Goal: Task Accomplishment & Management: Manage account settings

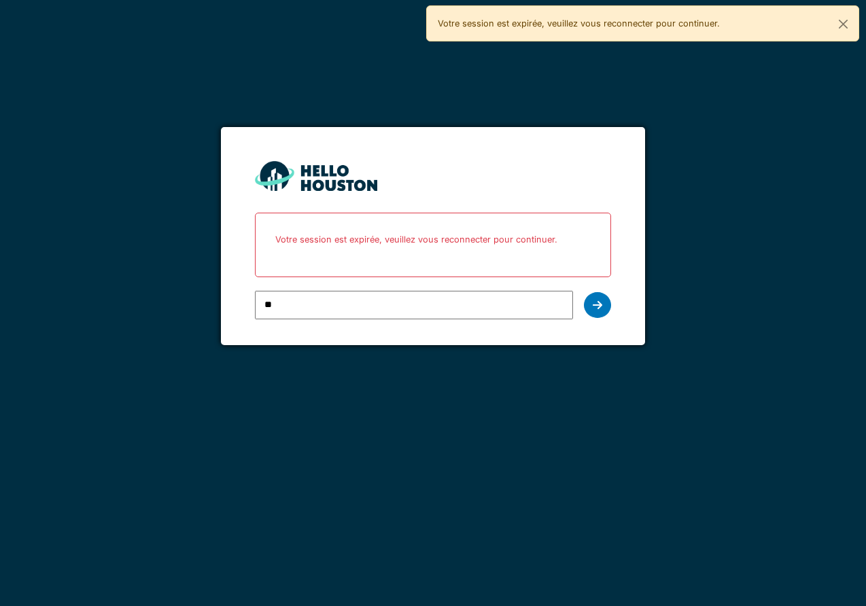
type input "*"
type input "**********"
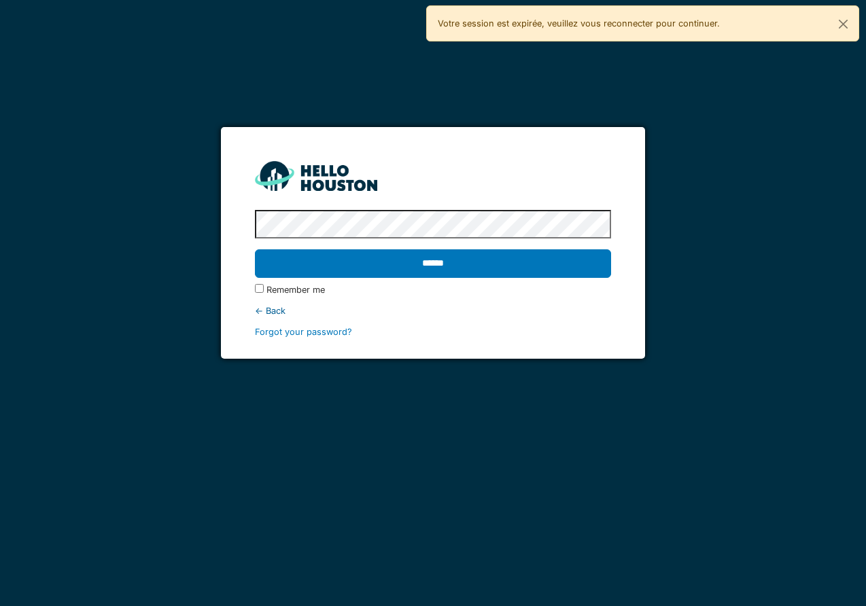
click at [255, 249] on input "******" at bounding box center [433, 263] width 356 height 29
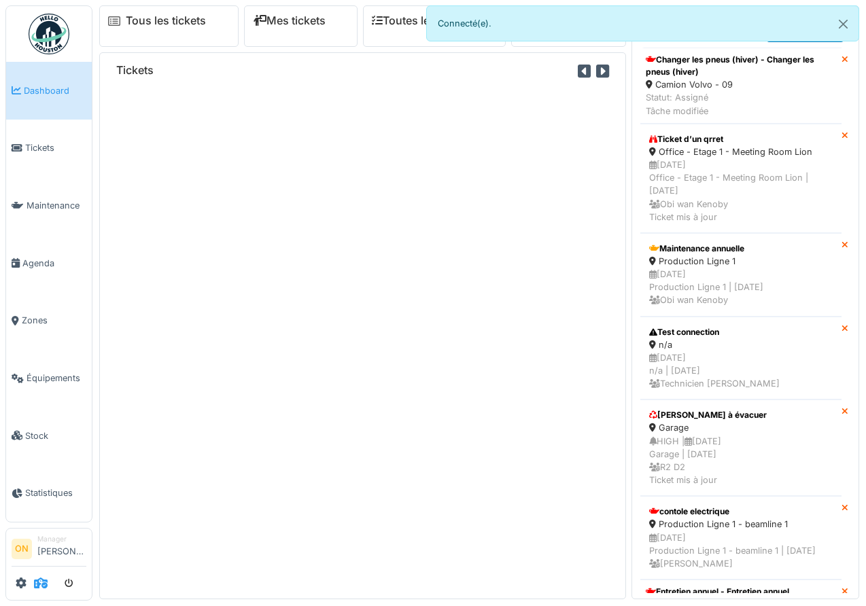
click at [39, 583] on icon at bounding box center [41, 583] width 14 height 11
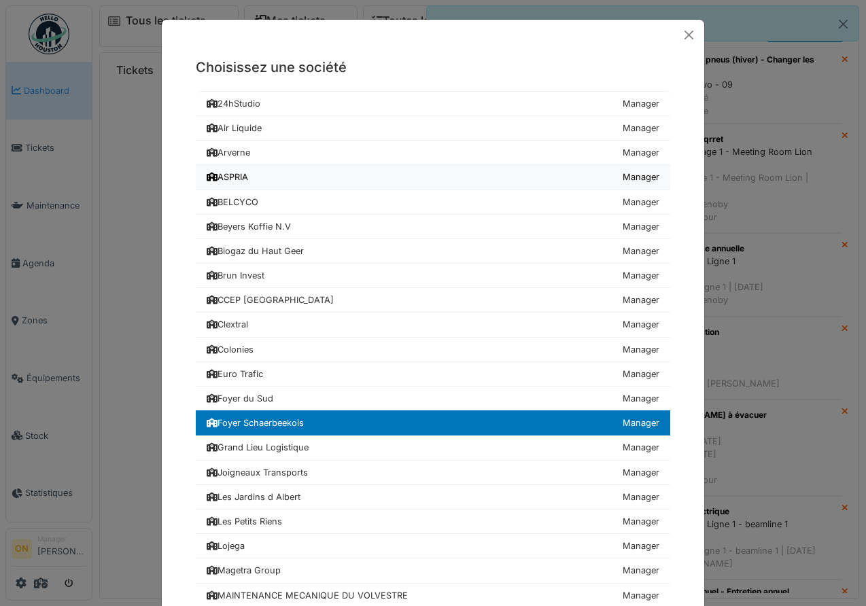
click at [266, 183] on link "ASPRIA Manager" at bounding box center [433, 177] width 475 height 24
click at [221, 178] on div "ASPRIA" at bounding box center [227, 177] width 41 height 13
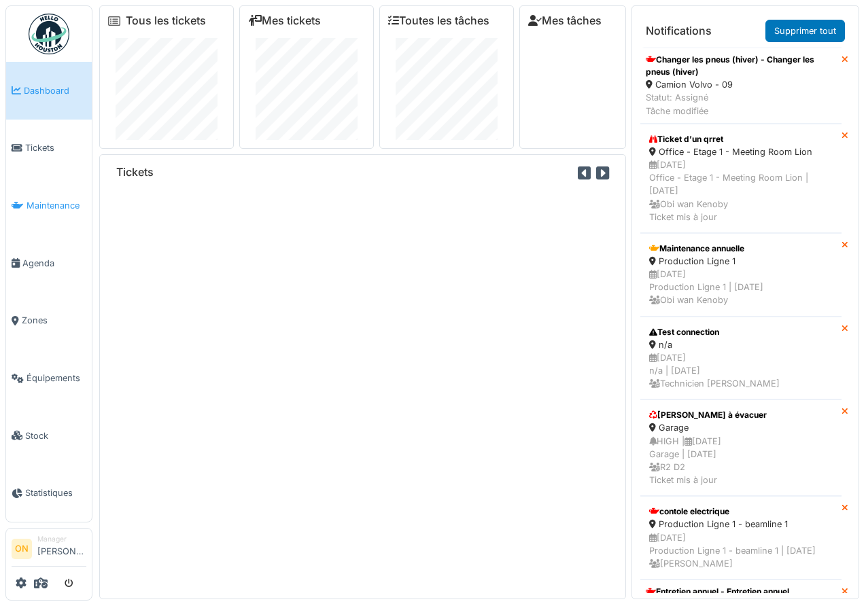
click at [68, 205] on span "Maintenance" at bounding box center [57, 205] width 60 height 13
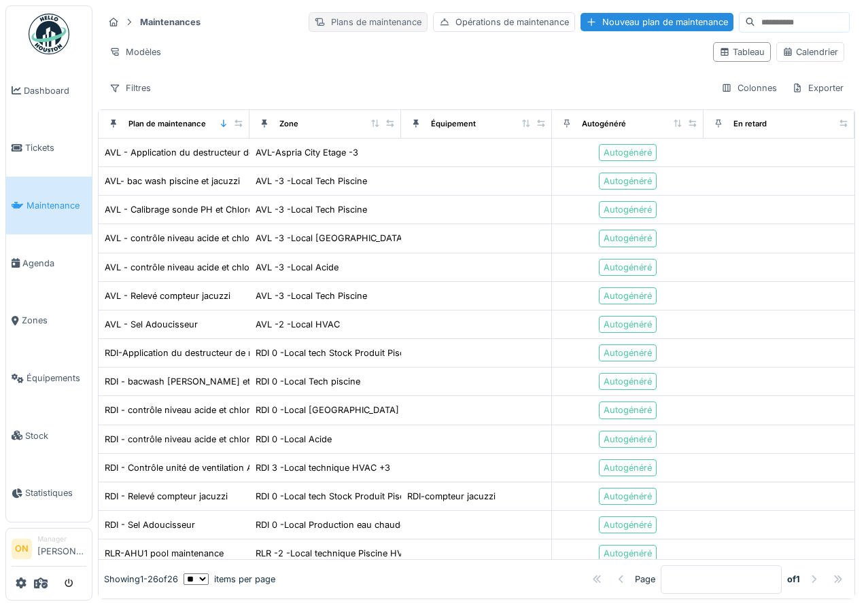
click at [341, 18] on div "Plans de maintenance" at bounding box center [368, 22] width 119 height 20
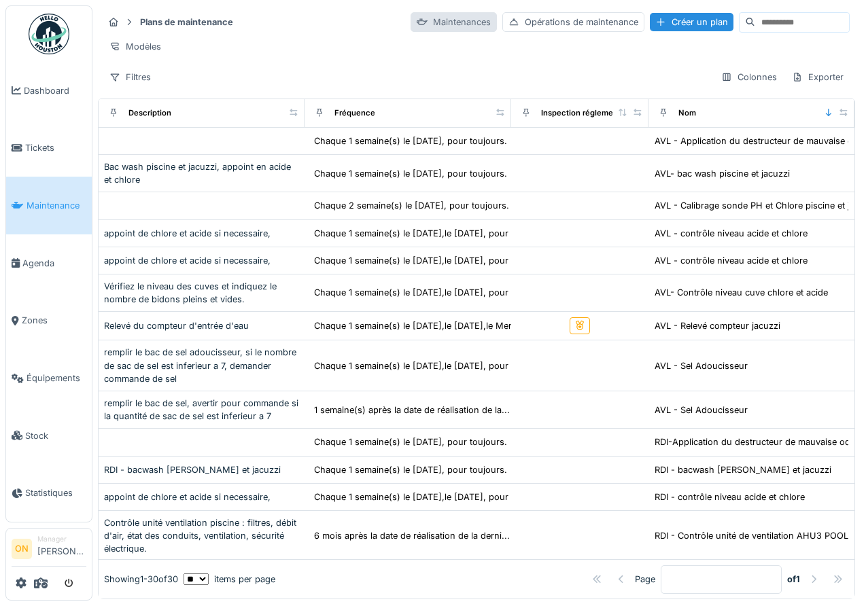
click at [434, 26] on div "Maintenances" at bounding box center [454, 22] width 86 height 20
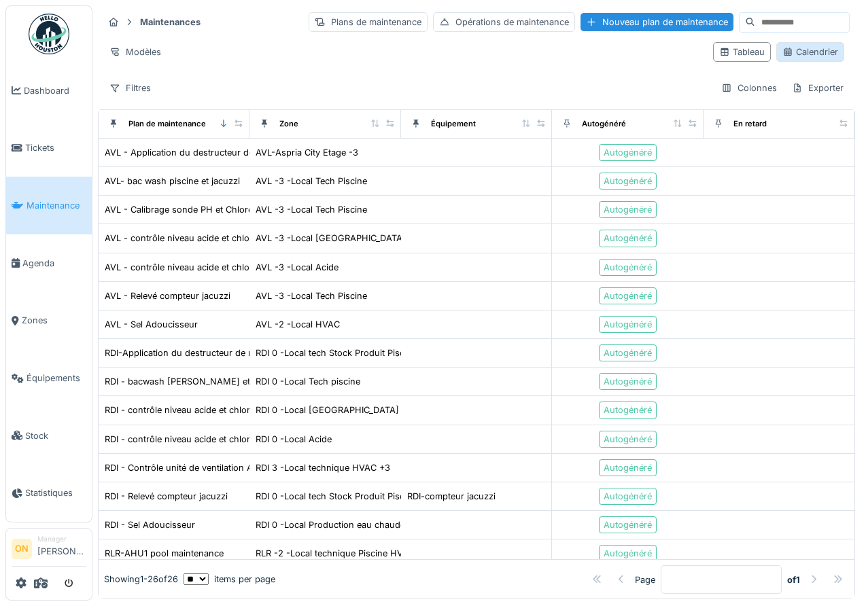
click at [811, 46] on div "Calendrier" at bounding box center [810, 52] width 56 height 13
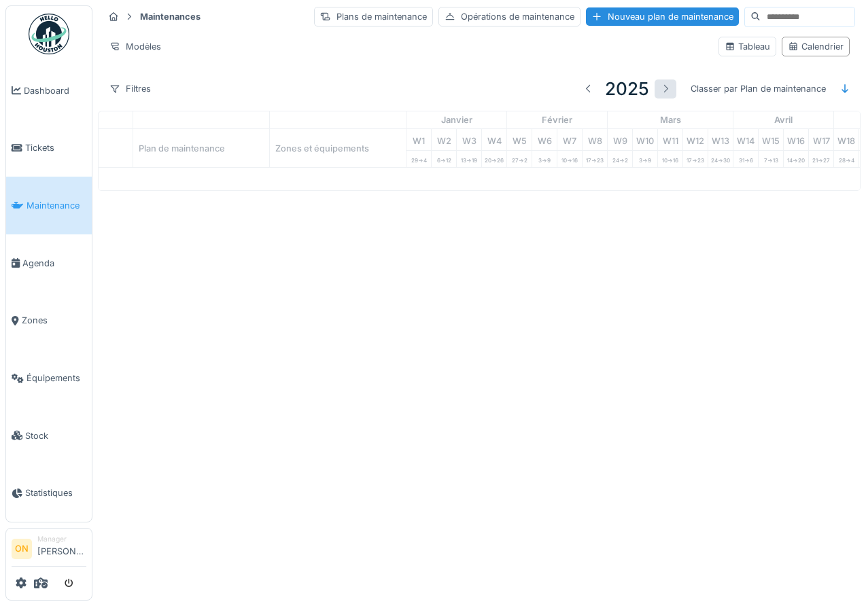
click at [661, 92] on div at bounding box center [665, 88] width 11 height 13
click at [587, 86] on div at bounding box center [588, 88] width 11 height 13
click at [39, 582] on icon at bounding box center [41, 583] width 14 height 11
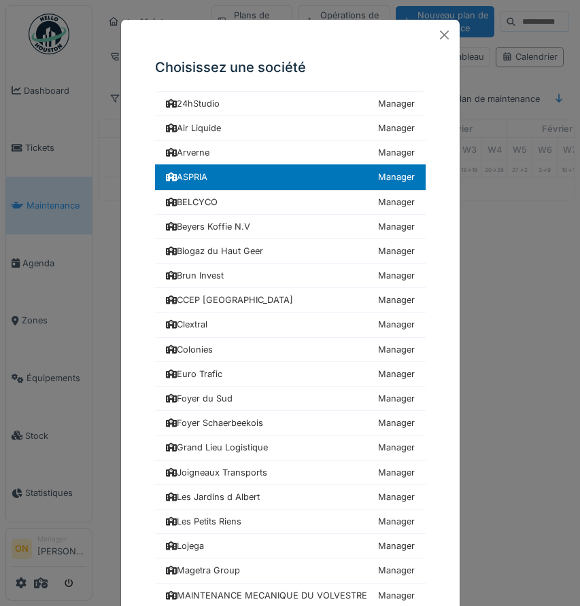
click at [69, 293] on div "Choisissez une société 24hStudio Manager Air Liquide Manager Arverne Manager AS…" at bounding box center [290, 303] width 580 height 606
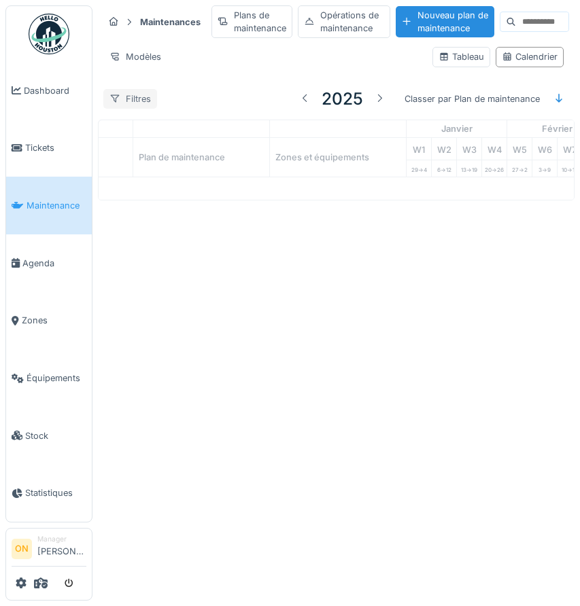
click at [131, 96] on div "Filtres" at bounding box center [130, 99] width 54 height 20
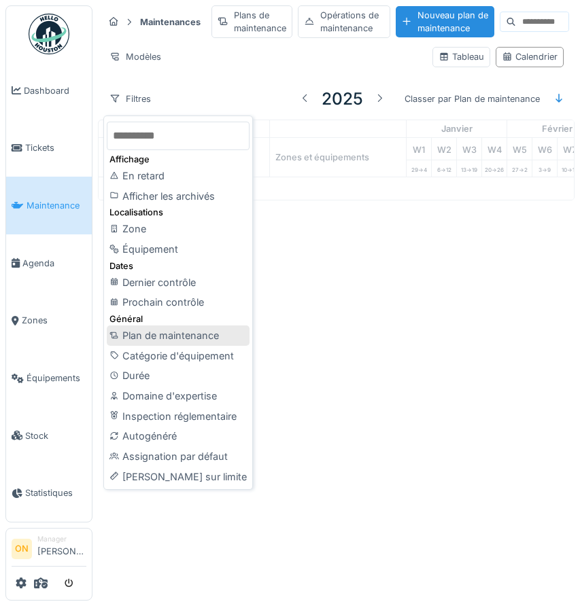
click at [172, 334] on div "Plan de maintenance" at bounding box center [178, 336] width 143 height 20
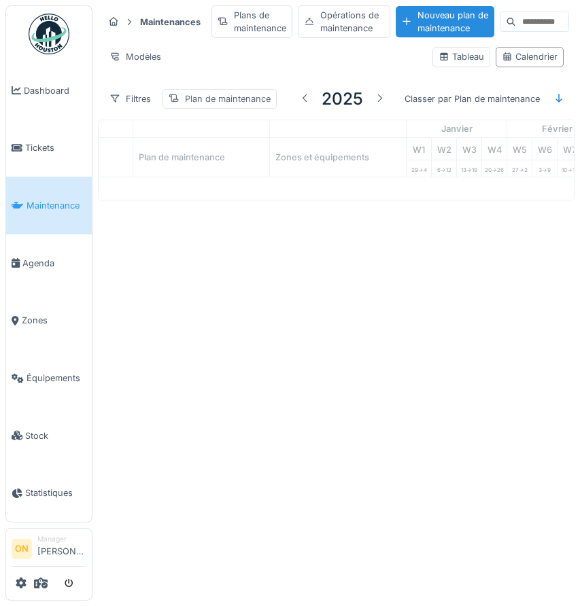
click at [219, 97] on div "Plan de maintenance" at bounding box center [228, 98] width 86 height 13
click at [224, 164] on div "Plan de maintenance" at bounding box center [233, 163] width 116 height 15
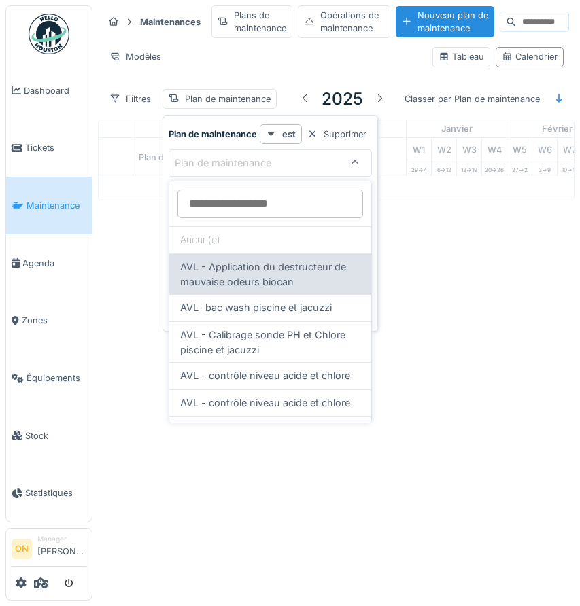
click at [235, 265] on span "AVL - Application du destructeur de mauvaise odeurs biocan" at bounding box center [270, 274] width 180 height 29
type input "*****"
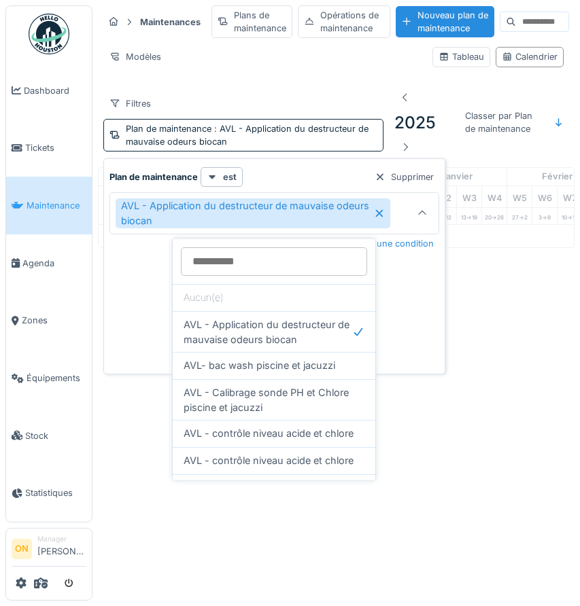
click at [461, 269] on div "Annuler Maintenances Plans de maintenance Opérations de maintenance Nouveau pla…" at bounding box center [290, 303] width 580 height 606
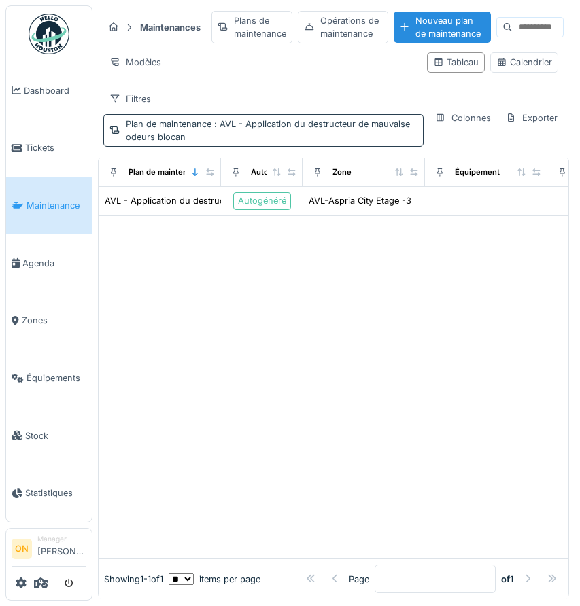
click at [237, 139] on div "Plan de maintenance : AVL - Application du destructeur de mauvaise odeurs biocan" at bounding box center [272, 131] width 292 height 26
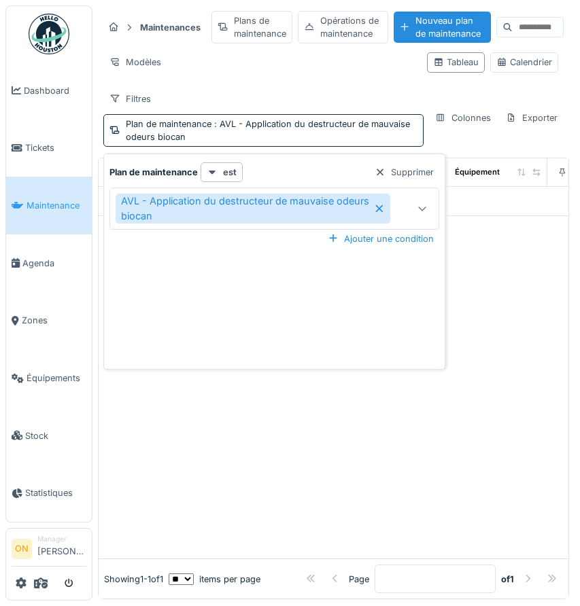
click at [413, 209] on div at bounding box center [422, 208] width 33 height 40
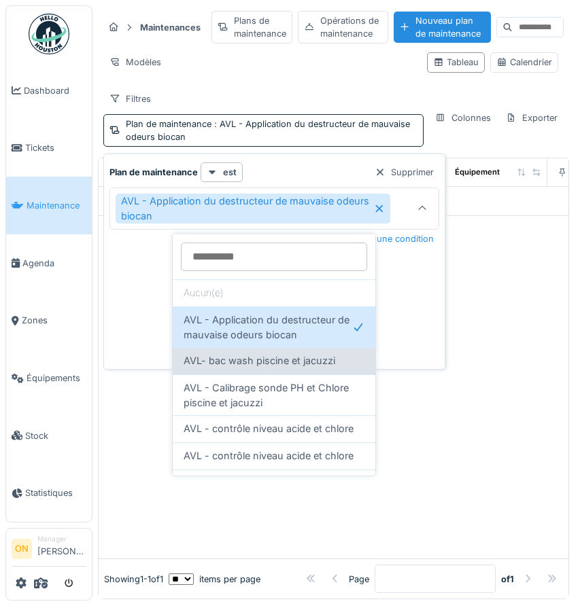
click at [225, 360] on span "AVL- bac wash piscine et jacuzzi" at bounding box center [260, 360] width 152 height 15
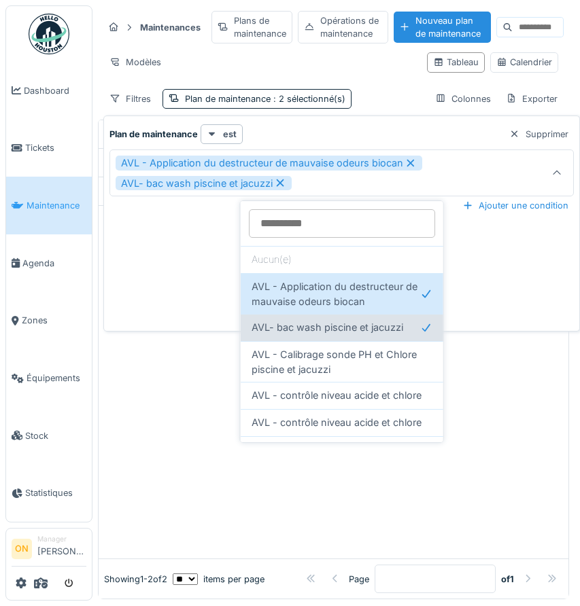
click at [286, 324] on span "AVL- bac wash piscine et jacuzzi" at bounding box center [328, 327] width 152 height 15
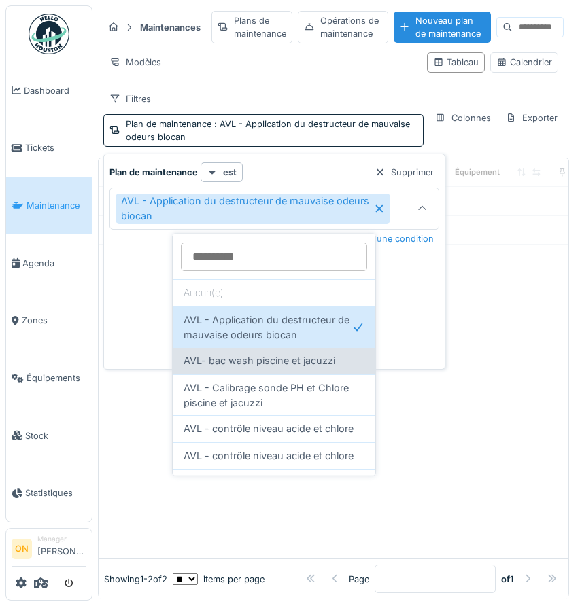
click at [277, 362] on span "AVL- bac wash piscine et jacuzzi" at bounding box center [260, 360] width 152 height 15
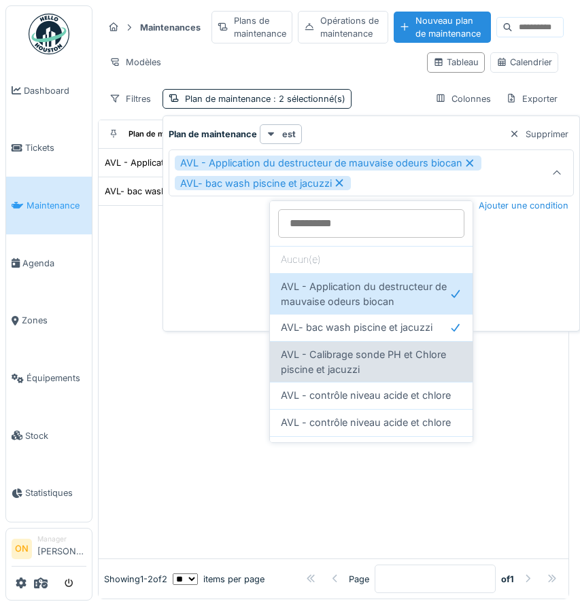
click at [324, 368] on span "AVL - Calibrage sonde PH et Chlore piscine et jacuzzi" at bounding box center [371, 361] width 181 height 29
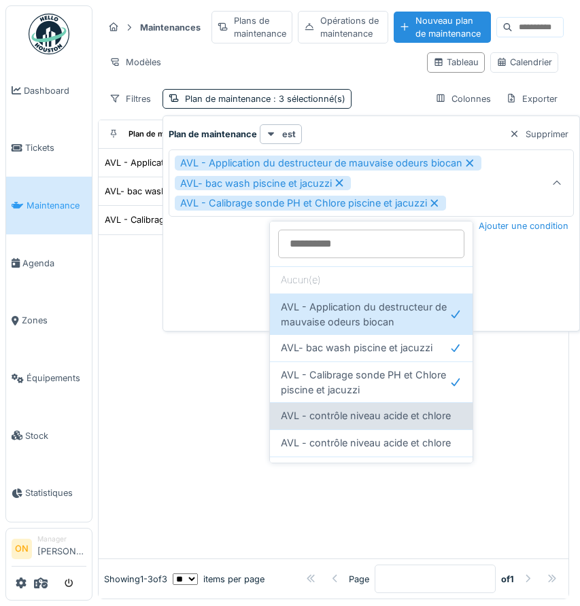
click at [349, 418] on span "AVL - contrôle niveau acide et chlore" at bounding box center [366, 416] width 170 height 15
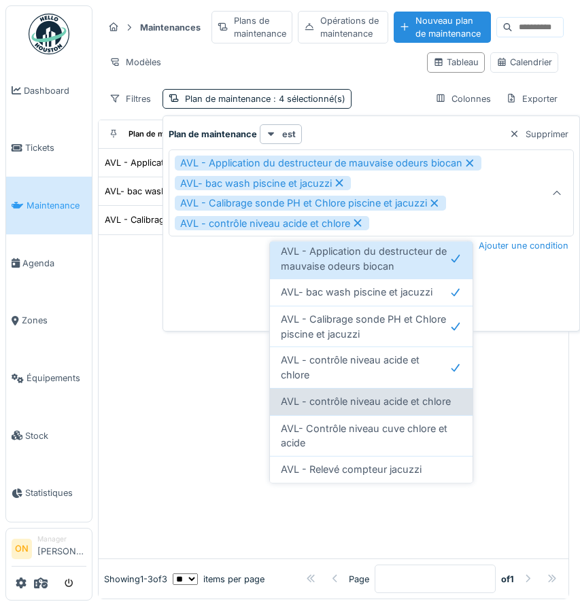
click at [365, 400] on span "AVL - contrôle niveau acide et chlore" at bounding box center [366, 401] width 170 height 15
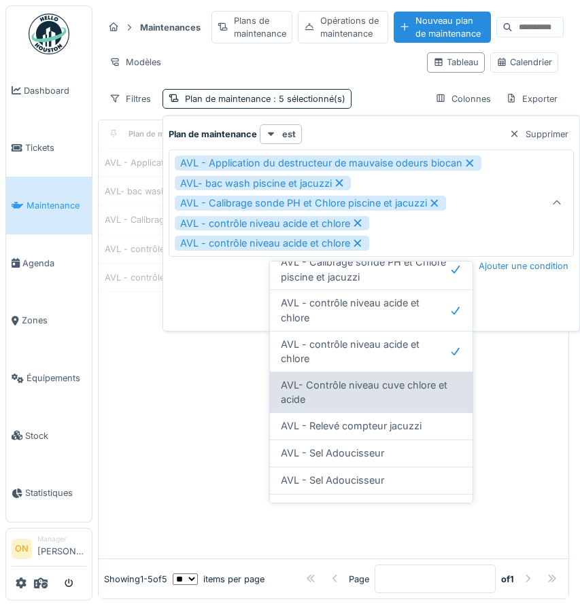
scroll to position [154, 0]
click at [379, 384] on span "AVL- Contrôle niveau cuve chlore et acide" at bounding box center [371, 391] width 181 height 29
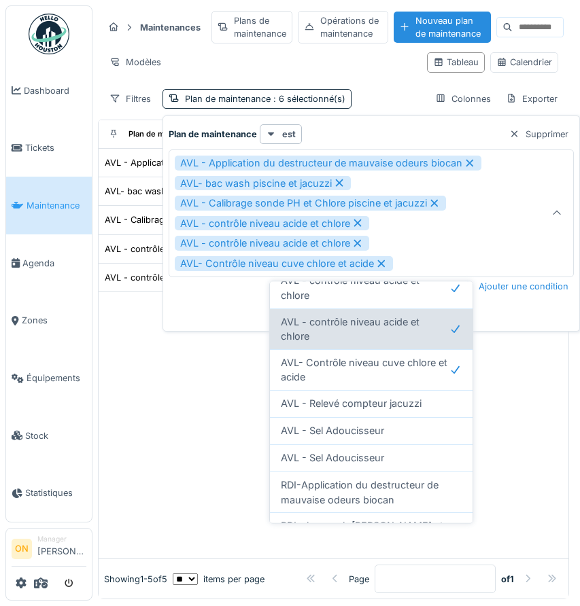
scroll to position [227, 0]
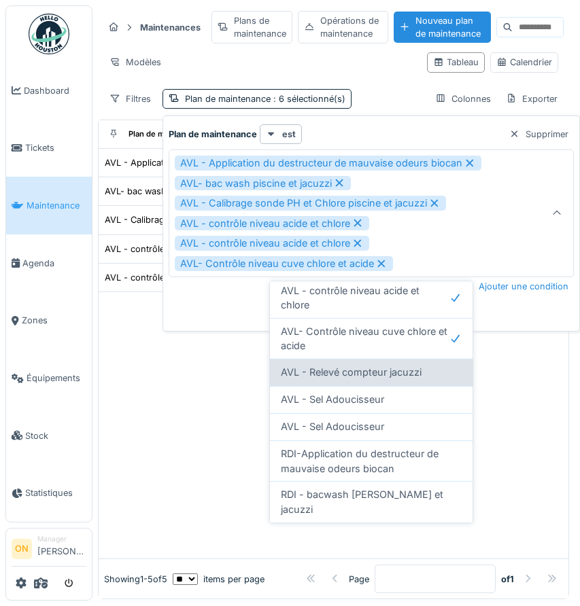
click at [365, 374] on span "AVL - Relevé compteur jacuzzi" at bounding box center [351, 372] width 141 height 15
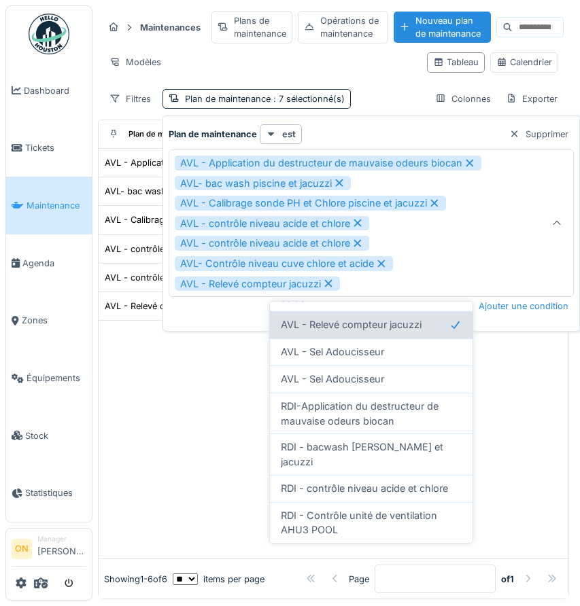
scroll to position [296, 0]
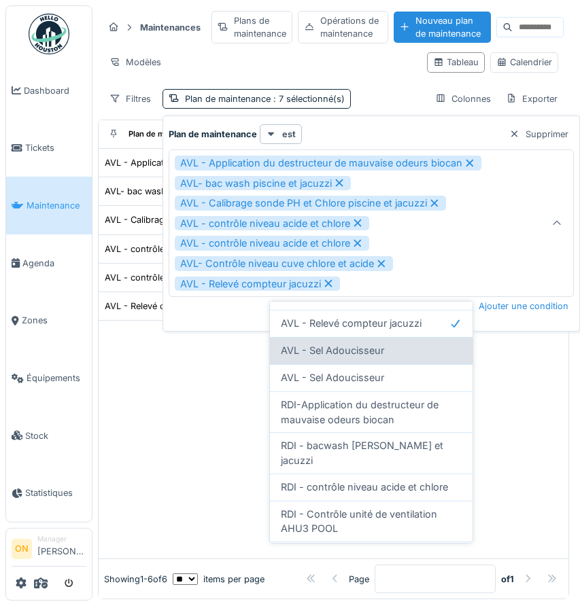
click at [360, 354] on span "AVL - Sel Adoucisseur" at bounding box center [332, 350] width 103 height 15
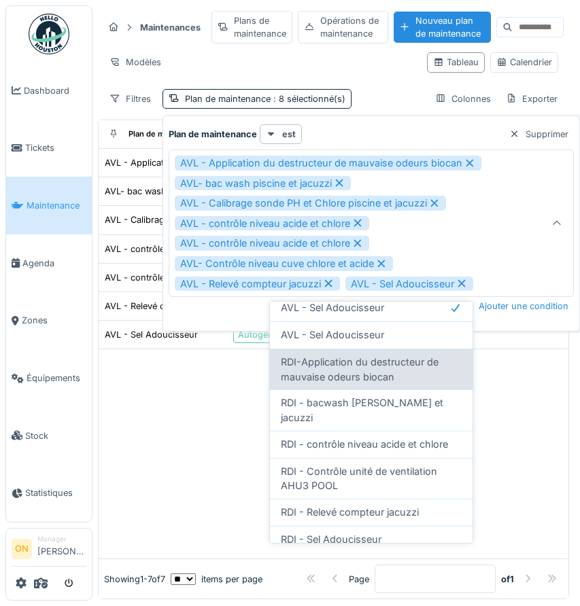
scroll to position [341, 0]
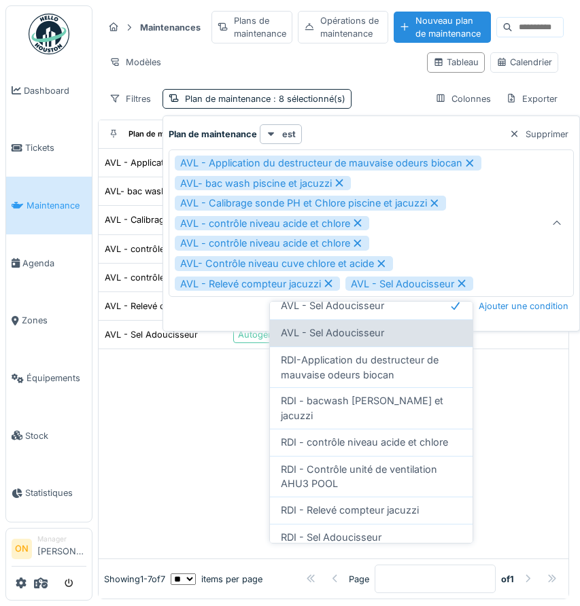
click at [362, 330] on span "AVL - Sel Adoucisseur" at bounding box center [332, 333] width 103 height 15
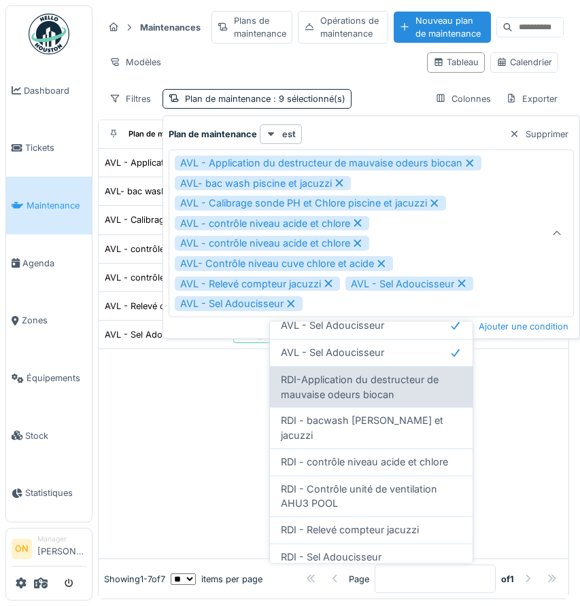
click at [356, 386] on span "RDI-Application du destructeur de mauvaise odeurs biocan" at bounding box center [371, 387] width 181 height 29
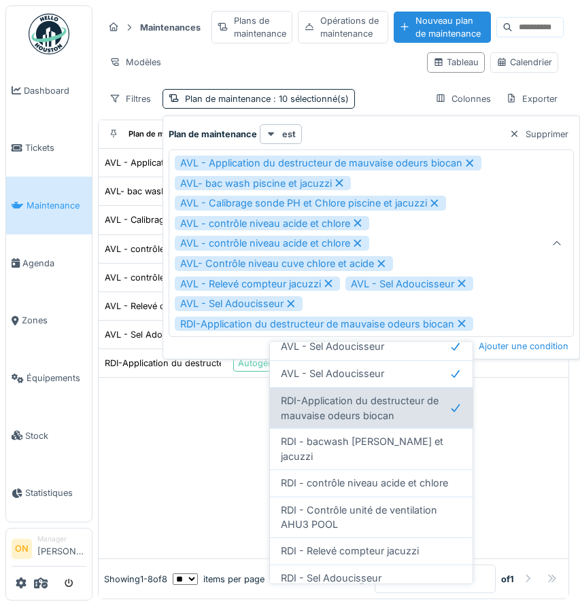
scroll to position [392, 0]
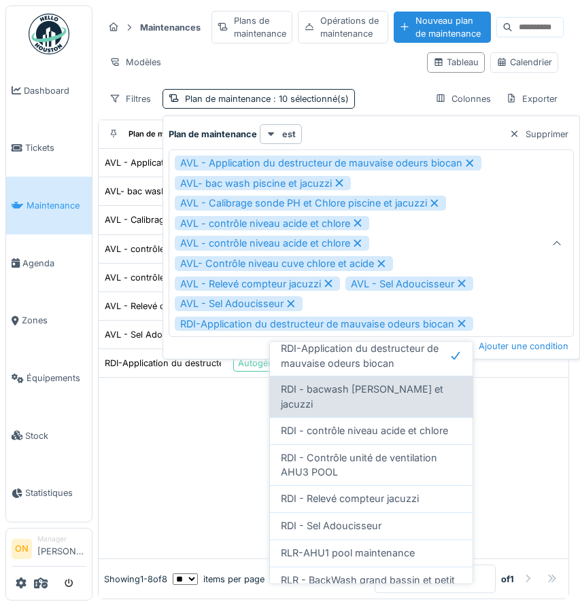
click at [367, 393] on span "RDI - bacwash [PERSON_NAME] et jacuzzi" at bounding box center [371, 397] width 181 height 29
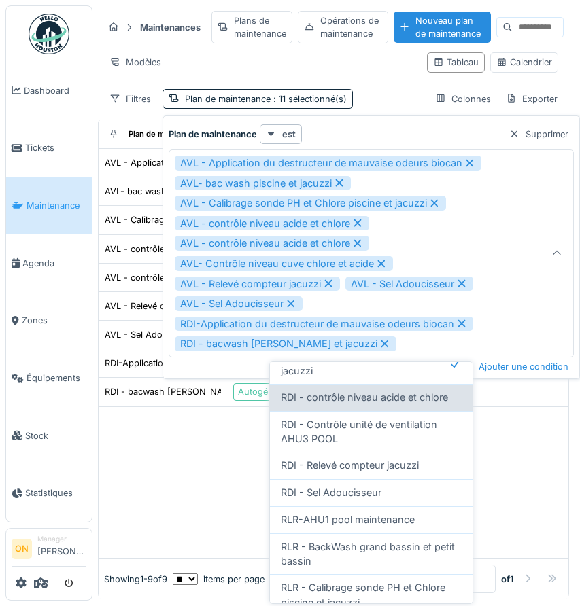
click at [368, 392] on div "RDI - contrôle niveau acide et chlore" at bounding box center [371, 397] width 203 height 27
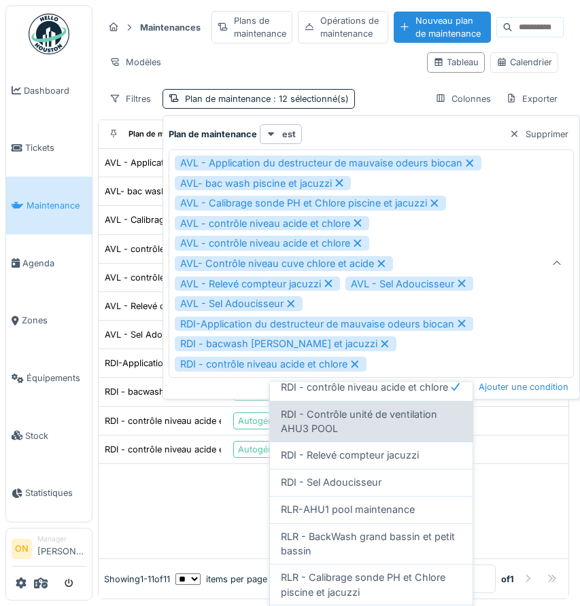
scroll to position [477, 0]
click at [363, 407] on span "RDI - Contrôle unité de ventilation AHU3 POOL" at bounding box center [371, 421] width 181 height 29
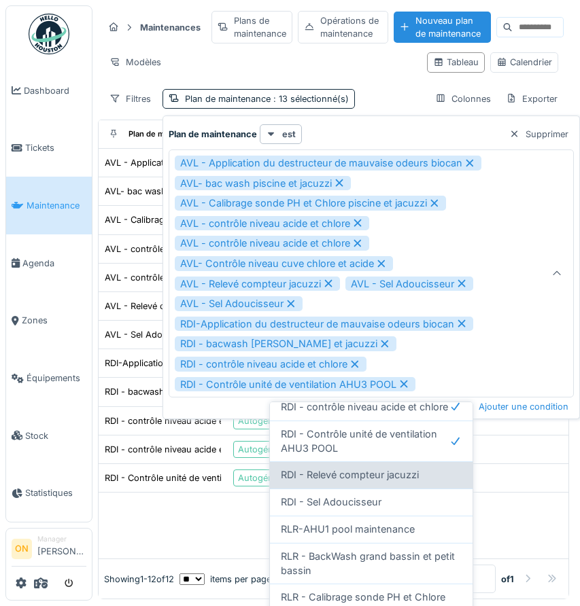
click at [362, 468] on span "RDI - Relevé compteur jacuzzi" at bounding box center [350, 475] width 138 height 15
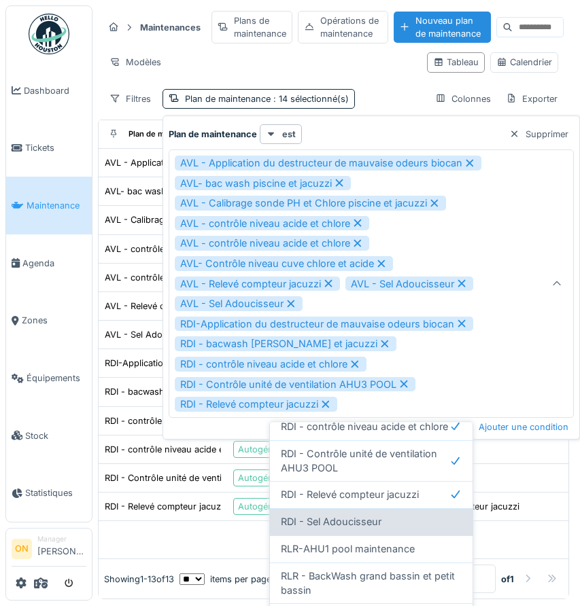
click at [367, 515] on span "RDI - Sel Adoucisseur" at bounding box center [331, 522] width 101 height 15
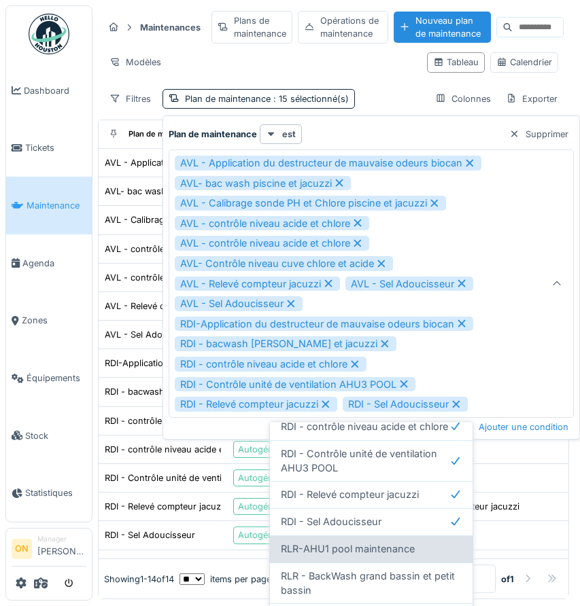
click at [362, 545] on div "RLR-AHU1 pool maintenance" at bounding box center [371, 549] width 203 height 27
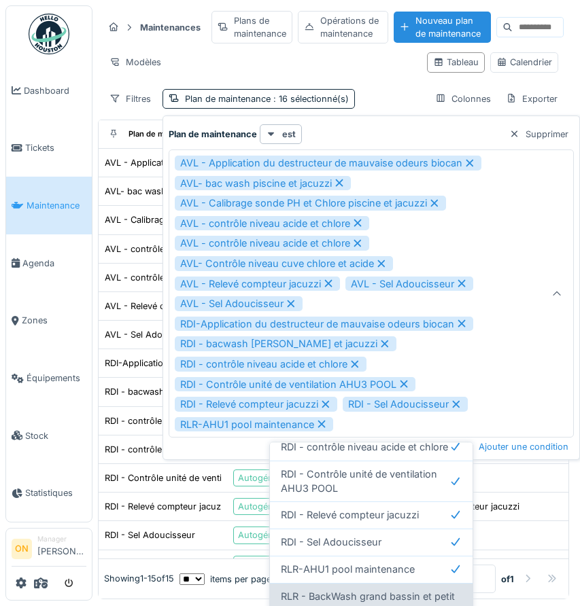
click at [368, 589] on span "RLR - BackWash grand bassin et petit bassin" at bounding box center [371, 603] width 181 height 29
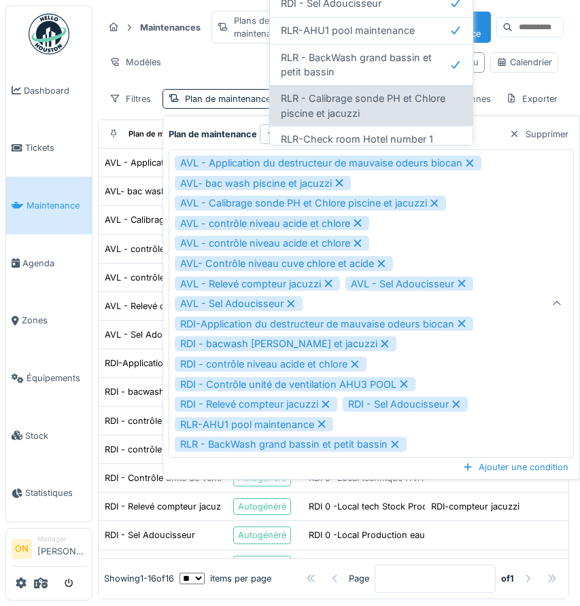
click at [379, 91] on span "RLR - Calibrage sonde PH et Chlore piscine et jacuzzi" at bounding box center [371, 105] width 181 height 29
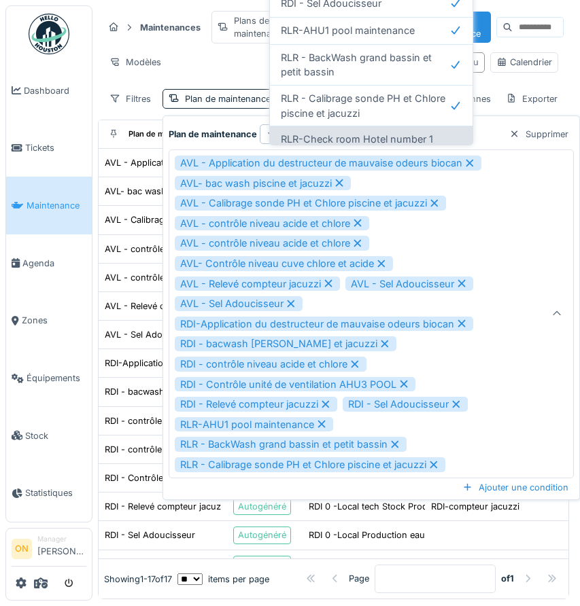
click at [379, 132] on span "RLR-Check room Hotel number 1" at bounding box center [357, 139] width 152 height 15
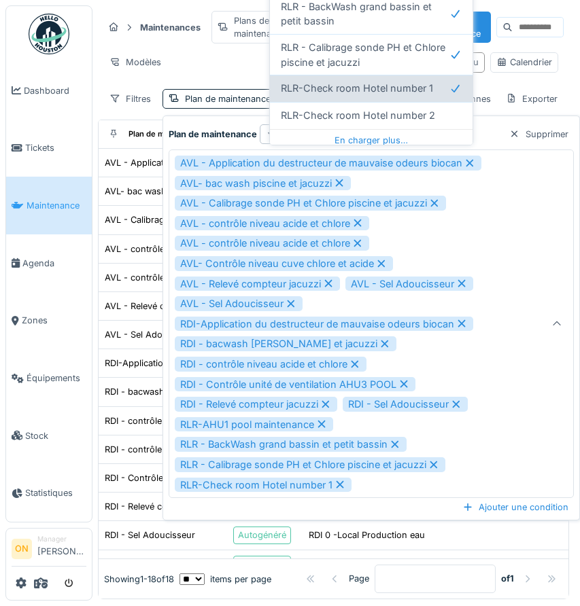
scroll to position [545, 0]
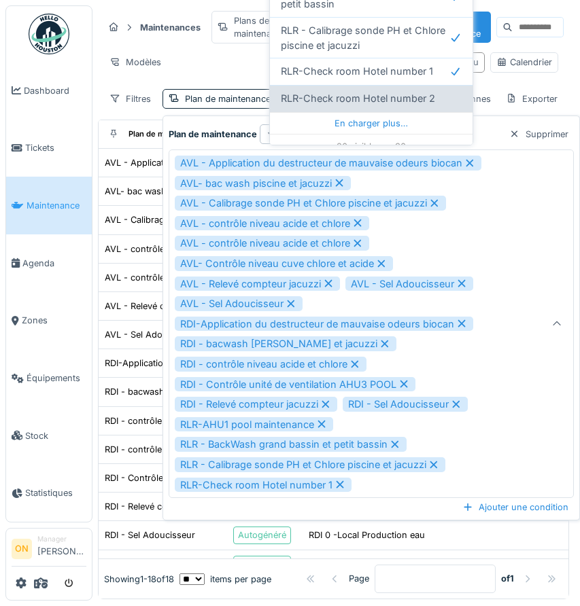
click at [377, 91] on span "RLR-Check room Hotel number 2" at bounding box center [358, 98] width 154 height 15
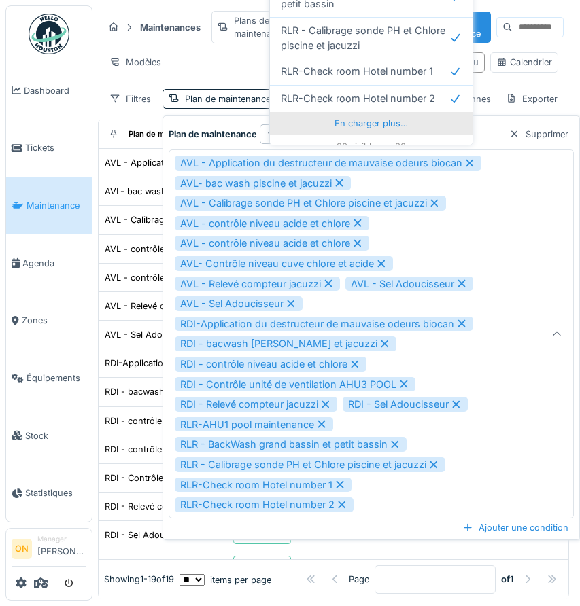
click at [376, 112] on div "En charger plus…" at bounding box center [371, 123] width 203 height 22
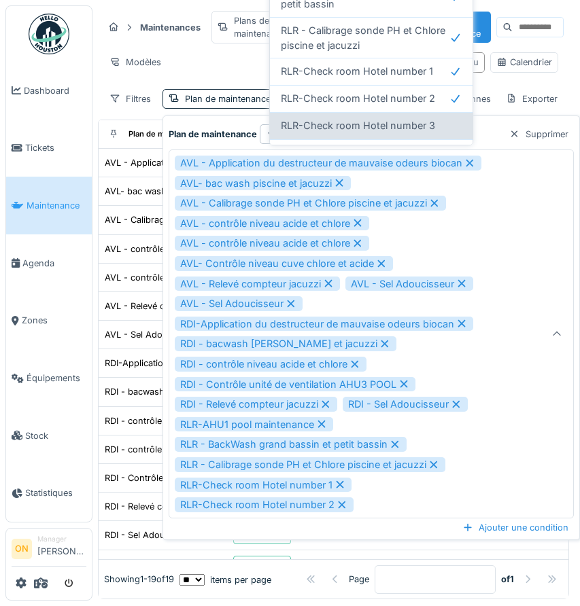
scroll to position [556, 0]
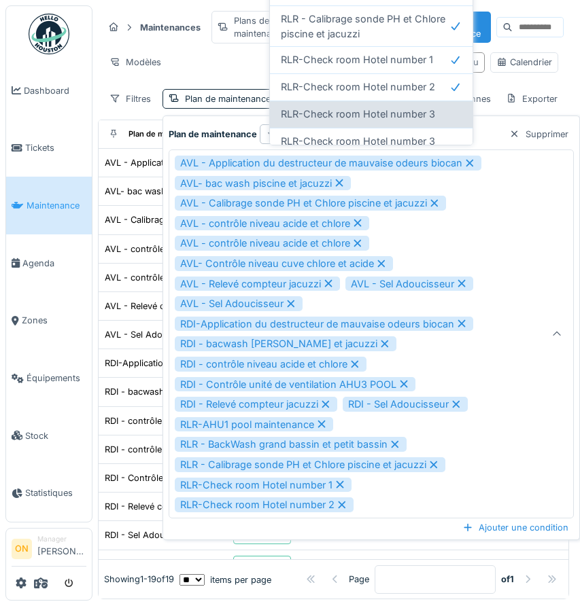
click at [376, 108] on div "RLR-Check room Hotel number 3" at bounding box center [371, 114] width 203 height 27
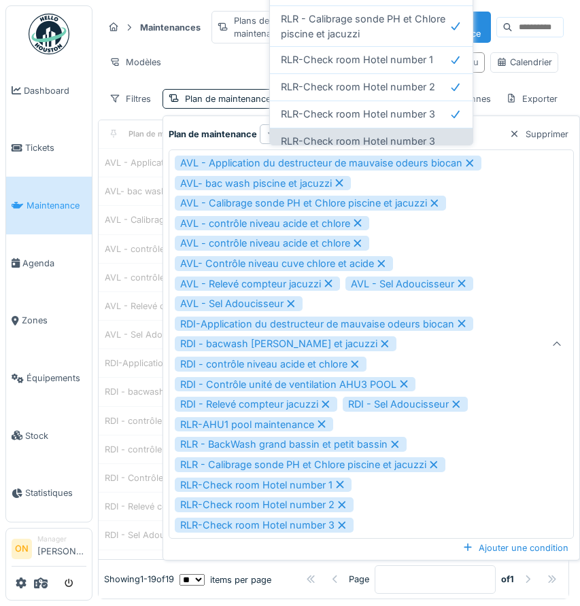
click at [377, 134] on span "RLR-Check room Hotel number 3" at bounding box center [358, 141] width 154 height 15
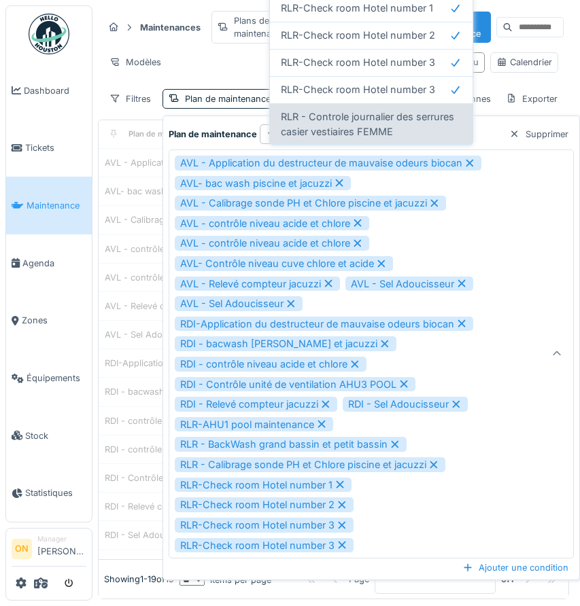
scroll to position [612, 0]
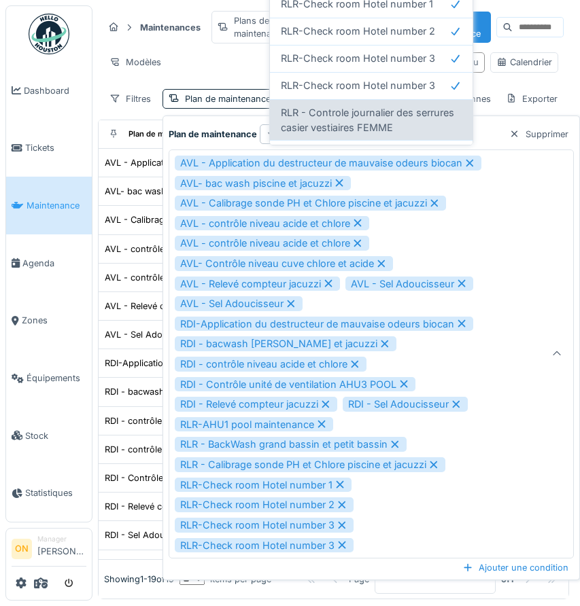
click at [377, 105] on span "RLR - Controle journalier des serrures casier vestiaires FEMME" at bounding box center [371, 119] width 181 height 29
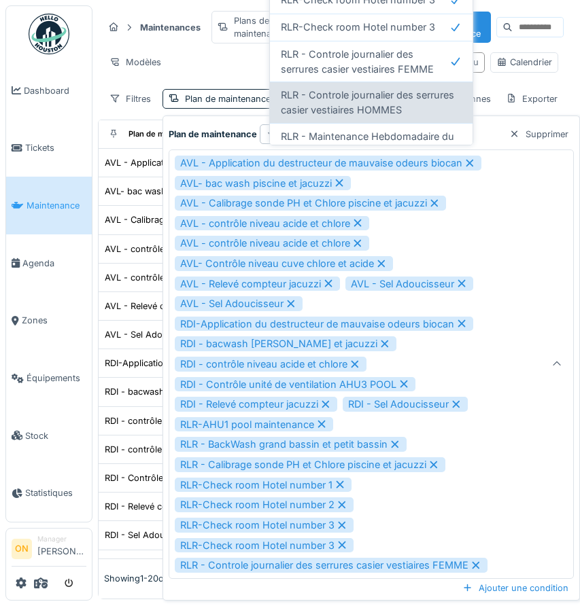
click at [376, 88] on span "RLR - Controle journalier des serrures casier vestiaires HOMMES" at bounding box center [371, 102] width 181 height 29
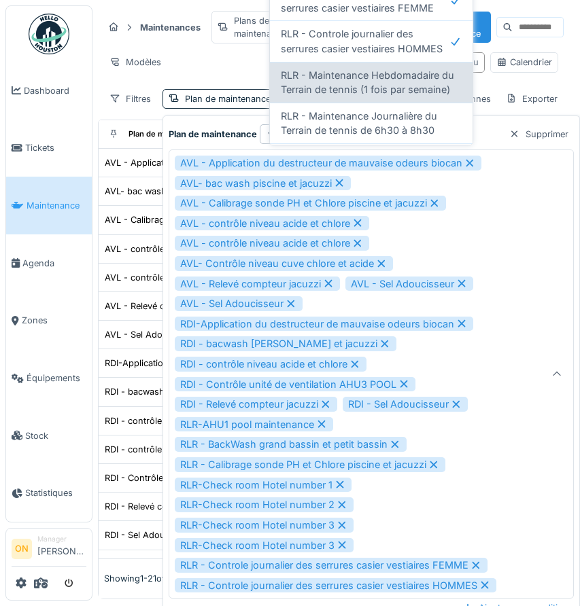
click at [380, 74] on span "RLR - Maintenance Hebdomadaire du Terrain de tennis (1 fois par semaine)" at bounding box center [371, 82] width 181 height 29
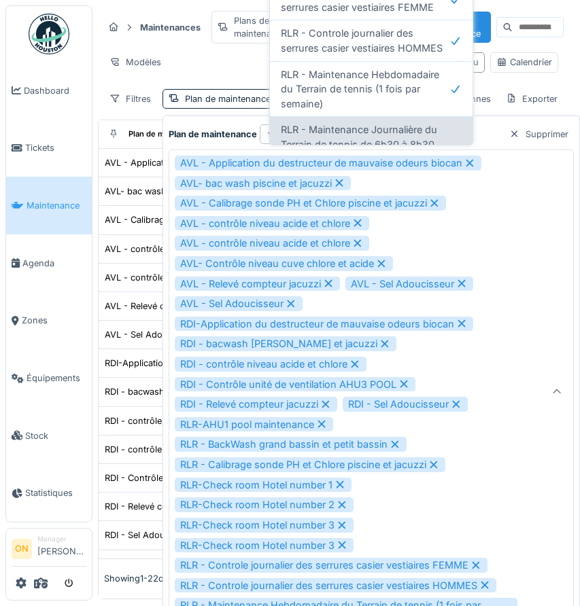
click at [381, 122] on span "RLR - Maintenance Journalière du Terrain de tennis de 6h30 à 8h30" at bounding box center [371, 136] width 181 height 29
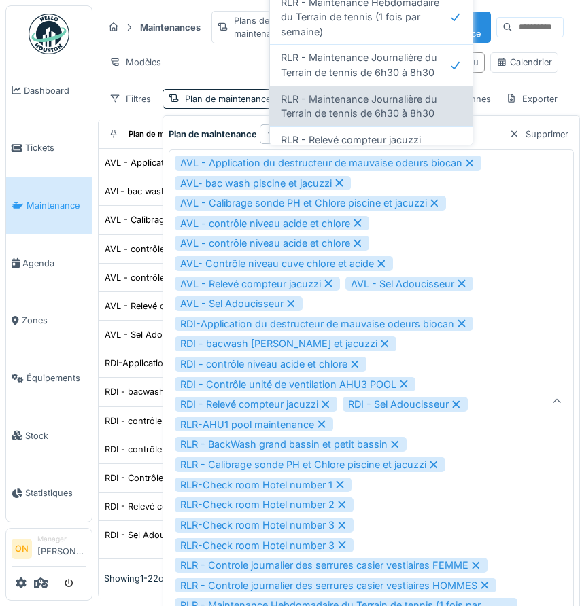
click at [382, 97] on span "RLR - Maintenance Journalière du Terrain de tennis de 6h30 à 8h30" at bounding box center [371, 106] width 181 height 29
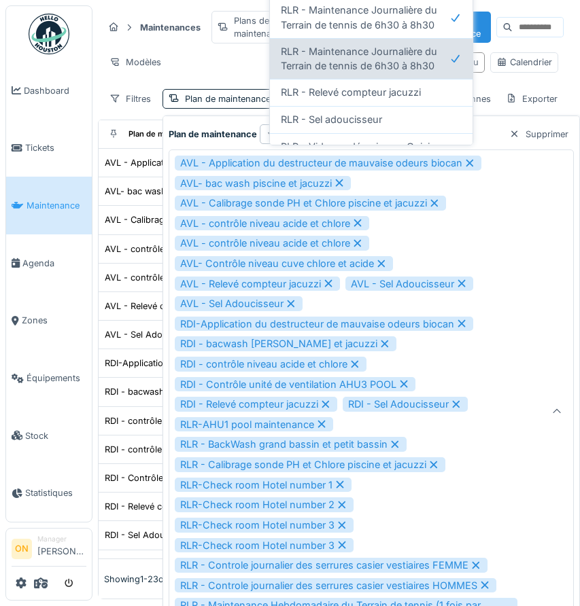
scroll to position [855, 0]
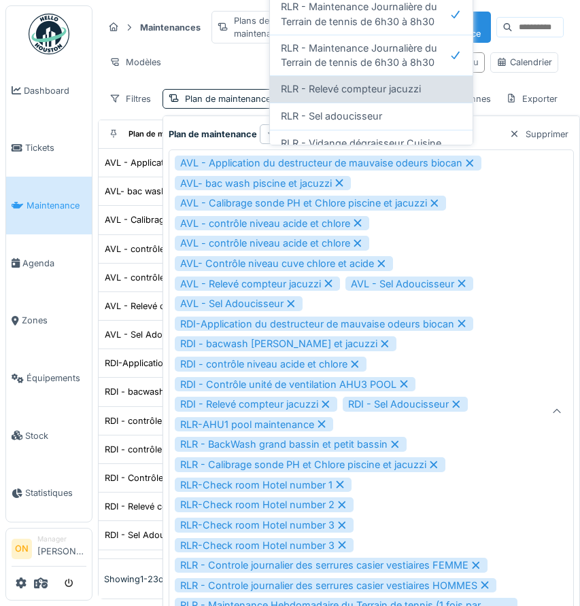
click at [381, 82] on span "RLR - Relevé compteur jacuzzi" at bounding box center [351, 89] width 140 height 15
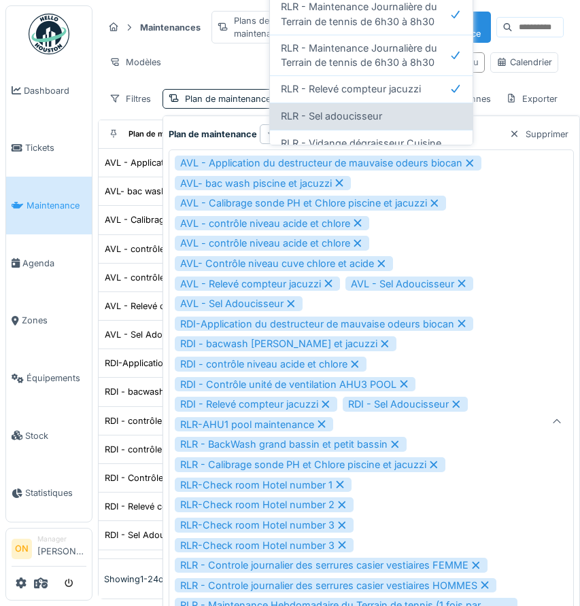
click at [377, 109] on span "RLR - Sel adoucisseur" at bounding box center [331, 116] width 101 height 15
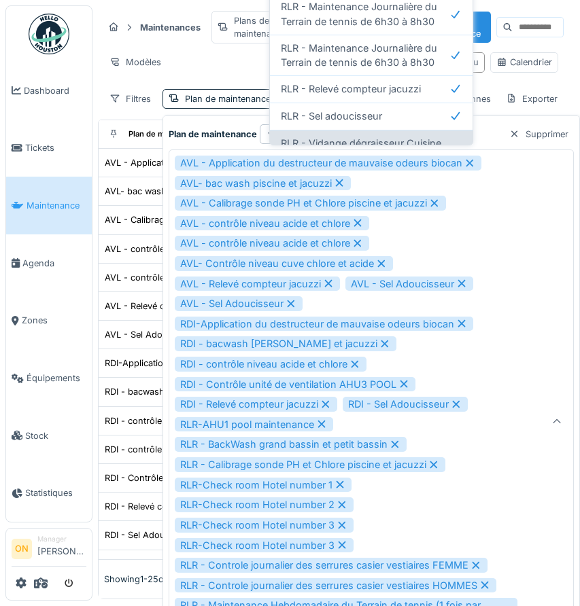
click at [383, 136] on span "RLR - Vidange dégraisseur Cuisine" at bounding box center [361, 143] width 160 height 15
type input "**********"
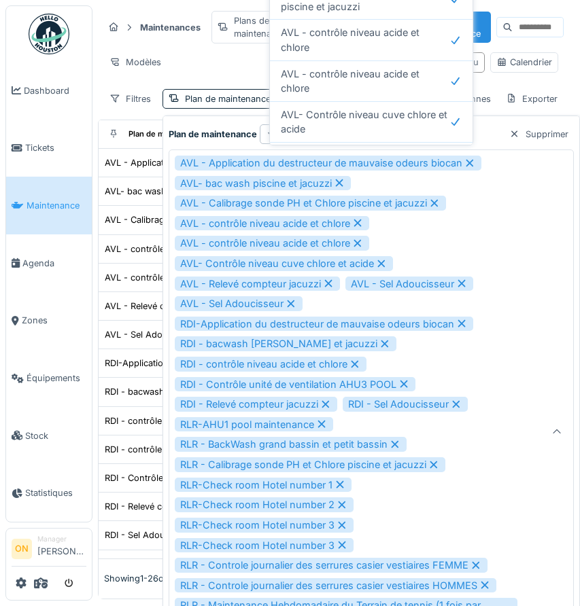
scroll to position [0, 0]
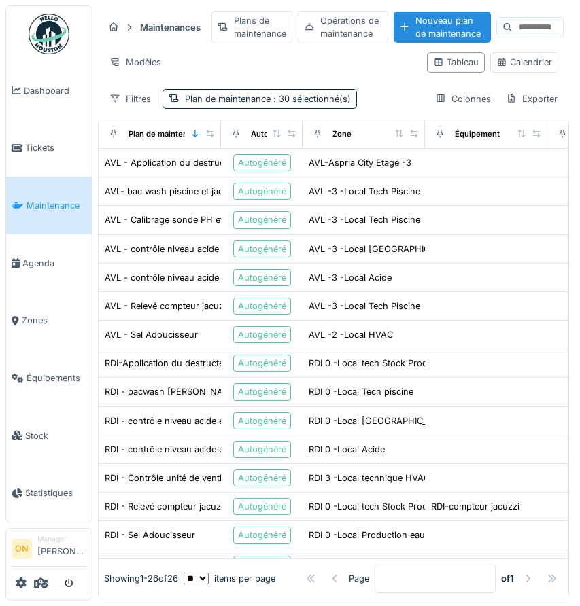
click at [515, 6] on div "Maintenances Plans de maintenance Opérations de maintenance Nouveau plan de mai…" at bounding box center [333, 59] width 471 height 109
click at [317, 94] on span ": 30 sélectionné(s)" at bounding box center [311, 99] width 80 height 10
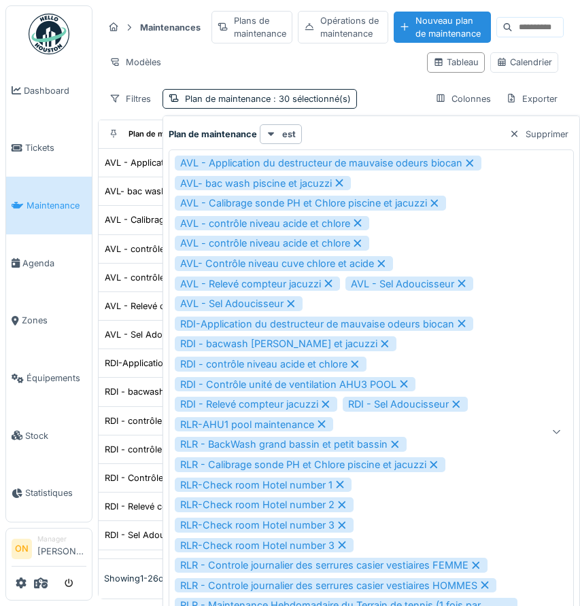
click at [560, 176] on div at bounding box center [556, 432] width 33 height 564
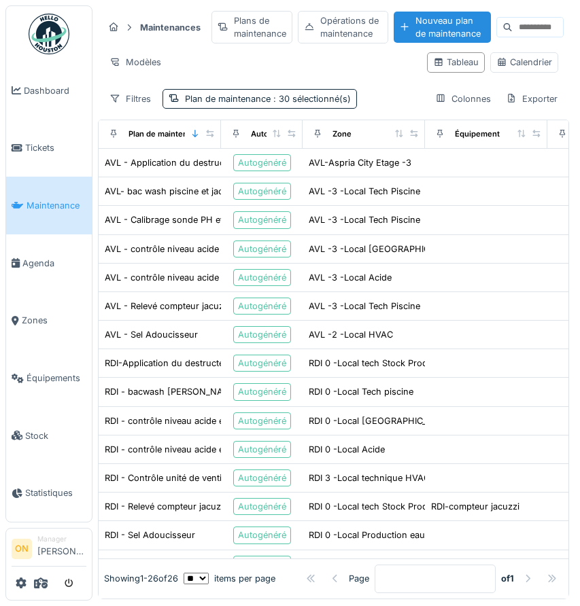
click at [211, 15] on div "Maintenances Plans de maintenance Opérations de maintenance Nouveau plan de mai…" at bounding box center [333, 59] width 471 height 109
click at [334, 90] on div "Plan de maintenance : 30 sélectionné(s)" at bounding box center [259, 99] width 194 height 20
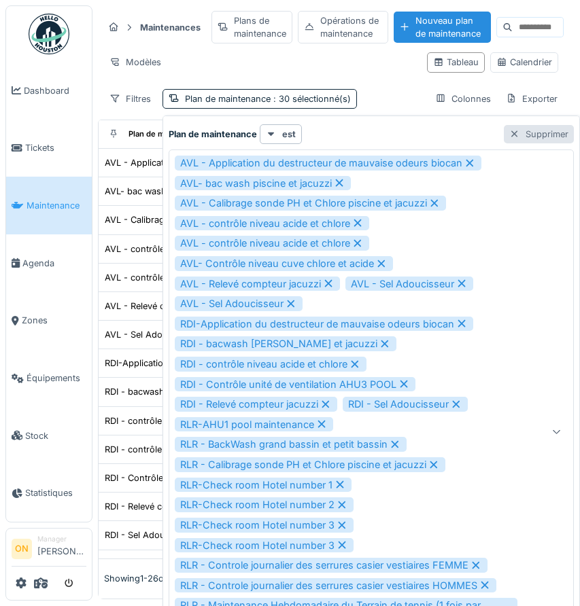
click at [558, 131] on div "Supprimer" at bounding box center [539, 134] width 70 height 18
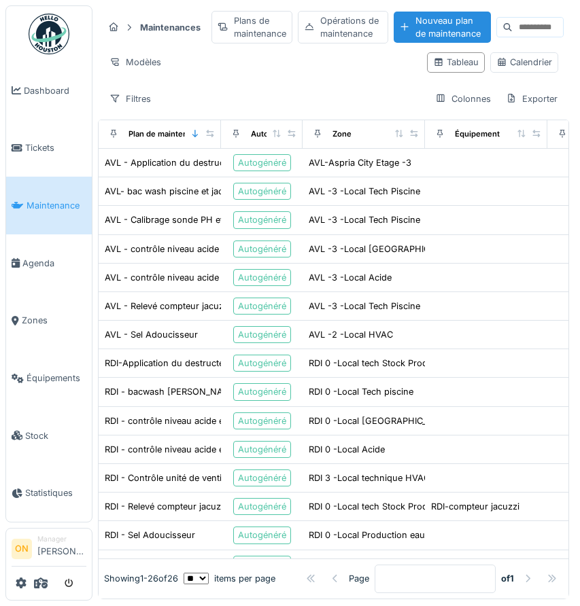
click at [301, 85] on div "Maintenances Plans de maintenance Opérations de maintenance Nouveau plan de mai…" at bounding box center [333, 59] width 471 height 109
click at [36, 590] on span at bounding box center [41, 583] width 14 height 22
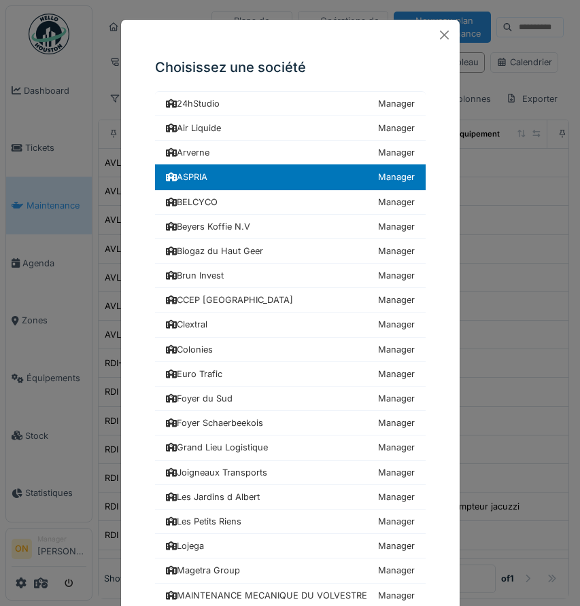
click at [90, 251] on div "Choisissez une société 24hStudio Manager Air Liquide Manager Arverne Manager AS…" at bounding box center [290, 303] width 580 height 606
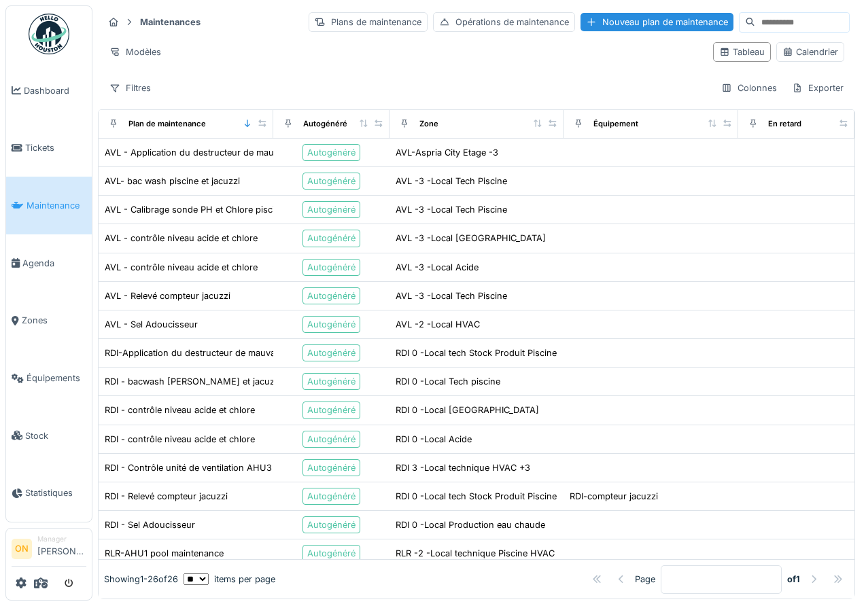
click at [370, 75] on div "Maintenances Plans de maintenance Opérations de maintenance Nouveau plan de mai…" at bounding box center [476, 54] width 757 height 99
click at [579, 54] on div "Calendrier" at bounding box center [810, 52] width 56 height 13
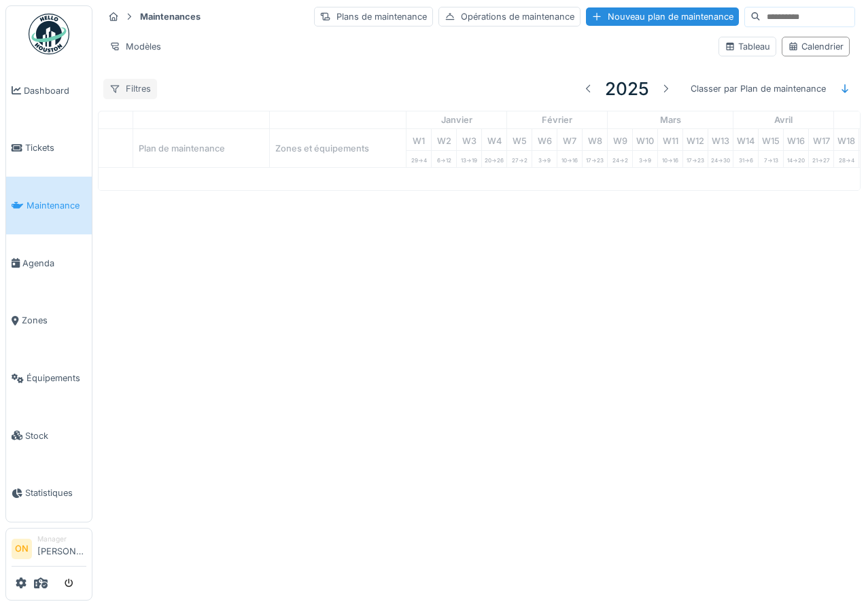
click at [151, 87] on div "Filtres" at bounding box center [130, 89] width 54 height 20
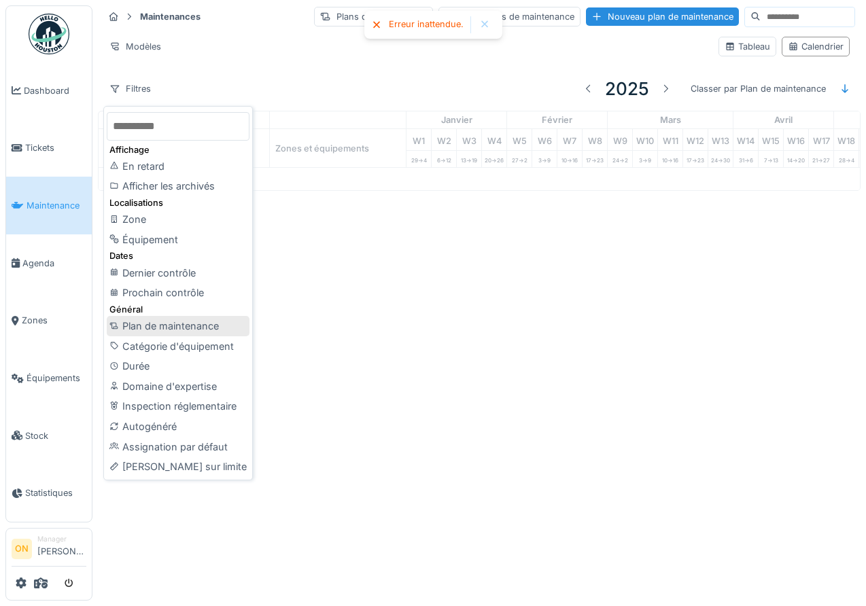
click at [174, 326] on div "Plan de maintenance" at bounding box center [178, 326] width 143 height 20
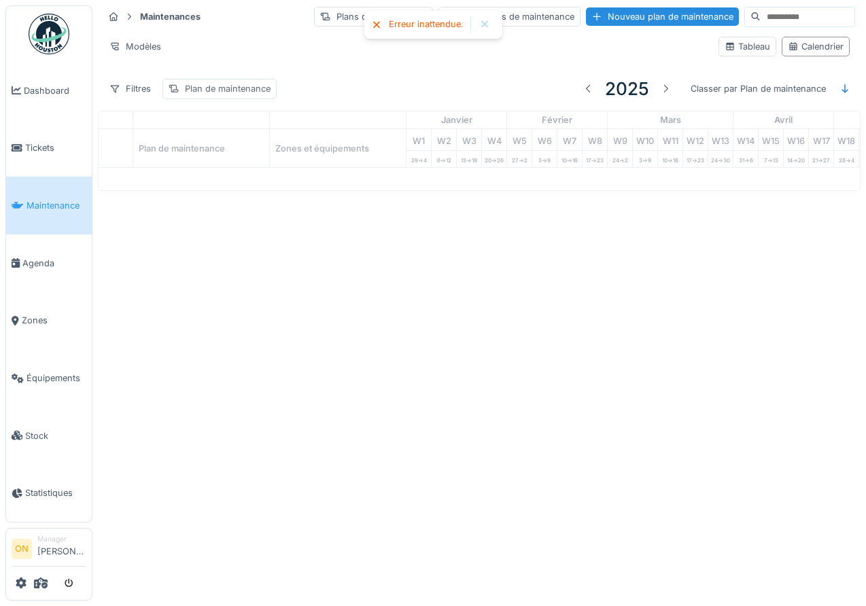
click at [223, 84] on div "Plan de maintenance" at bounding box center [228, 88] width 86 height 13
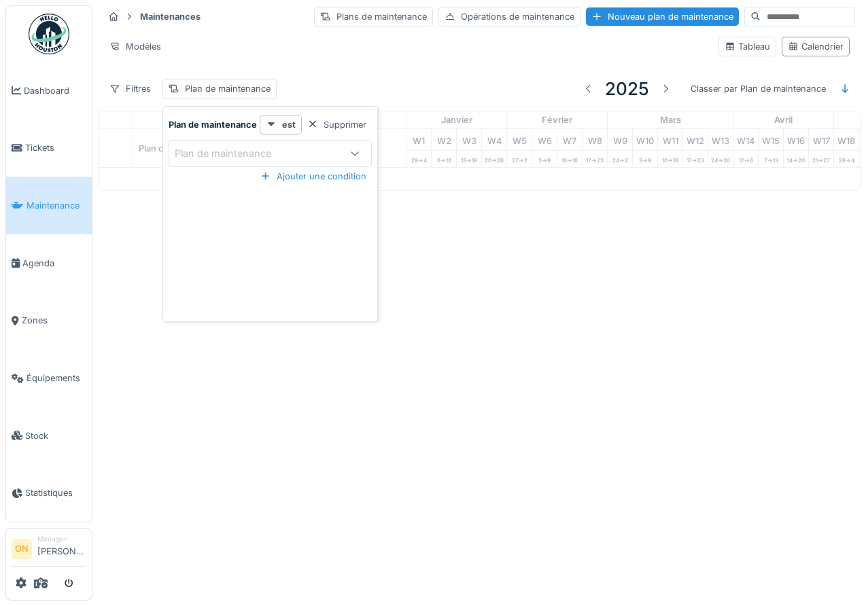
click at [246, 152] on div "Plan de maintenance" at bounding box center [233, 153] width 116 height 15
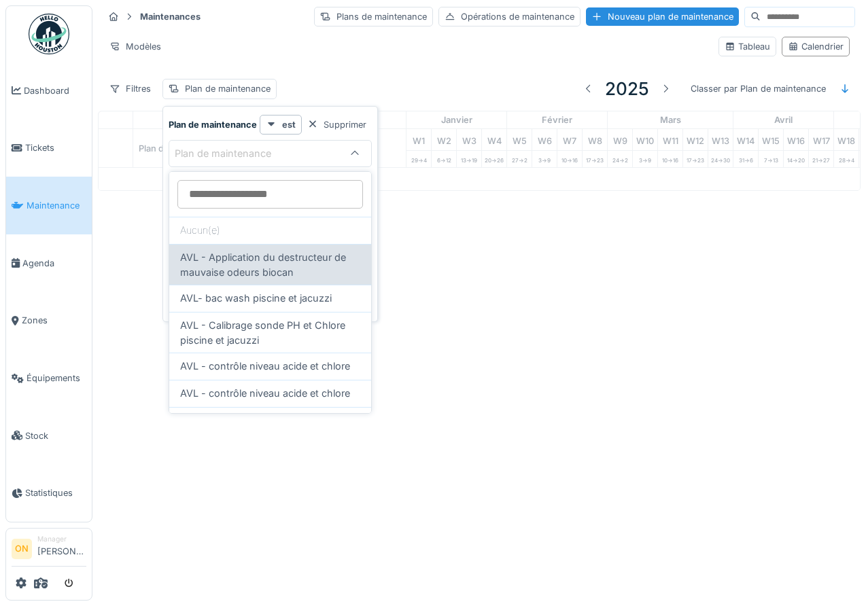
click at [241, 265] on span "AVL - Application du destructeur de mauvaise odeurs biocan" at bounding box center [270, 264] width 180 height 29
type input "*****"
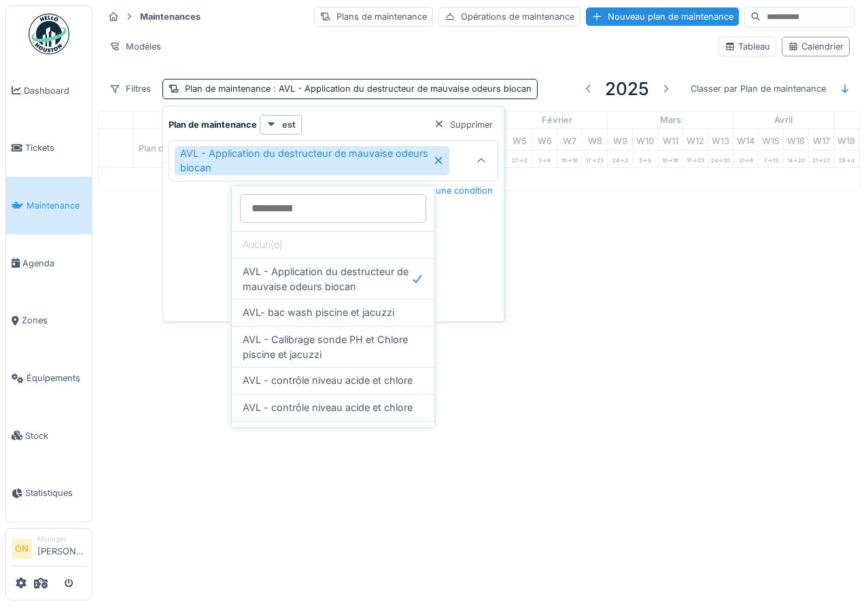
click at [579, 279] on div "Annuler Maintenances Plans de maintenance Opérations de maintenance Nouveau pla…" at bounding box center [433, 303] width 866 height 606
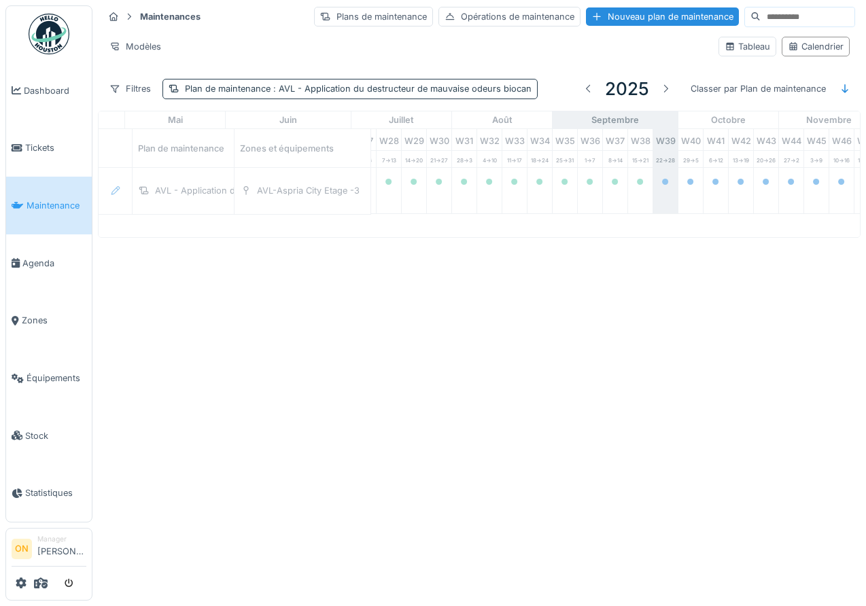
click at [357, 92] on span ": AVL - Application du destructeur de mauvaise odeurs biocan" at bounding box center [401, 89] width 261 height 10
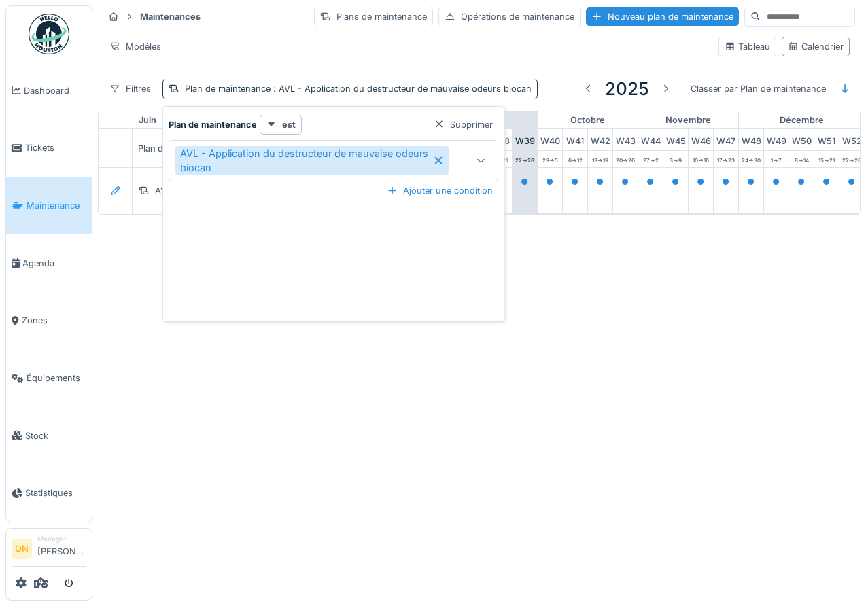
scroll to position [0, 854]
click at [479, 157] on icon at bounding box center [481, 160] width 11 height 9
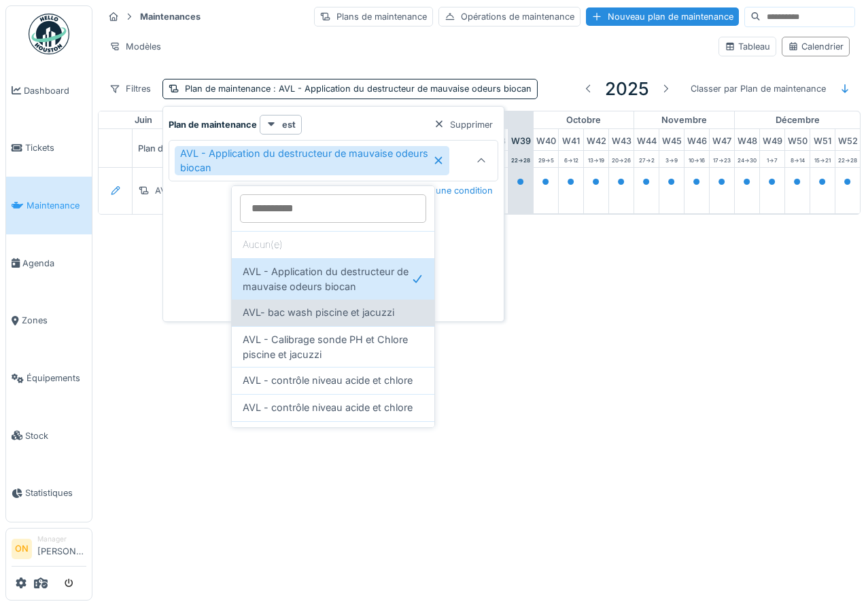
click at [345, 314] on span "AVL- bac wash piscine et jacuzzi" at bounding box center [319, 312] width 152 height 15
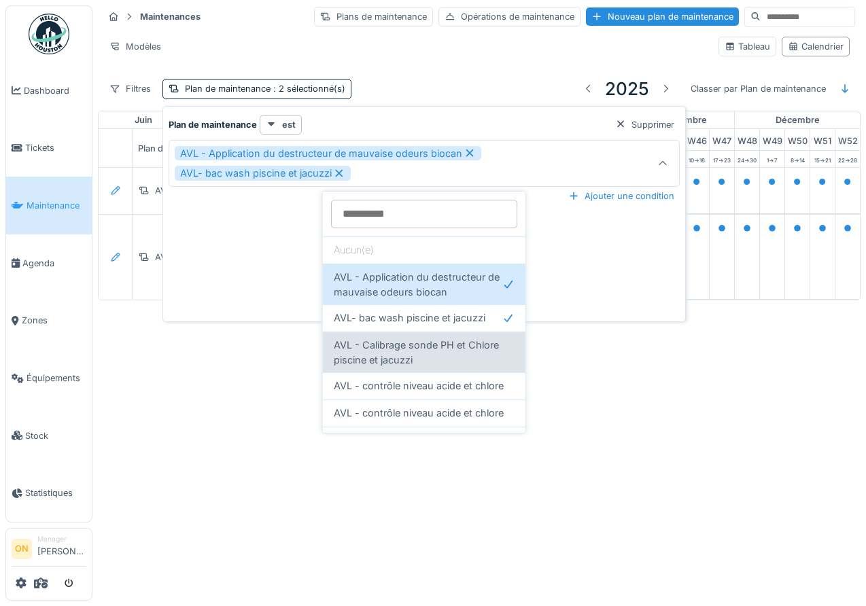
click at [383, 339] on span "AVL - Calibrage sonde PH et Chlore piscine et jacuzzi" at bounding box center [424, 352] width 181 height 29
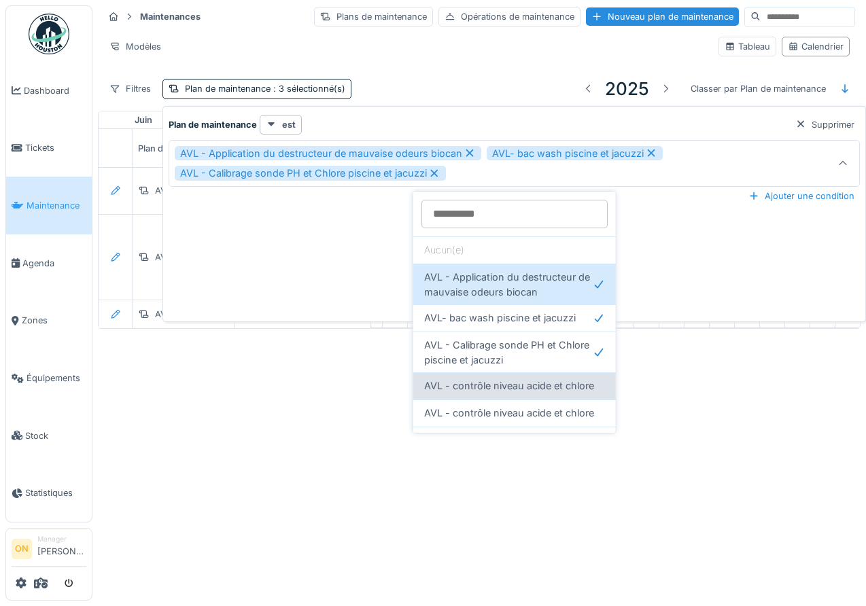
click at [474, 384] on span "AVL - contrôle niveau acide et chlore" at bounding box center [509, 386] width 170 height 15
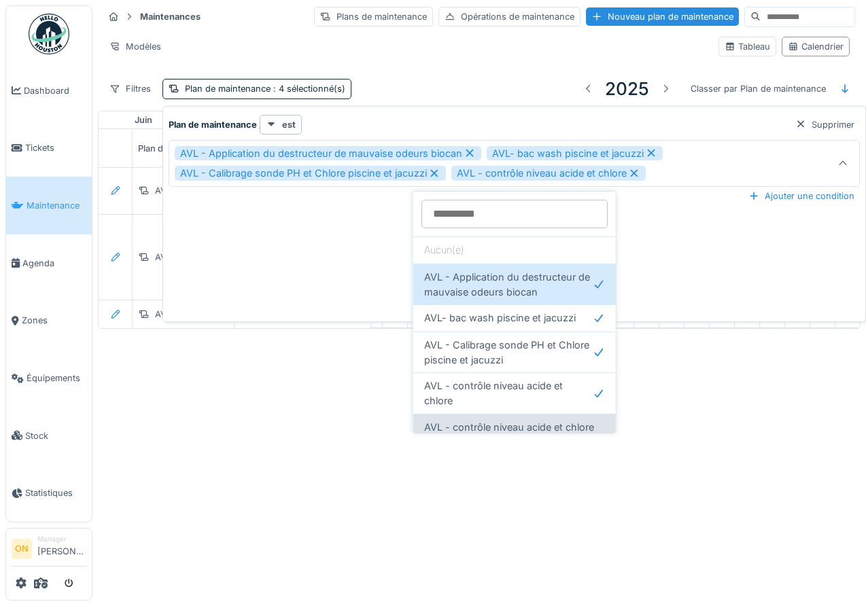
click at [498, 419] on div "AVL - contrôle niveau acide et chlore" at bounding box center [514, 427] width 203 height 27
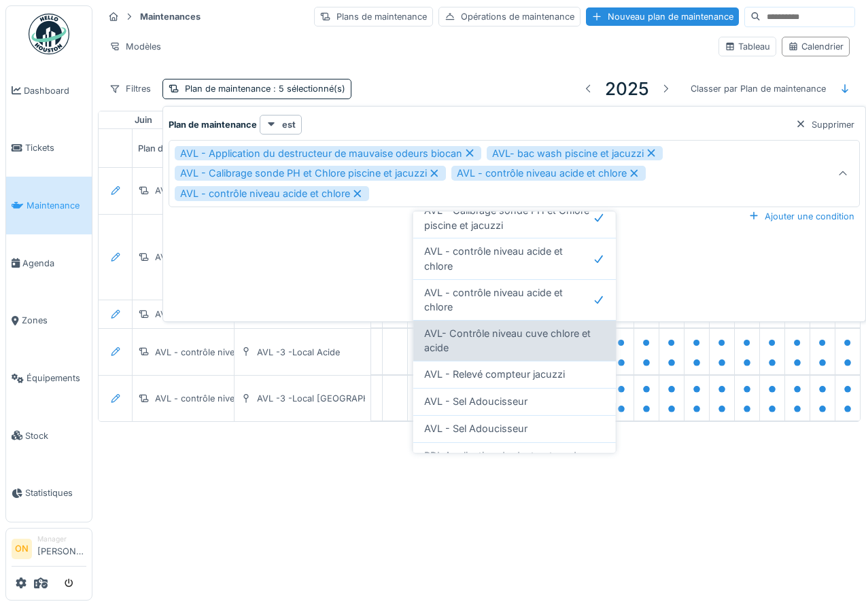
scroll to position [154, 0]
click at [500, 345] on span "AVL- Contrôle niveau cuve chlore et acide" at bounding box center [514, 340] width 181 height 29
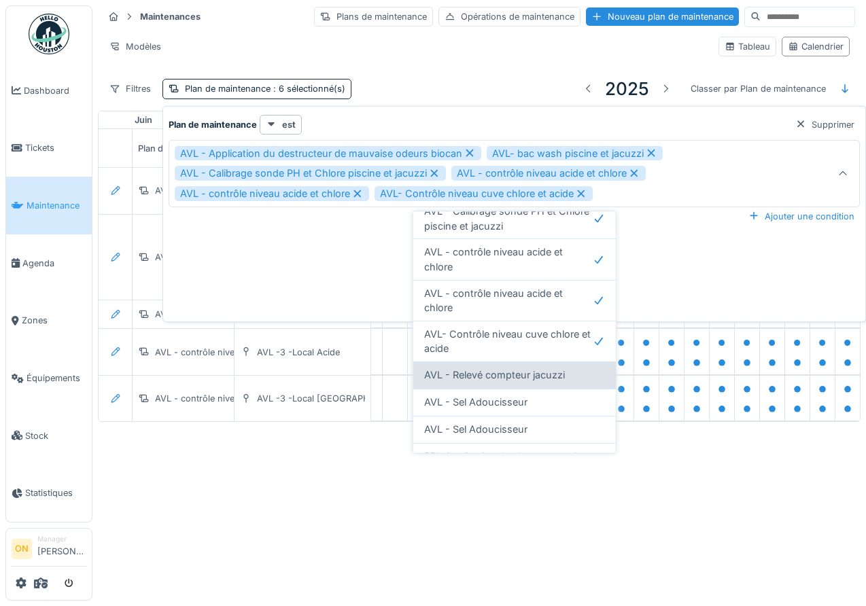
click at [503, 373] on span "AVL - Relevé compteur jacuzzi" at bounding box center [494, 375] width 141 height 15
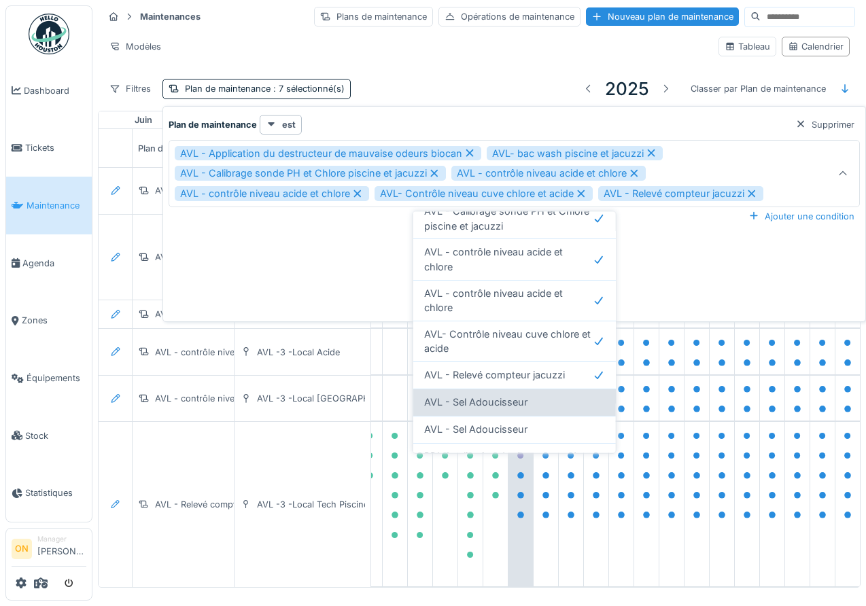
click at [501, 400] on span "AVL - Sel Adoucisseur" at bounding box center [475, 402] width 103 height 15
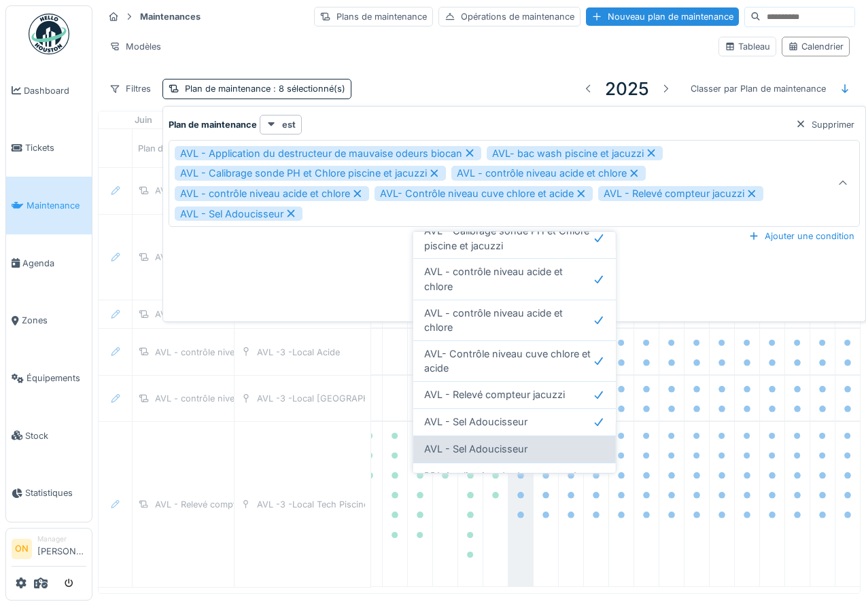
click at [503, 449] on span "AVL - Sel Adoucisseur" at bounding box center [475, 449] width 103 height 15
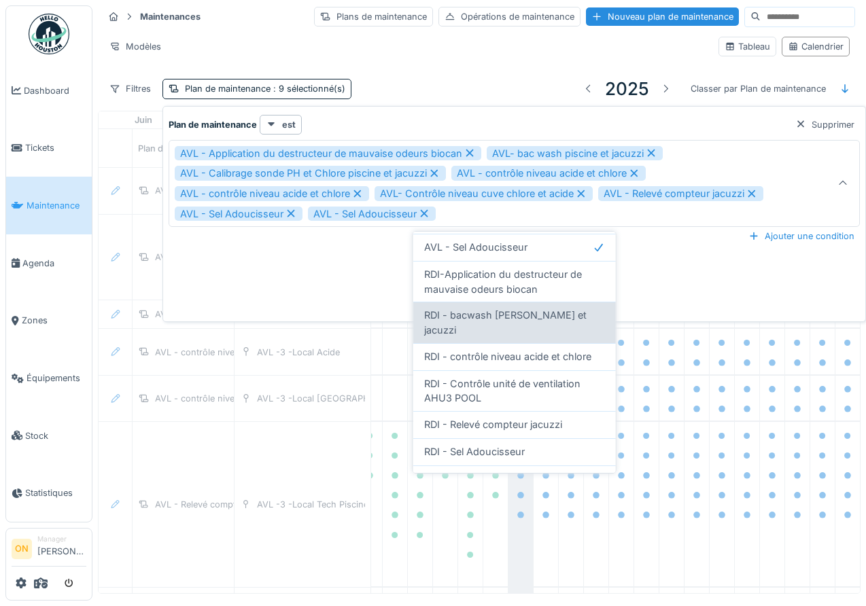
scroll to position [350, 0]
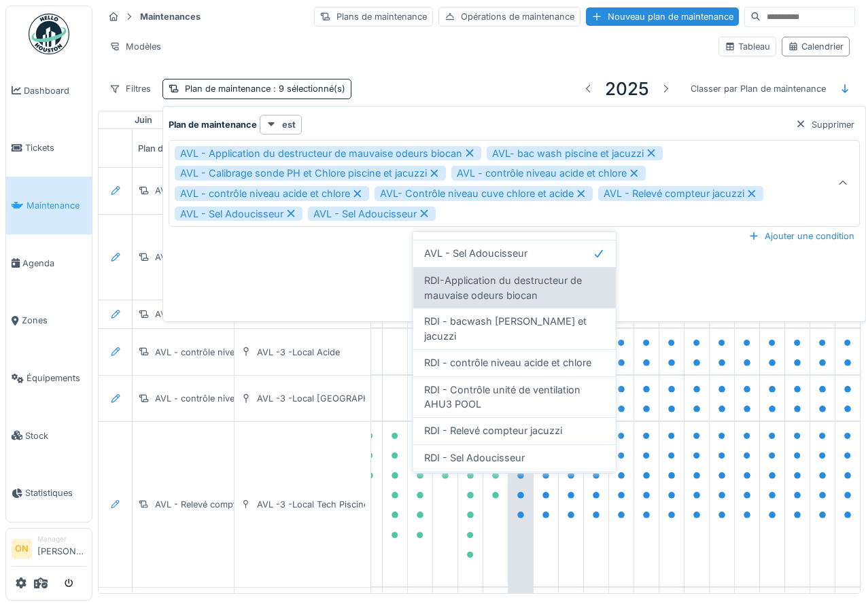
click at [501, 285] on span "RDI-Application du destructeur de mauvaise odeurs biocan" at bounding box center [514, 287] width 181 height 29
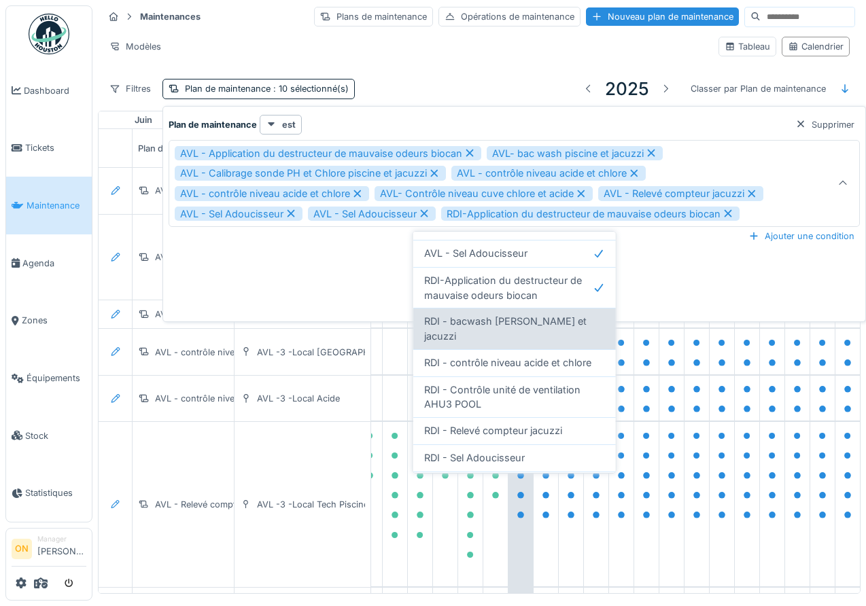
click at [510, 324] on span "RDI - bacwash [PERSON_NAME] et jacuzzi" at bounding box center [514, 328] width 181 height 29
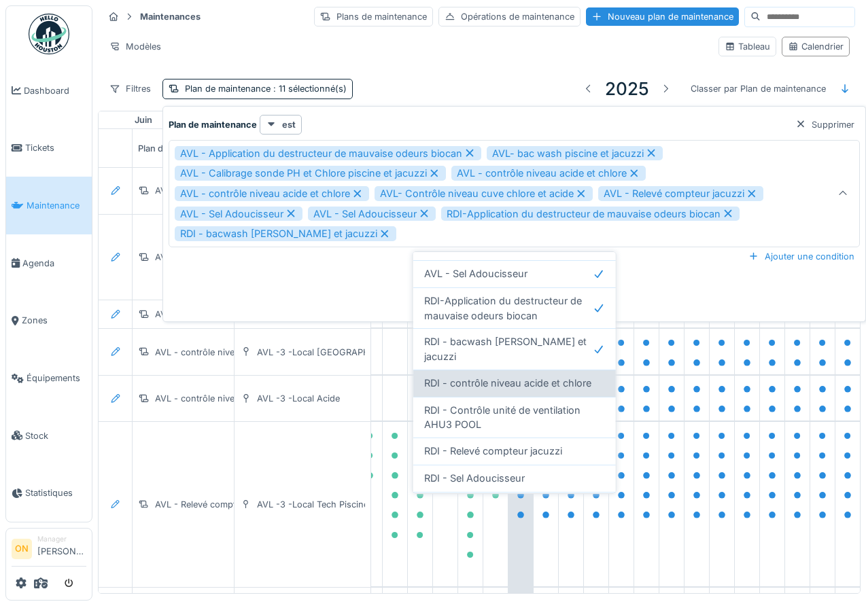
click at [513, 377] on div "RDI - contrôle niveau acide et chlore" at bounding box center [514, 383] width 203 height 27
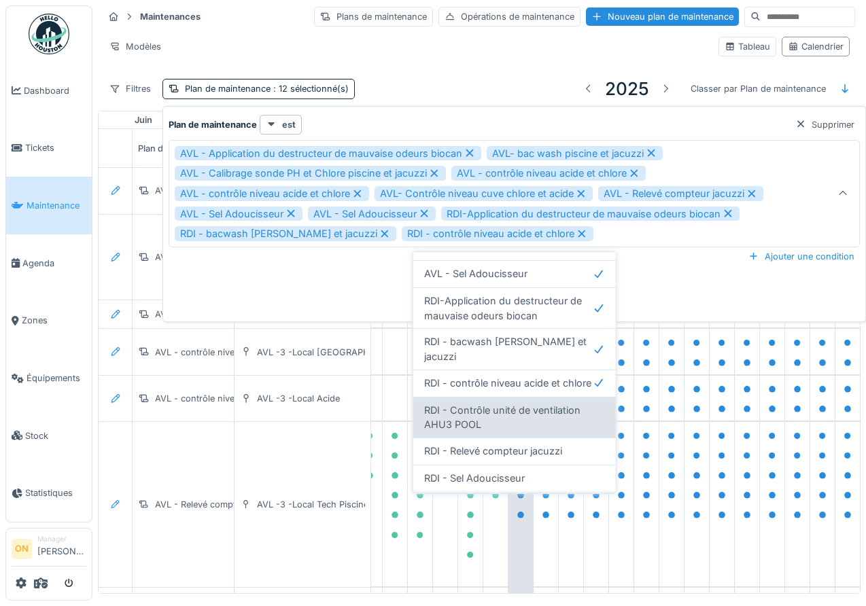
click at [513, 403] on span "RDI - Contrôle unité de ventilation AHU3 POOL" at bounding box center [514, 417] width 181 height 29
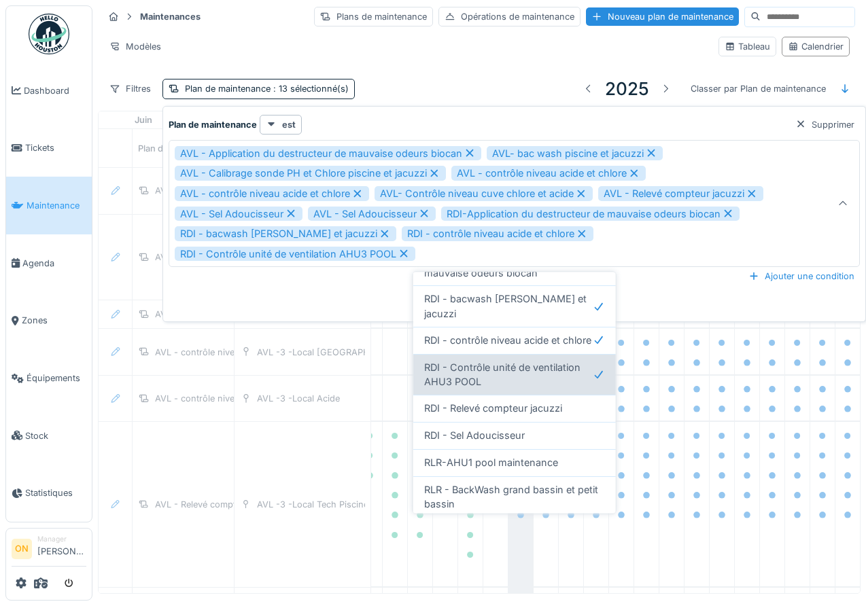
scroll to position [424, 0]
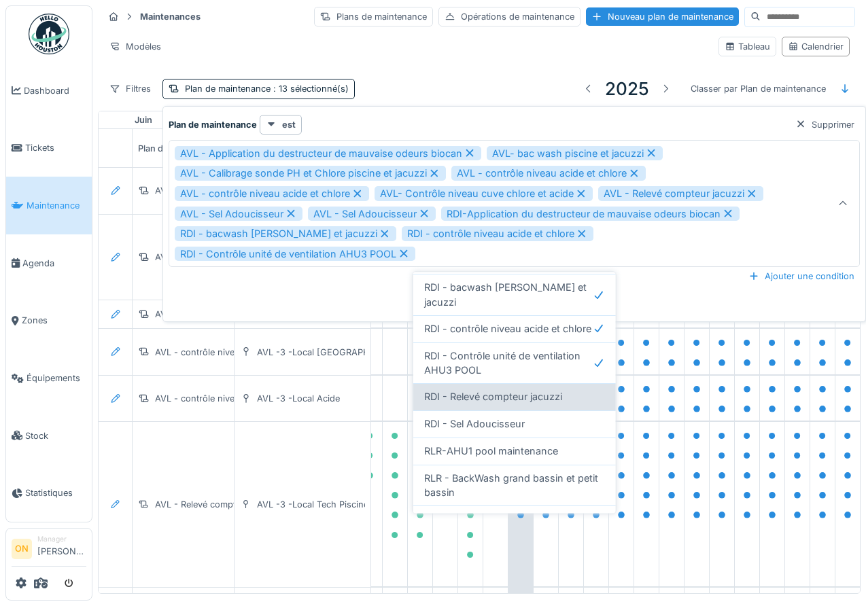
click at [513, 392] on div "RDI - Relevé compteur jacuzzi" at bounding box center [514, 396] width 203 height 27
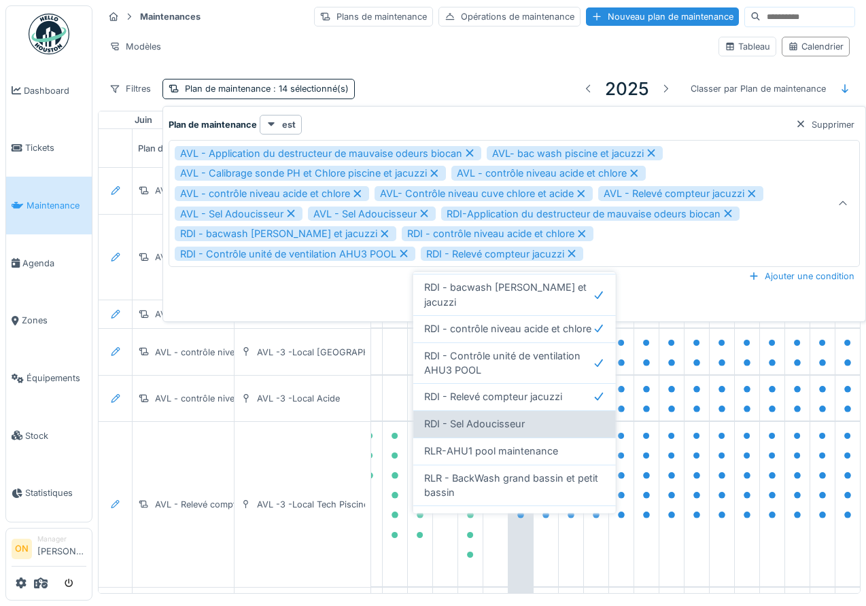
click at [522, 417] on span "RDI - Sel Adoucisseur" at bounding box center [474, 424] width 101 height 15
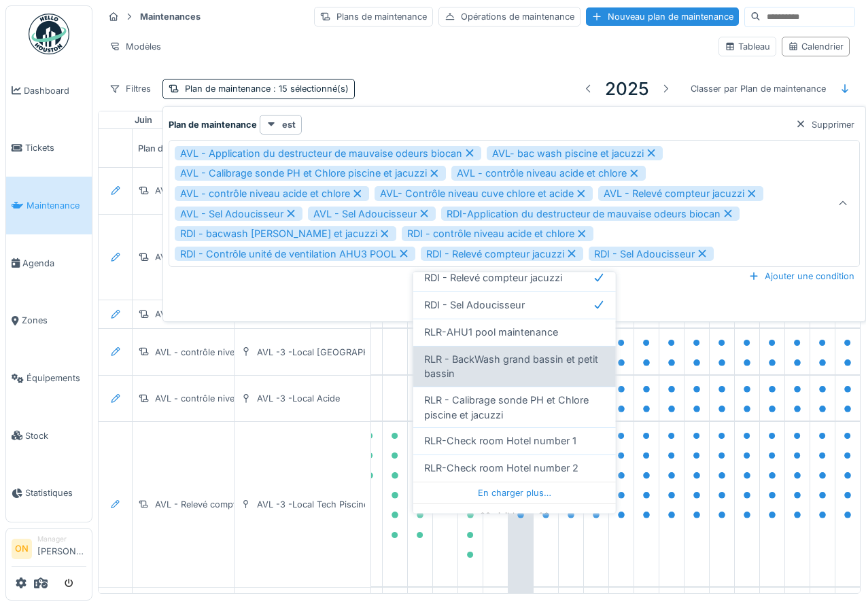
scroll to position [544, 0]
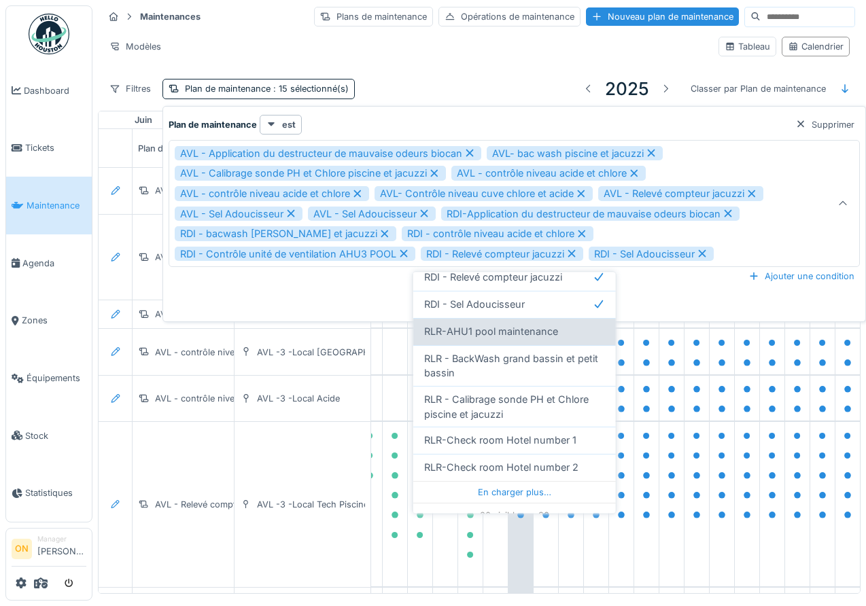
click at [522, 324] on span "RLR-AHU1 pool maintenance" at bounding box center [491, 331] width 134 height 15
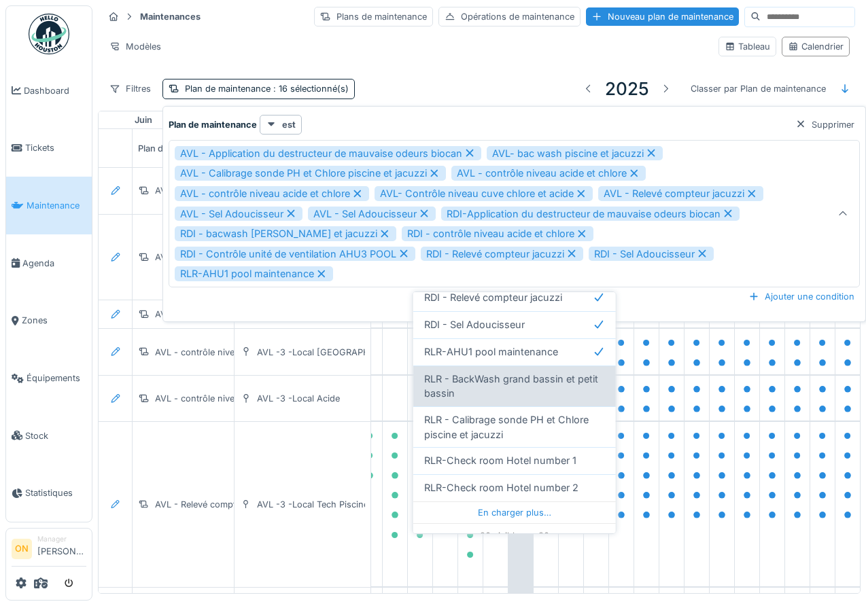
click at [547, 372] on span "RLR - BackWash grand bassin et petit bassin" at bounding box center [514, 386] width 181 height 29
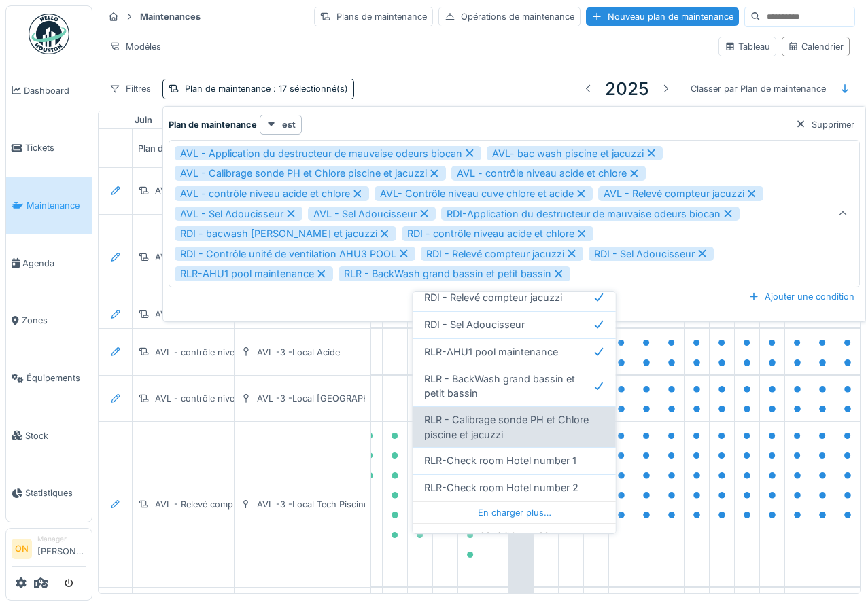
click at [547, 413] on span "RLR - Calibrage sonde PH et Chlore piscine et jacuzzi" at bounding box center [514, 427] width 181 height 29
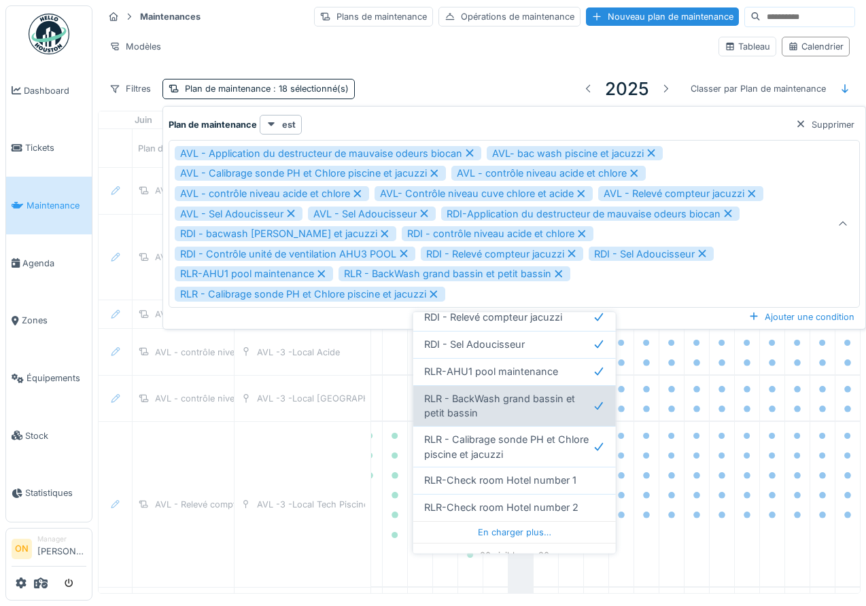
scroll to position [545, 0]
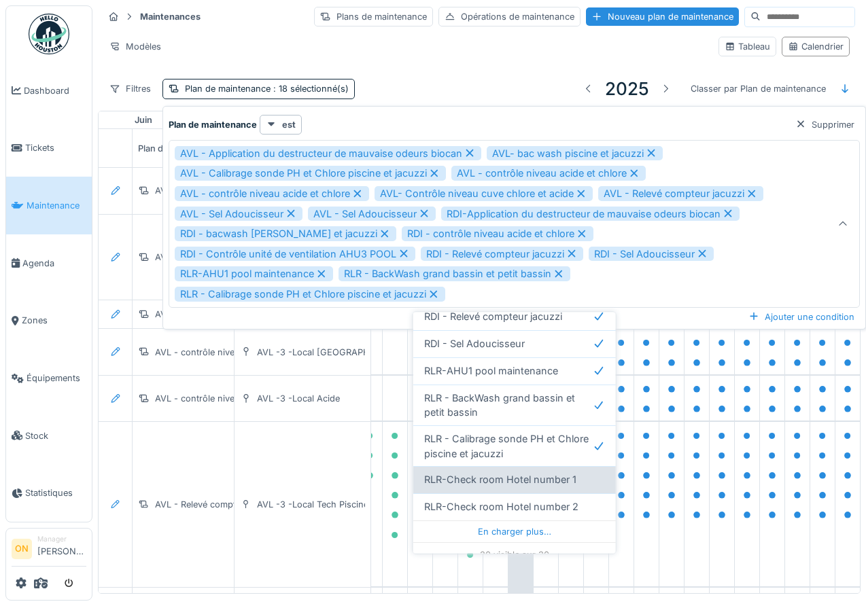
click at [544, 473] on span "RLR-Check room Hotel number 1" at bounding box center [500, 480] width 152 height 15
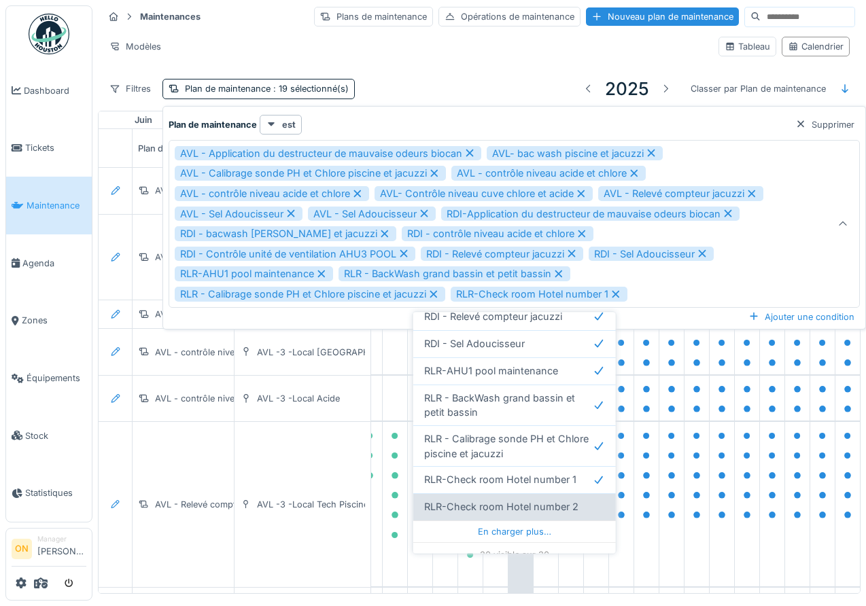
click at [530, 500] on span "RLR-Check room Hotel number 2" at bounding box center [501, 507] width 154 height 15
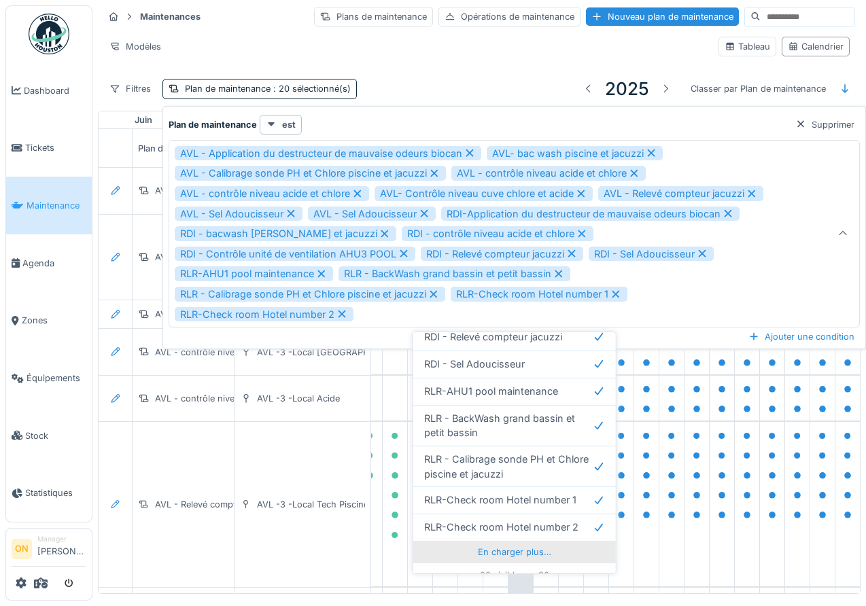
click at [519, 541] on div "En charger plus…" at bounding box center [514, 552] width 203 height 22
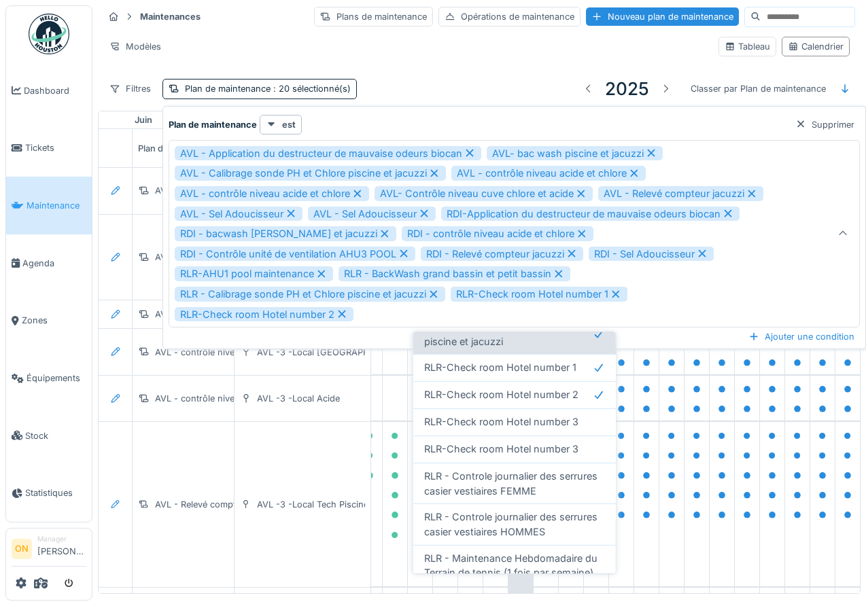
scroll to position [675, 0]
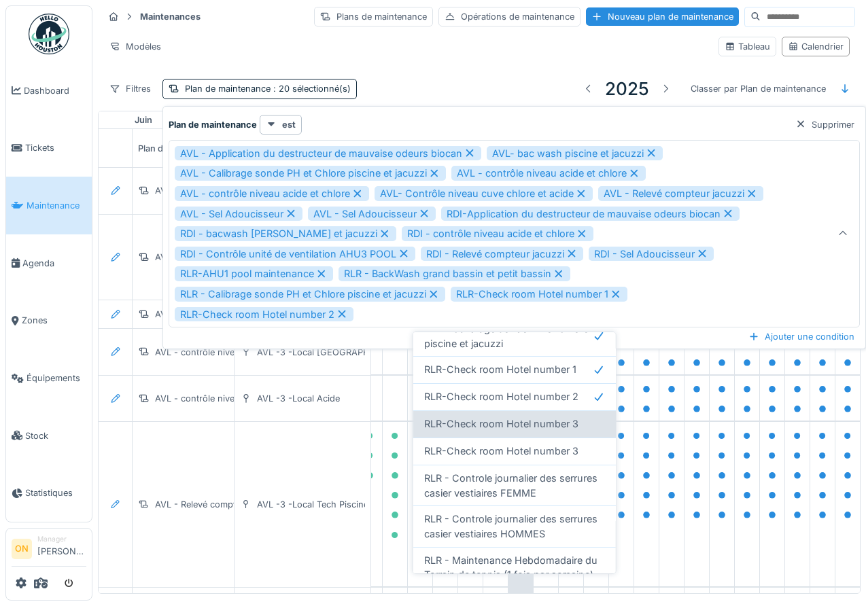
click at [531, 417] on span "RLR-Check room Hotel number 3" at bounding box center [501, 424] width 154 height 15
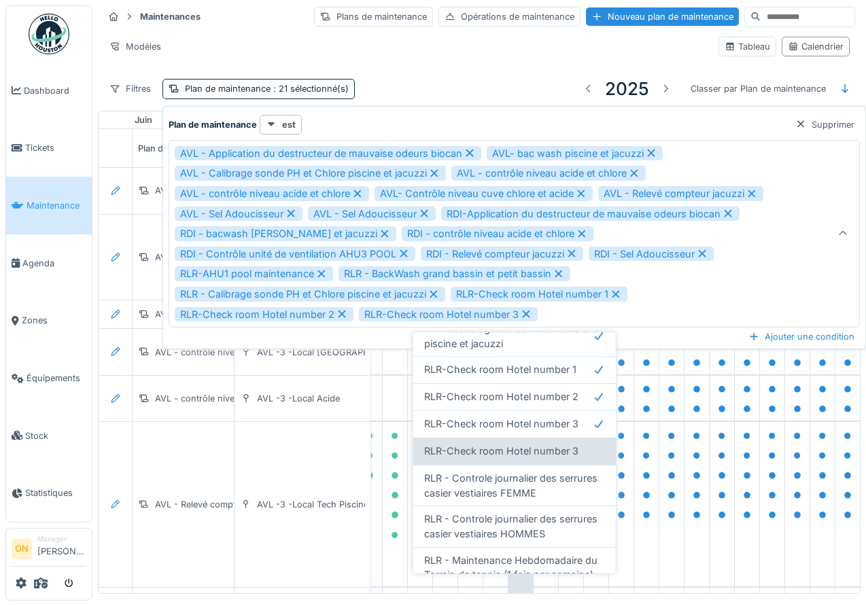
click at [529, 444] on span "RLR-Check room Hotel number 3" at bounding box center [501, 451] width 154 height 15
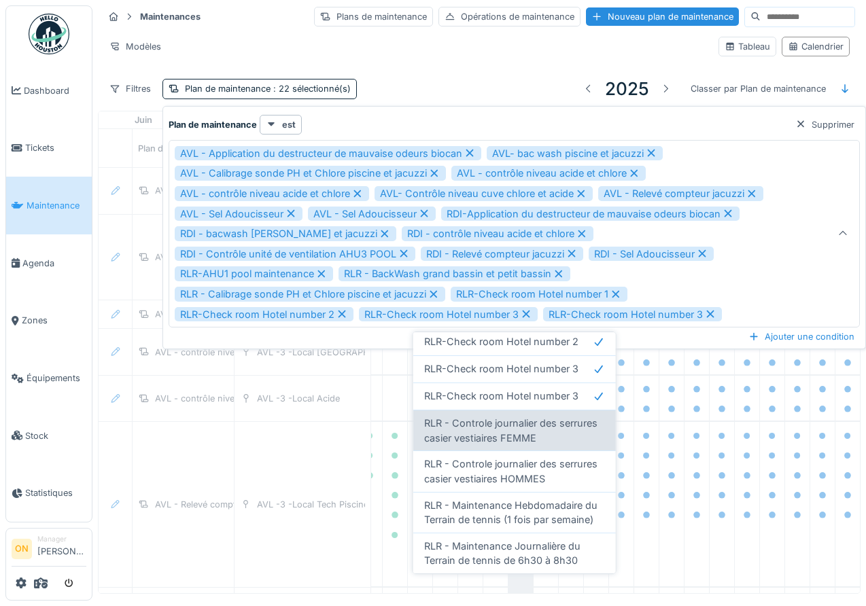
scroll to position [731, 0]
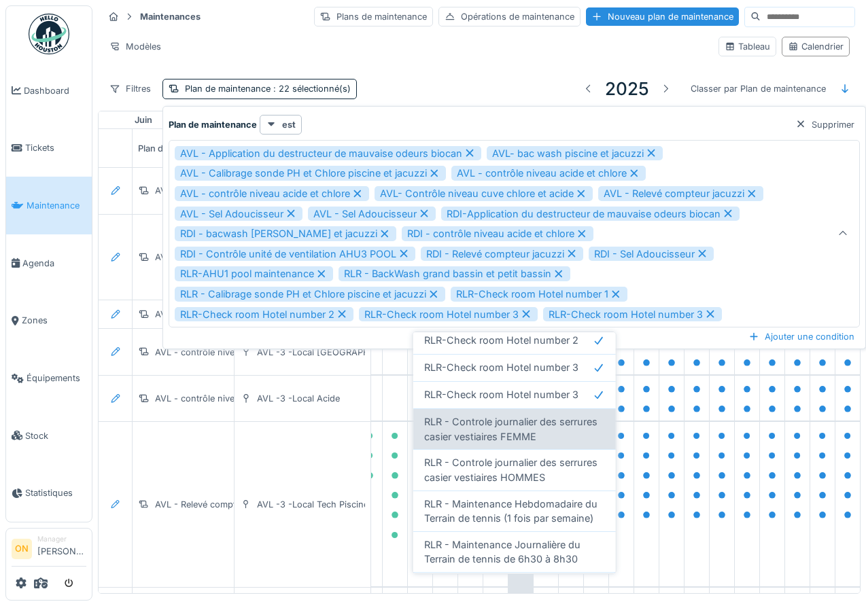
click at [522, 415] on span "RLR - Controle journalier des serrures casier vestiaires FEMME" at bounding box center [514, 429] width 181 height 29
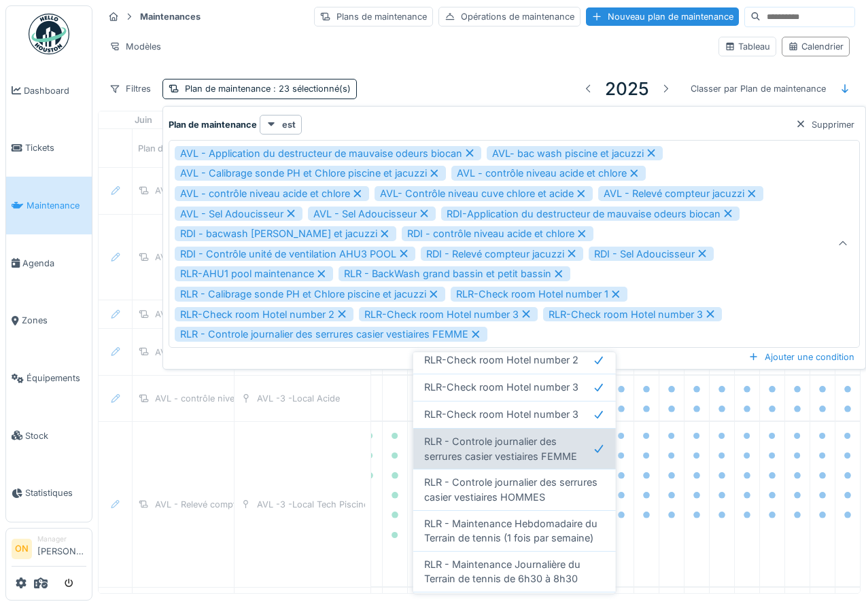
click at [533, 443] on span "RLR - Controle journalier des serrures casier vestiaires FEMME" at bounding box center [508, 449] width 169 height 29
type input "**********"
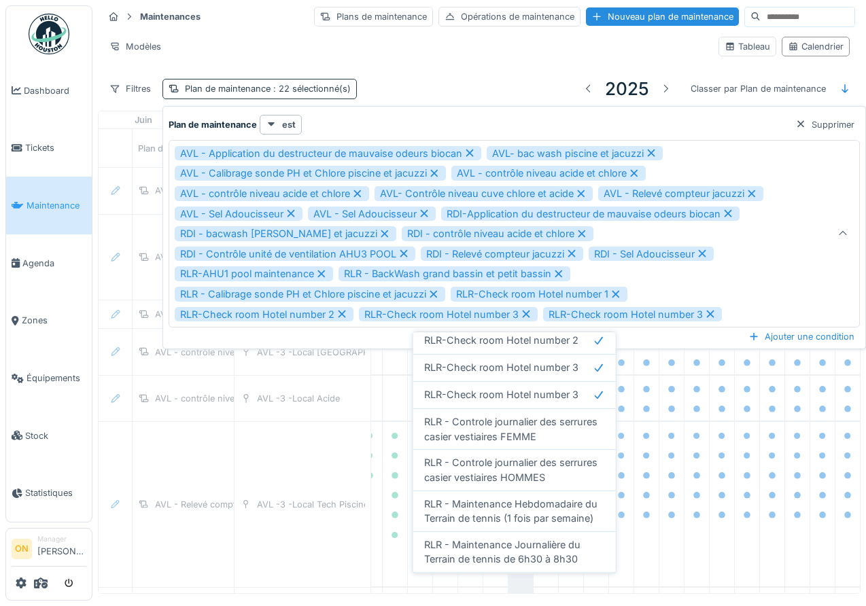
click at [319, 88] on span ": 22 sélectionné(s)" at bounding box center [311, 89] width 80 height 10
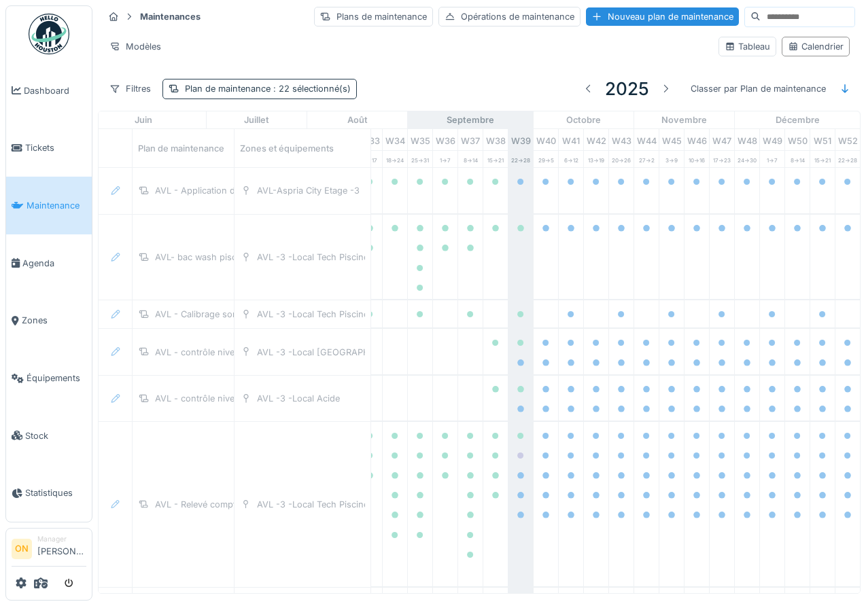
click at [332, 88] on span ": 22 sélectionné(s)" at bounding box center [311, 89] width 80 height 10
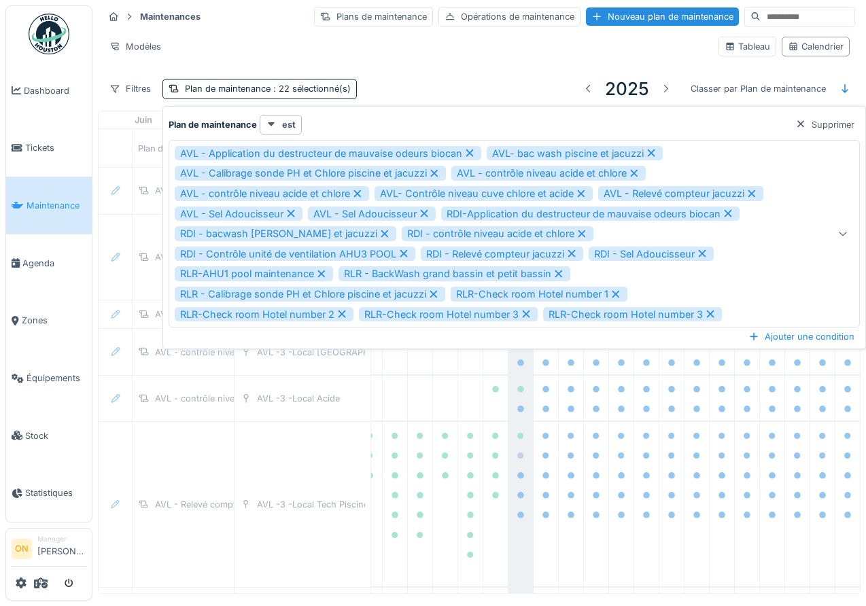
drag, startPoint x: 838, startPoint y: 122, endPoint x: 426, endPoint y: 59, distance: 416.0
click at [838, 122] on div "Supprimer" at bounding box center [825, 125] width 70 height 18
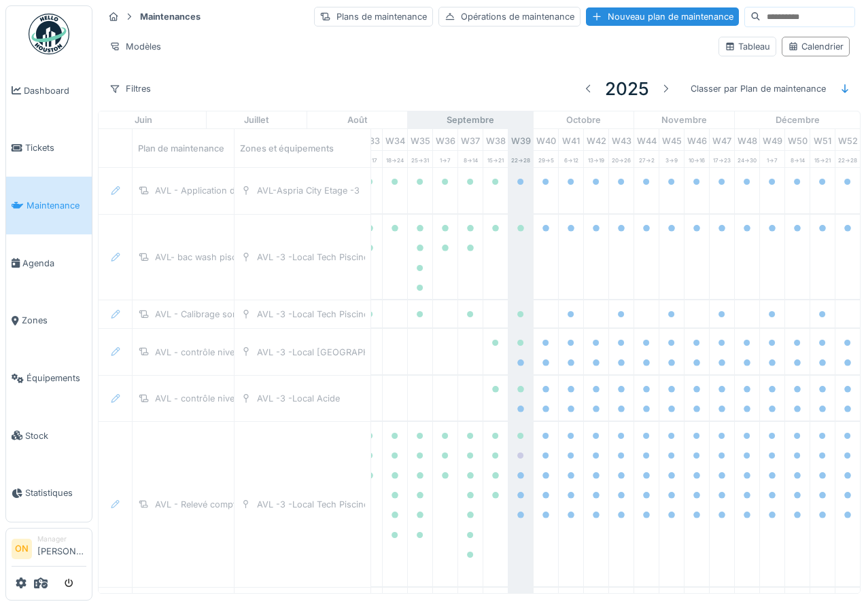
click at [291, 71] on div "Maintenances Plans de maintenance Opérations de maintenance Nouveau plan de mai…" at bounding box center [479, 55] width 763 height 111
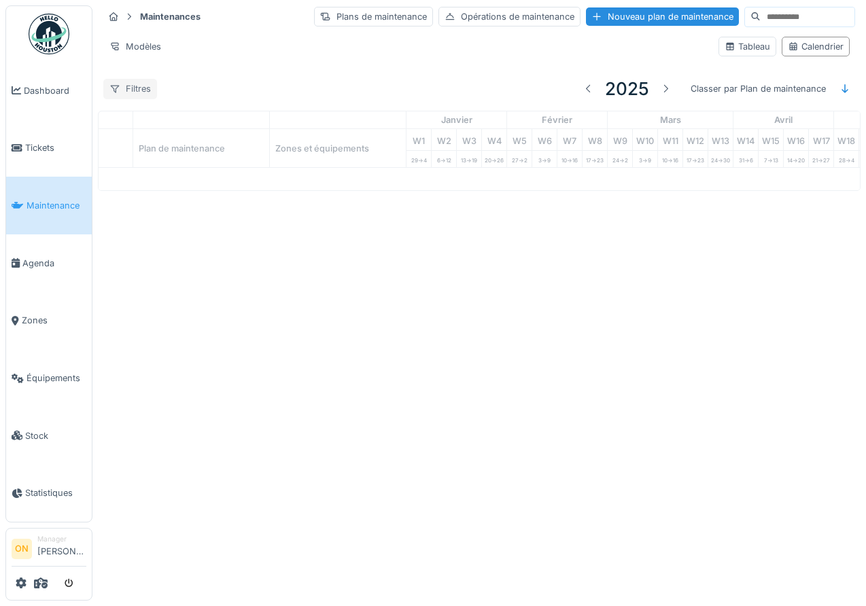
click at [137, 89] on div "Filtres" at bounding box center [130, 89] width 54 height 20
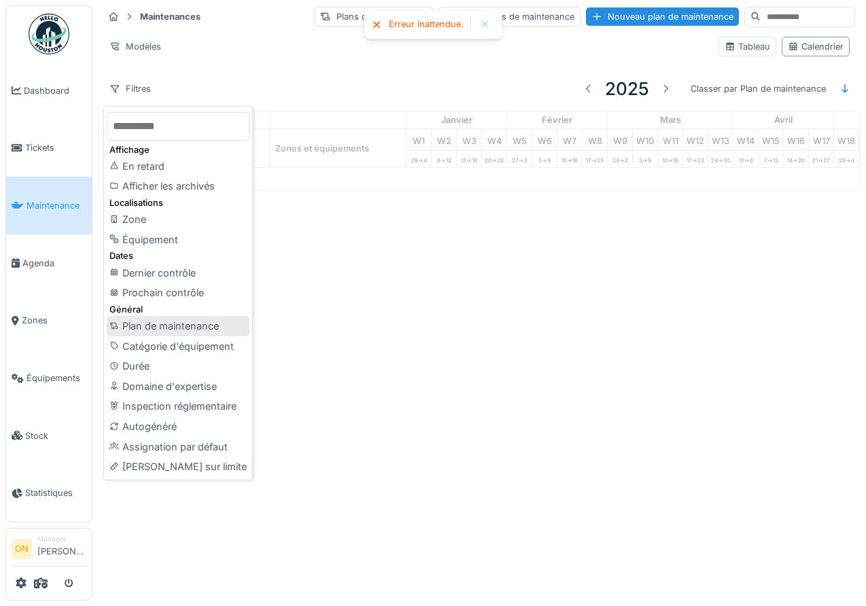
click at [172, 330] on div "Plan de maintenance" at bounding box center [178, 326] width 143 height 20
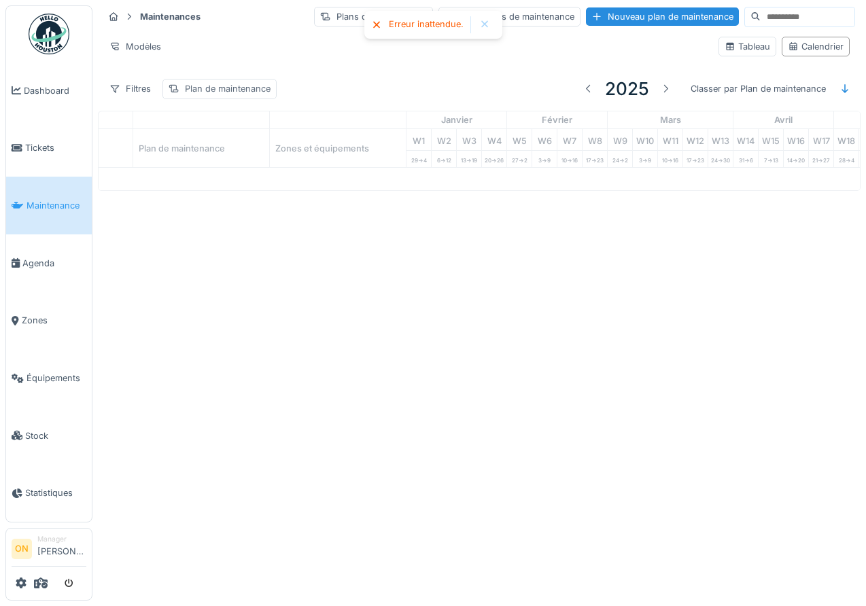
click at [212, 96] on div "Plan de maintenance" at bounding box center [219, 89] width 114 height 20
click at [266, 153] on div "Plan de maintenance" at bounding box center [233, 153] width 116 height 15
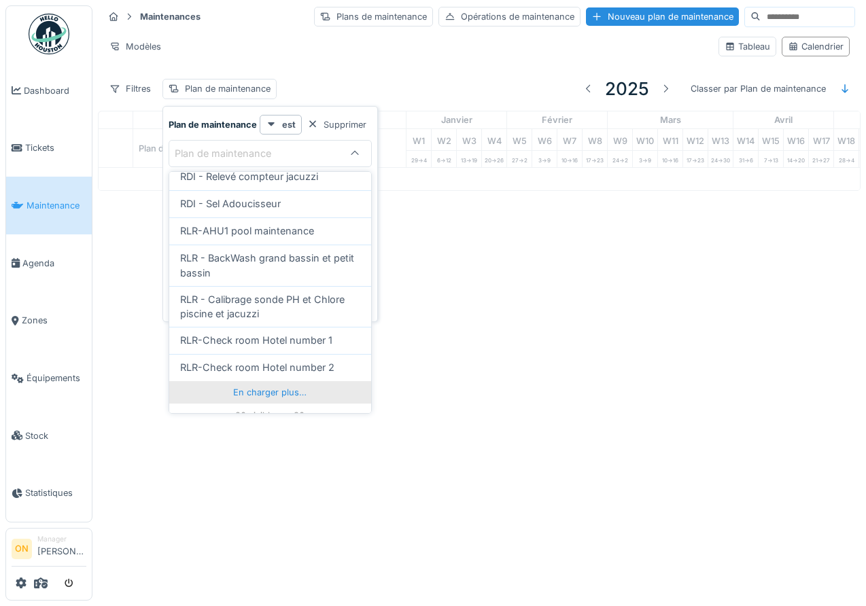
click at [279, 386] on div "En charger plus…" at bounding box center [270, 392] width 202 height 22
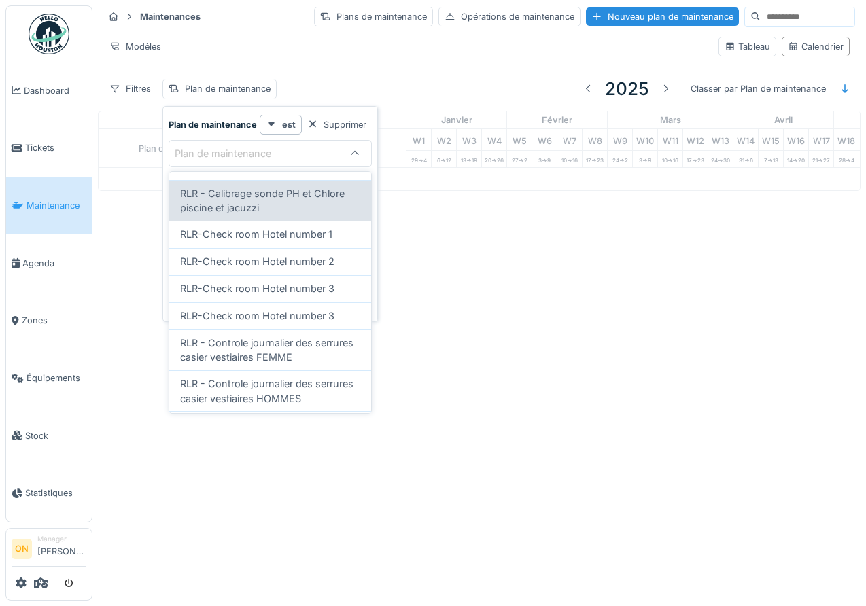
scroll to position [726, 0]
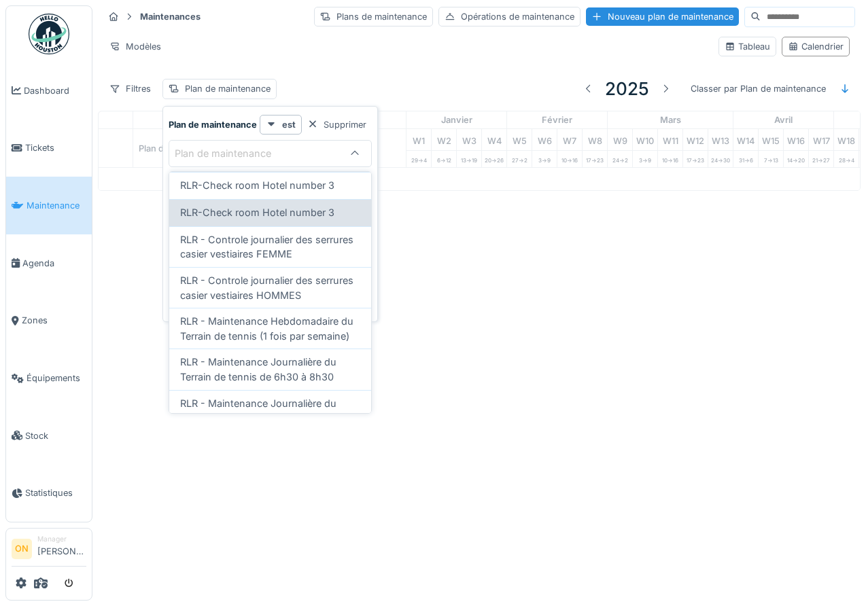
click at [274, 205] on span "RLR-Check room Hotel number 3" at bounding box center [257, 212] width 154 height 15
type input "*****"
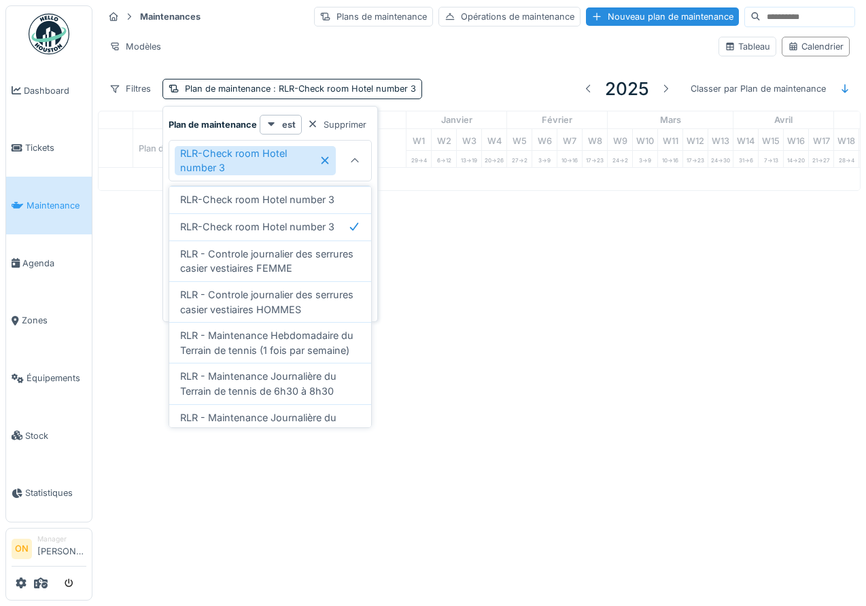
click at [457, 257] on div "Annuler Maintenances Plans de maintenance Opérations de maintenance Nouveau pla…" at bounding box center [433, 303] width 866 height 606
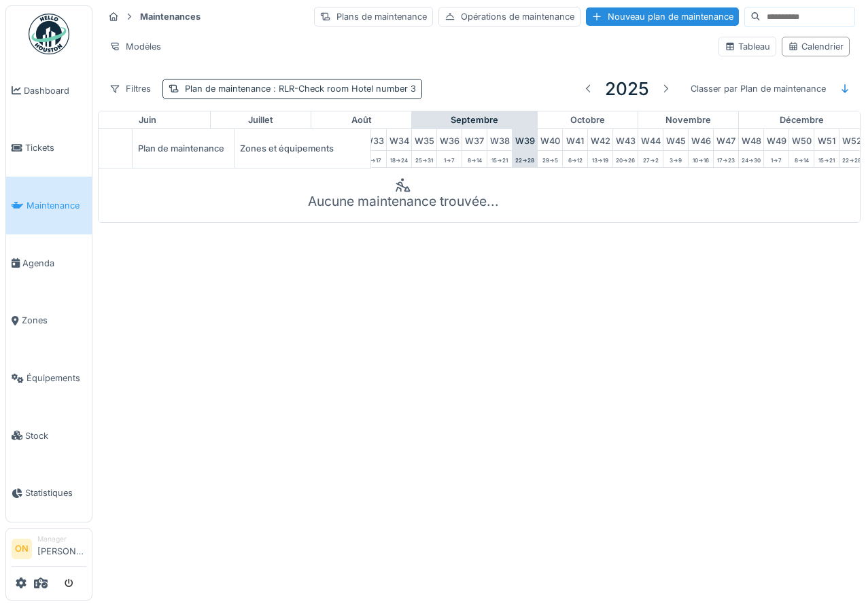
scroll to position [0, 854]
click at [282, 94] on div "Plan de maintenance : RLR-Check room Hotel number 3" at bounding box center [300, 88] width 231 height 13
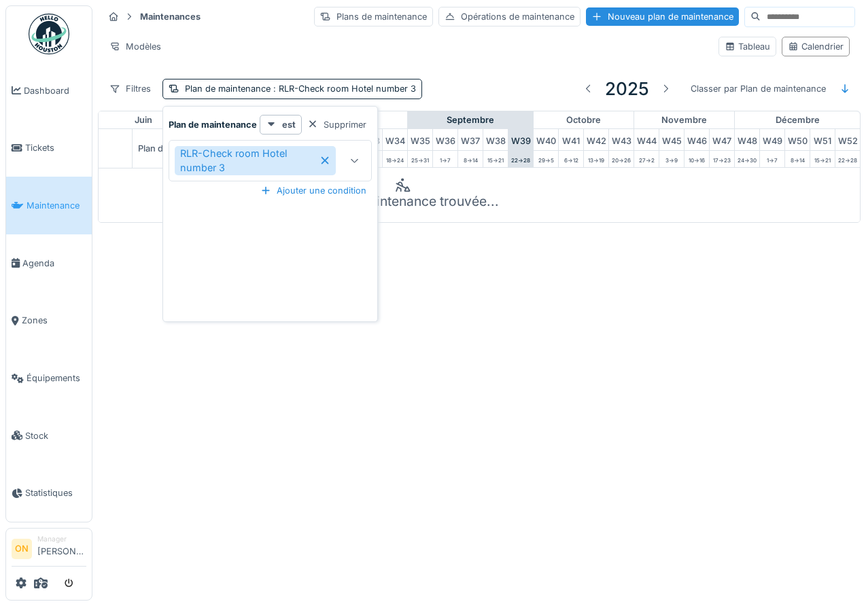
click at [354, 166] on div at bounding box center [354, 160] width 11 height 13
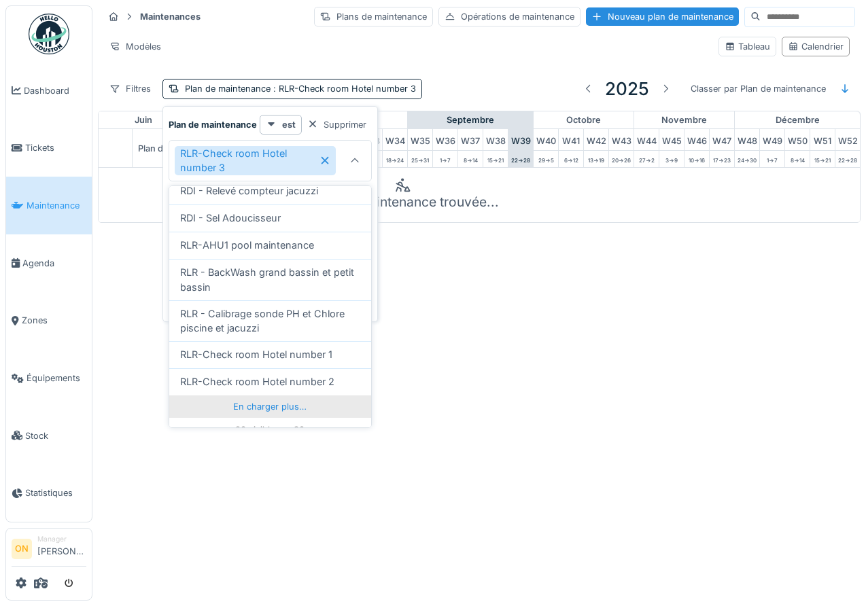
click at [274, 396] on div "En charger plus…" at bounding box center [270, 407] width 202 height 22
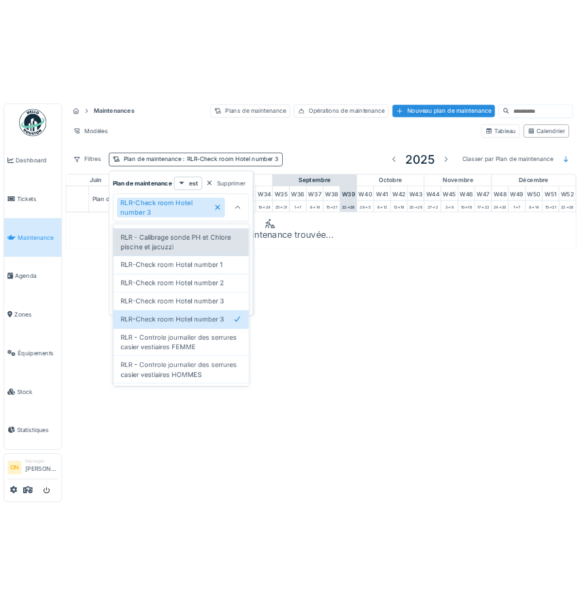
scroll to position [628, 0]
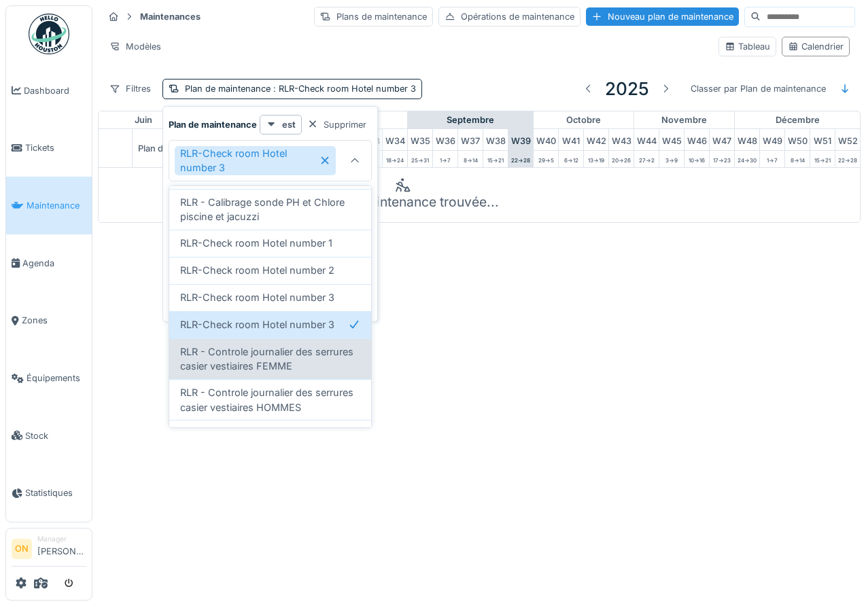
click at [292, 348] on span "RLR - Controle journalier des serrures casier vestiaires FEMME" at bounding box center [270, 359] width 180 height 29
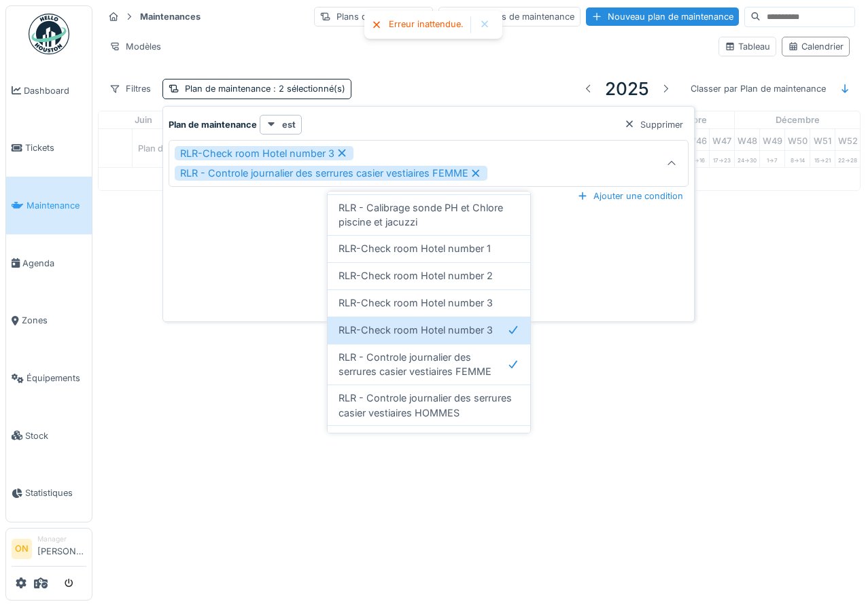
click at [275, 241] on div "**********" at bounding box center [428, 217] width 525 height 204
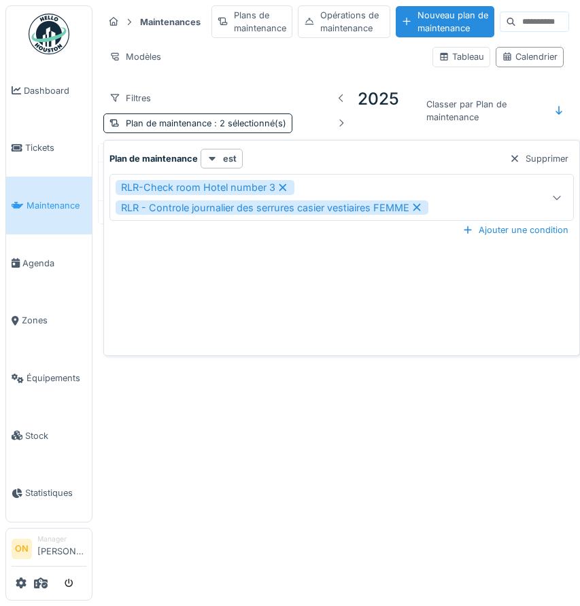
click at [283, 188] on icon at bounding box center [282, 187] width 7 height 7
type input "*****"
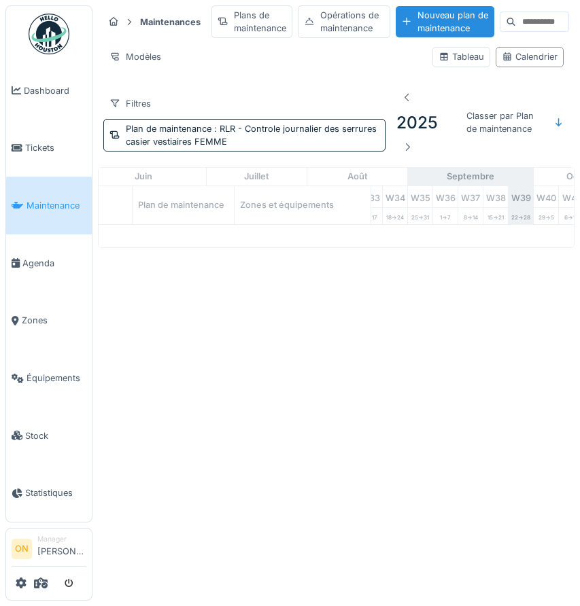
click at [554, 313] on div "Annuler Maintenances Plans de maintenance Opérations de maintenance Nouveau pla…" at bounding box center [290, 303] width 580 height 606
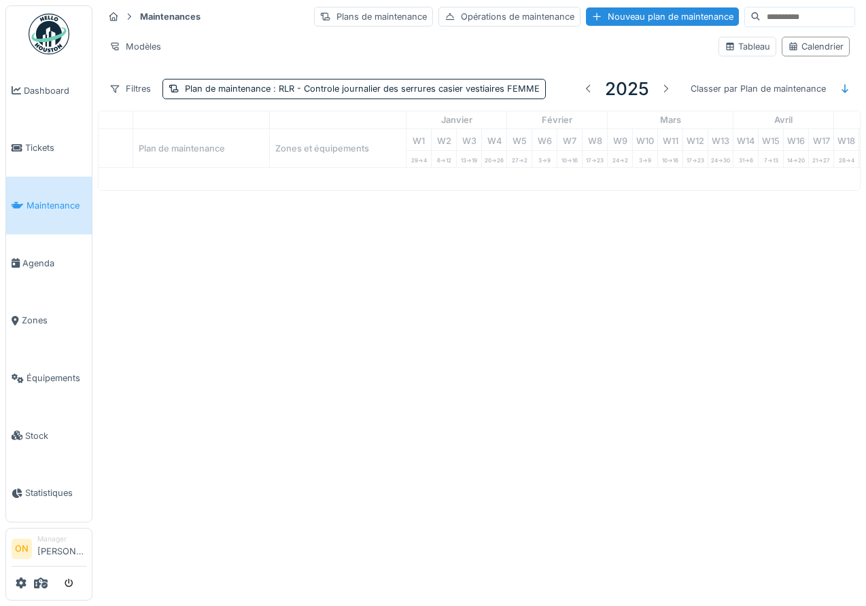
click at [381, 58] on div "Modèles Tableau Calendrier" at bounding box center [479, 46] width 752 height 31
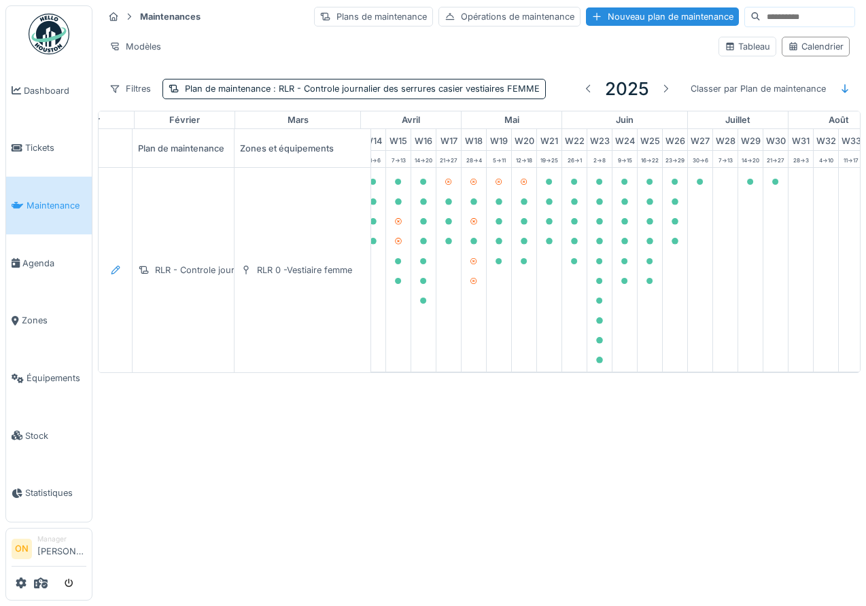
scroll to position [0, 628]
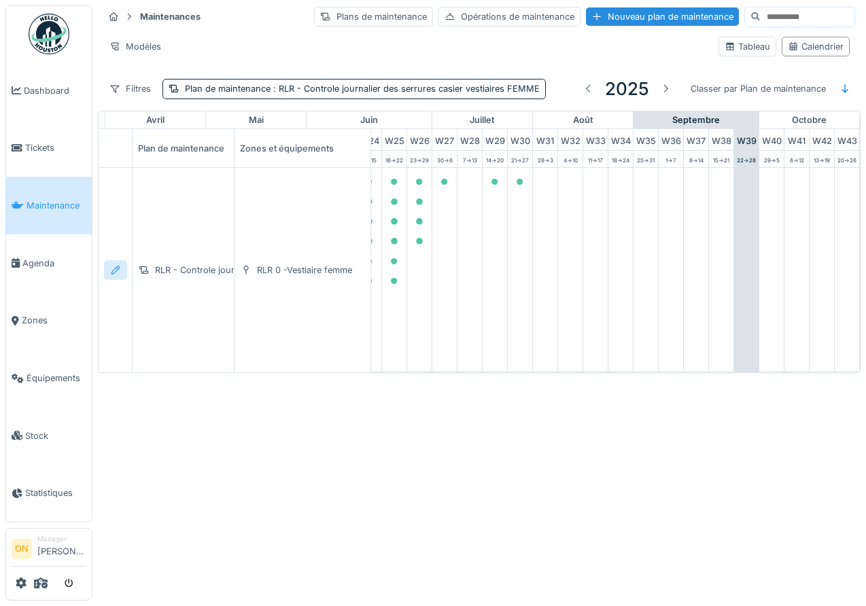
click at [106, 270] on div at bounding box center [115, 270] width 23 height 20
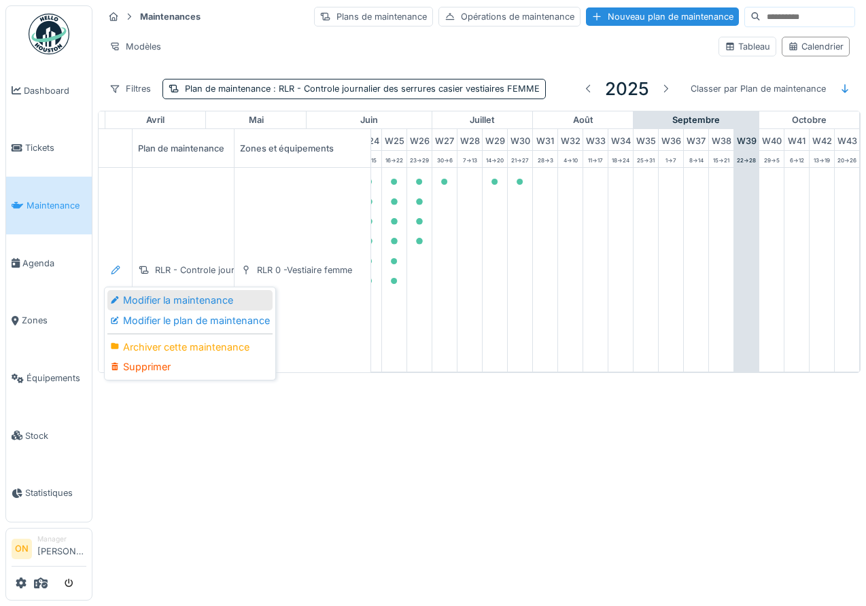
click at [143, 301] on div "Modifier la maintenance" at bounding box center [189, 300] width 165 height 20
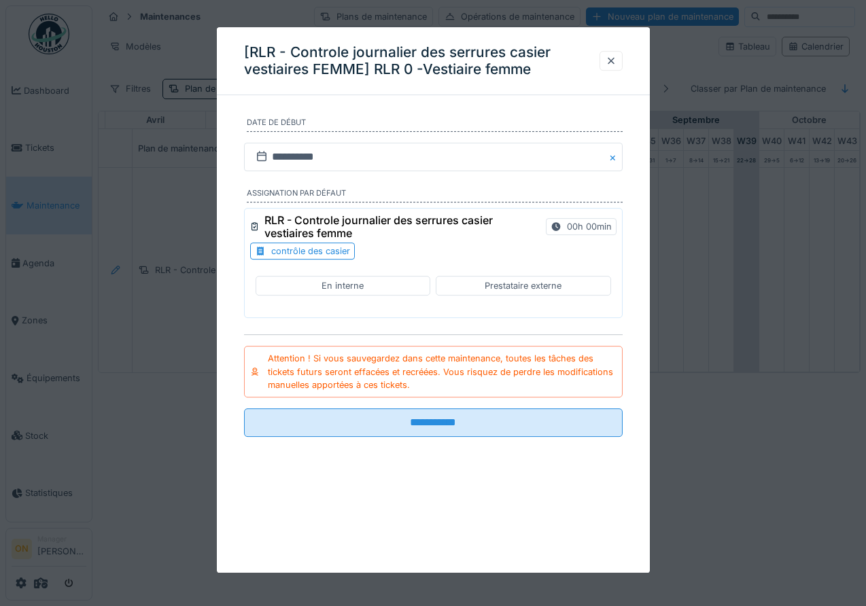
click at [137, 308] on div at bounding box center [433, 303] width 866 height 606
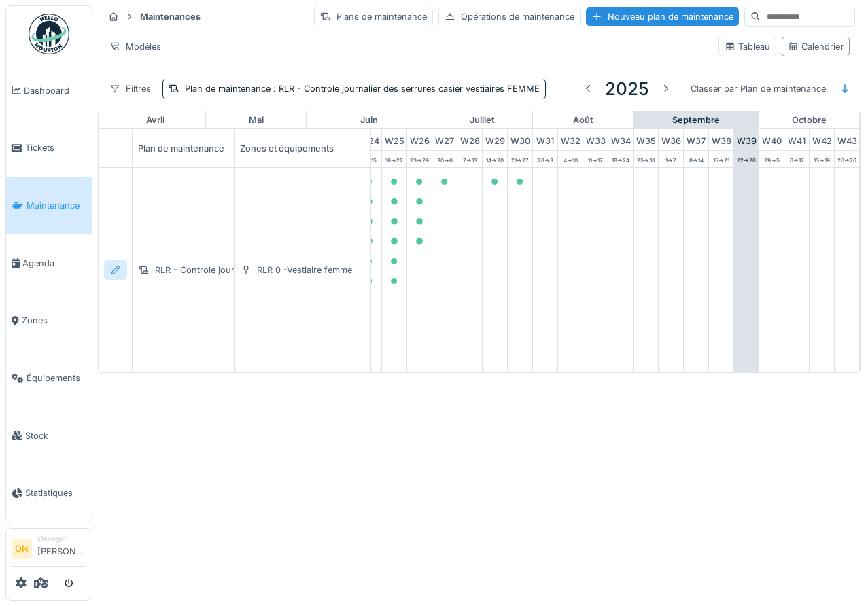
click at [116, 273] on icon at bounding box center [115, 270] width 11 height 9
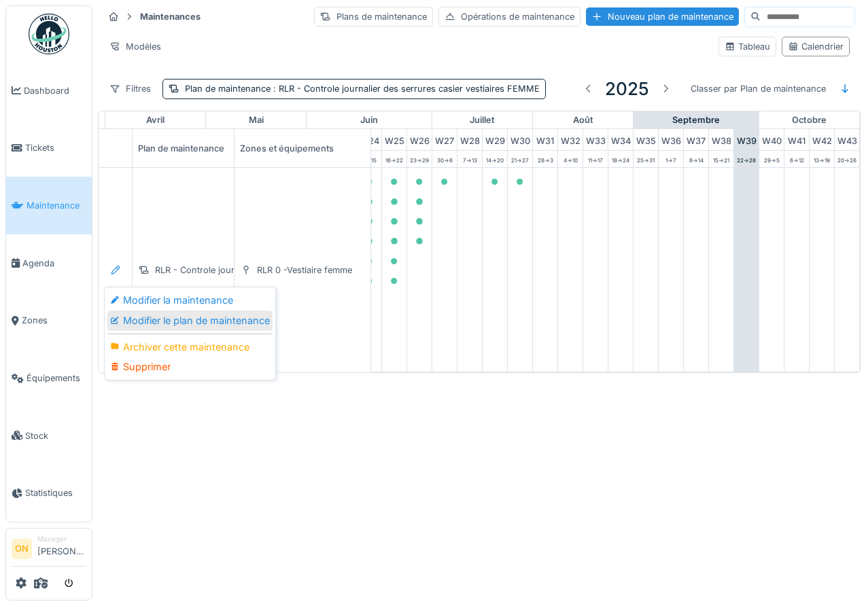
click at [140, 319] on div "Modifier le plan de maintenance" at bounding box center [189, 321] width 165 height 20
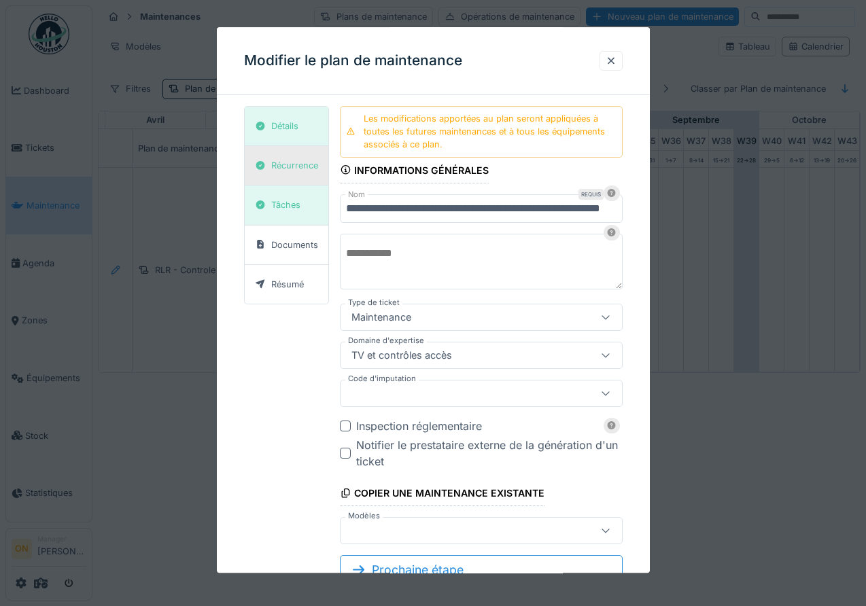
click at [279, 160] on div "Récurrence" at bounding box center [294, 165] width 47 height 13
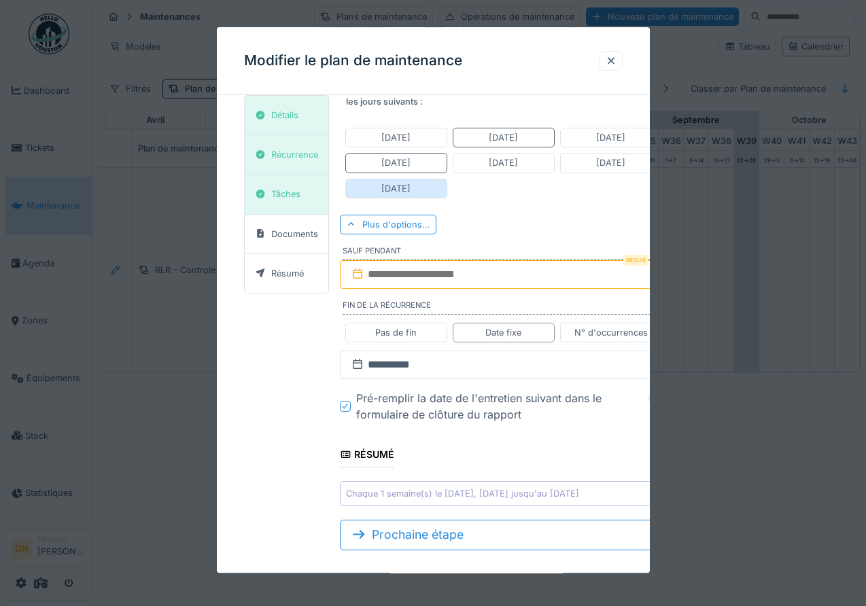
scroll to position [161, 0]
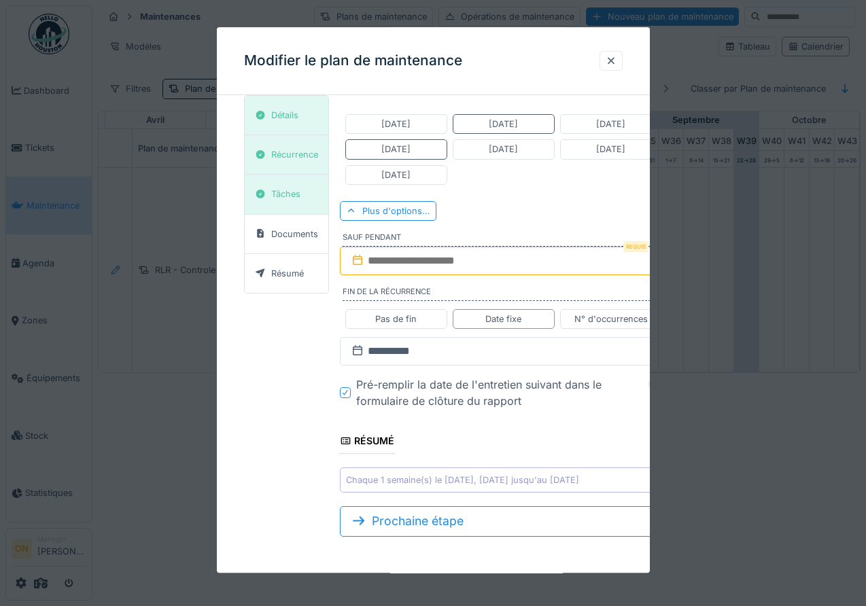
click at [160, 322] on div at bounding box center [433, 303] width 866 height 606
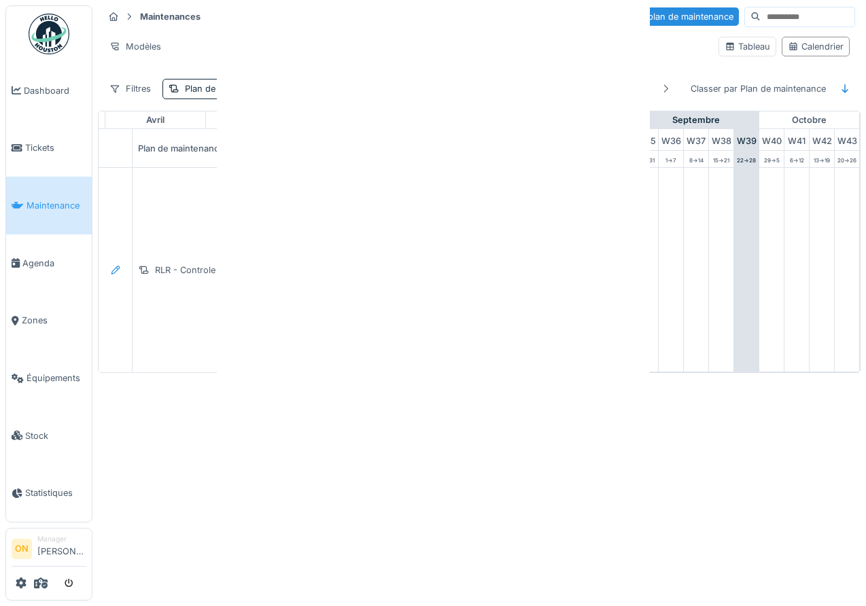
scroll to position [0, 0]
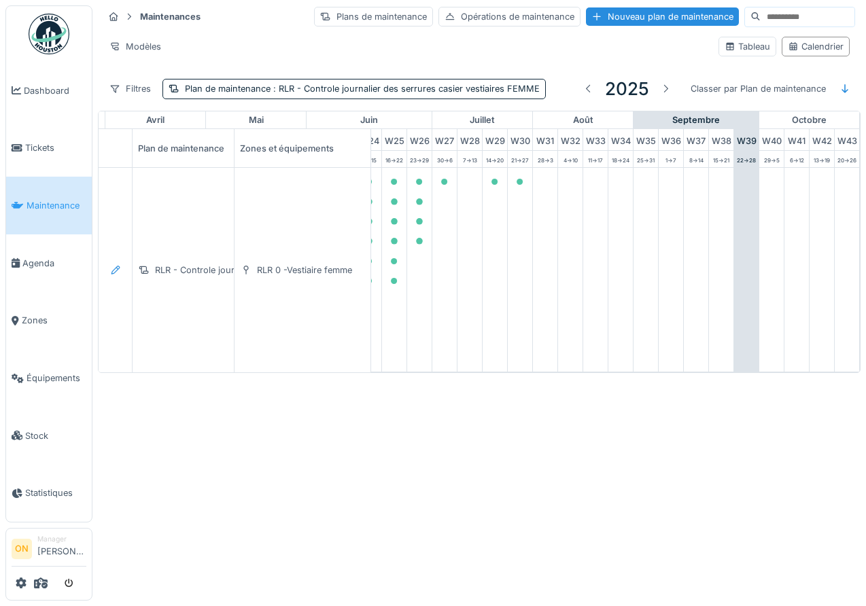
click at [356, 410] on div "Annuler Maintenances Plans de maintenance Opérations de maintenance Nouveau pla…" at bounding box center [433, 303] width 866 height 606
click at [317, 80] on div "Plan de maintenance : RLR - Controle journalier des serrures casier vestiaires …" at bounding box center [353, 89] width 383 height 20
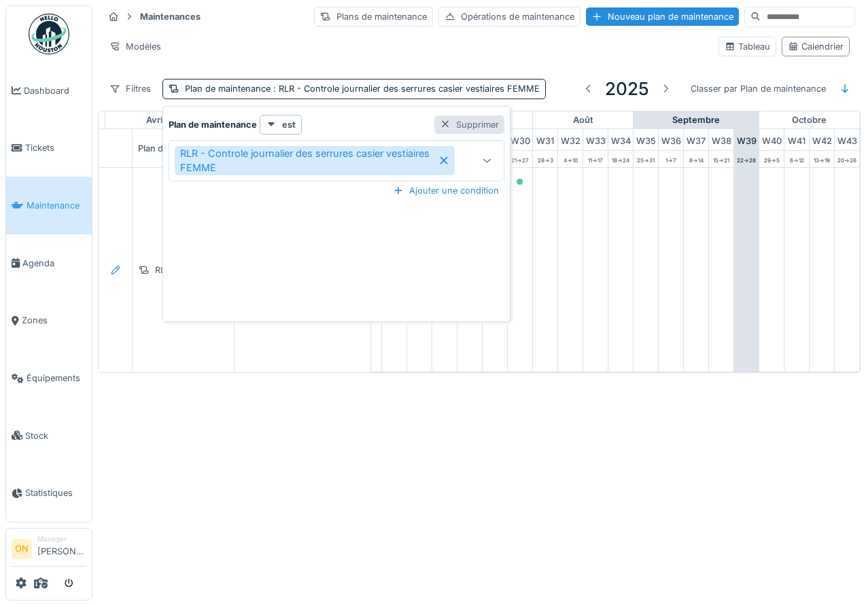
click at [472, 119] on div "Supprimer" at bounding box center [469, 125] width 70 height 18
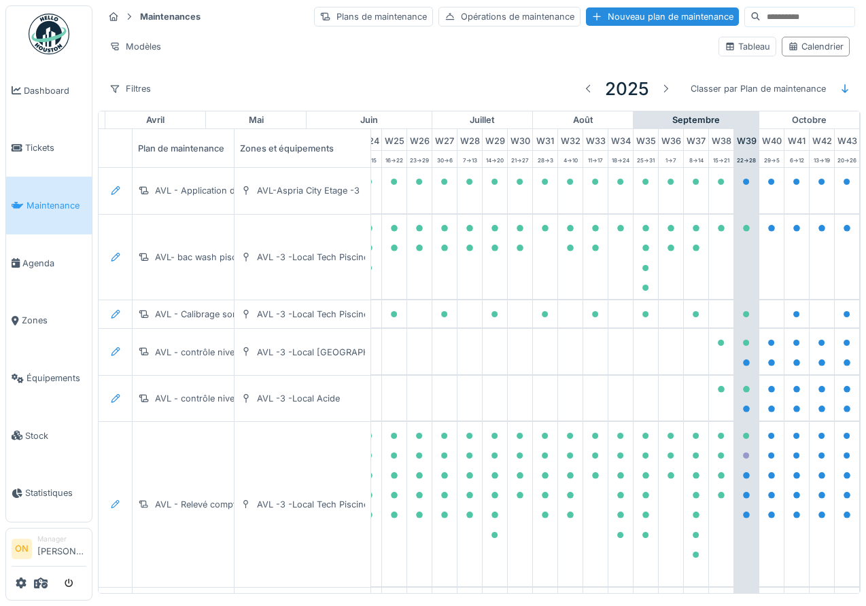
click at [371, 82] on div "Filtres 2025 Classer par Plan de maintenance" at bounding box center [479, 89] width 752 height 32
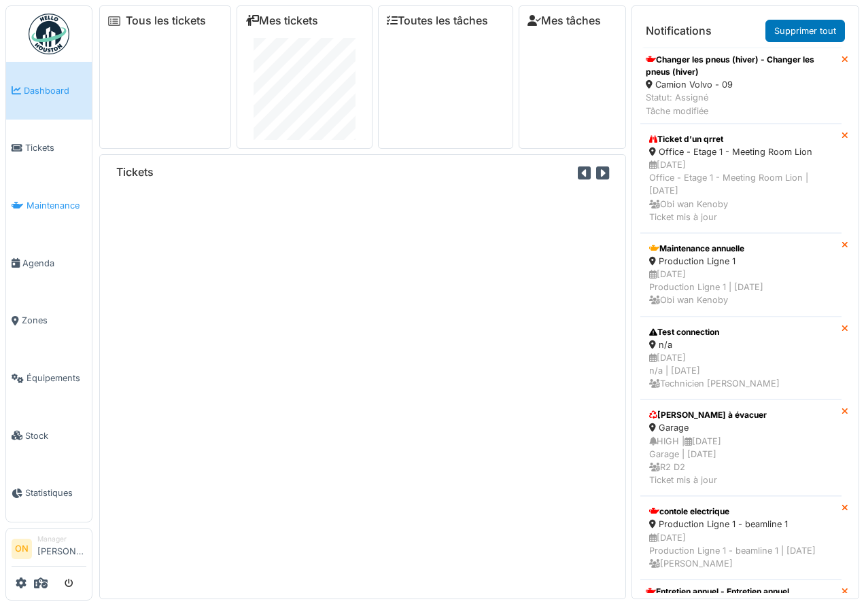
click at [46, 209] on link "Maintenance" at bounding box center [49, 206] width 86 height 58
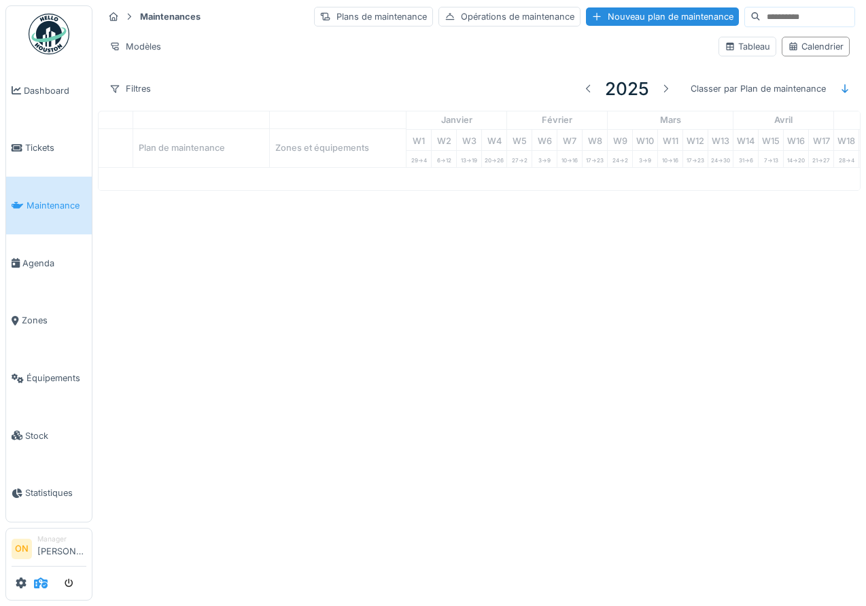
click at [37, 581] on icon at bounding box center [41, 583] width 14 height 11
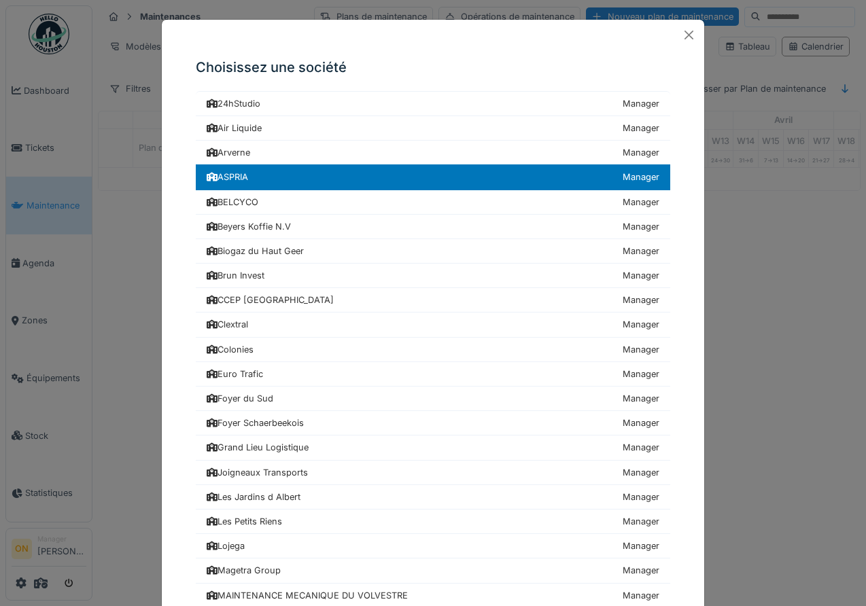
click at [107, 290] on div "Choisissez une société 24hStudio Manager Air Liquide Manager [GEOGRAPHIC_DATA] …" at bounding box center [433, 303] width 866 height 606
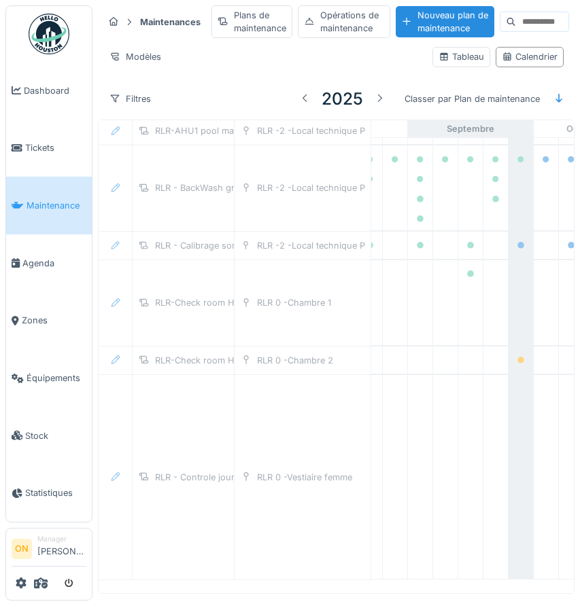
scroll to position [1001, 854]
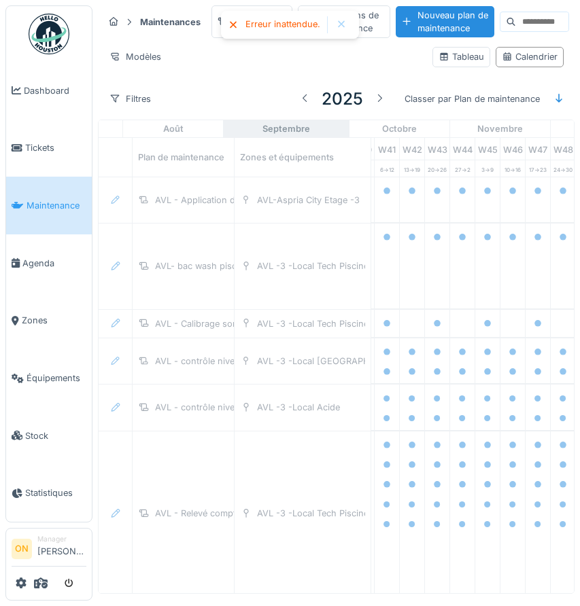
scroll to position [1001, 1038]
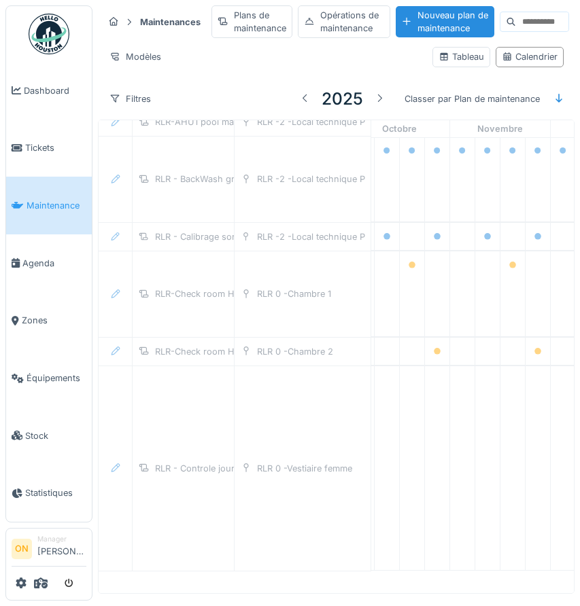
click at [256, 79] on div "Maintenances Plans de maintenance Opérations de maintenance Nouveau plan de mai…" at bounding box center [336, 60] width 477 height 120
click at [459, 59] on div "Tableau" at bounding box center [461, 56] width 46 height 13
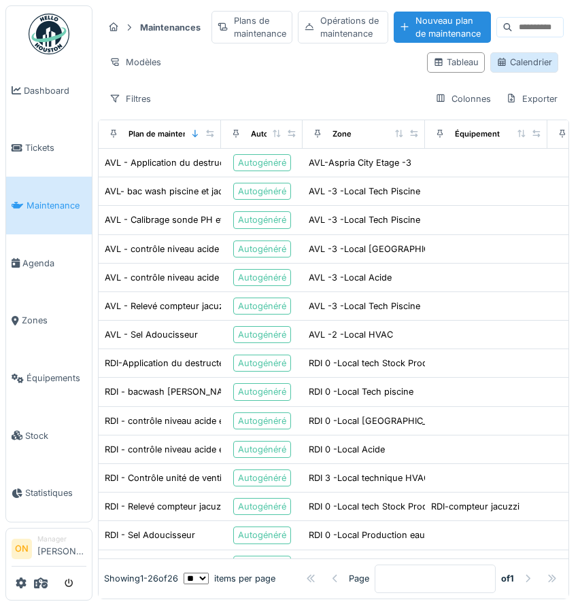
click at [515, 58] on div "Calendrier" at bounding box center [524, 62] width 56 height 13
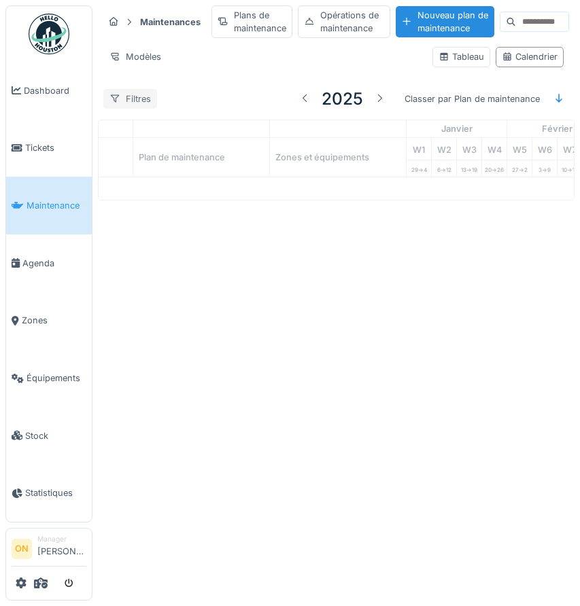
click at [128, 99] on div "Filtres" at bounding box center [130, 99] width 54 height 20
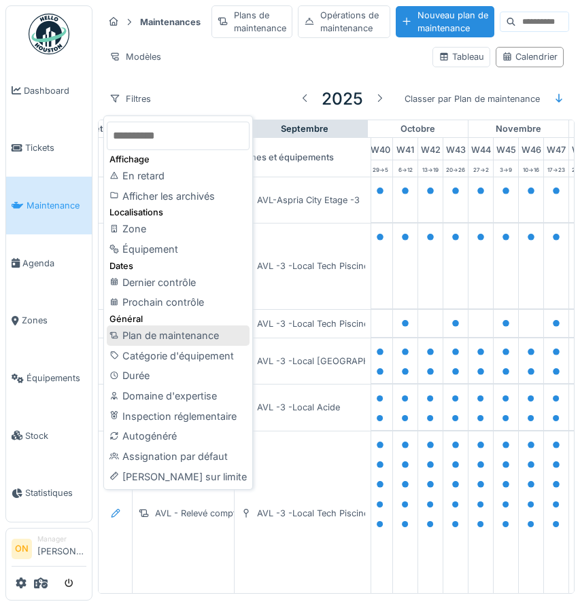
scroll to position [0, 1038]
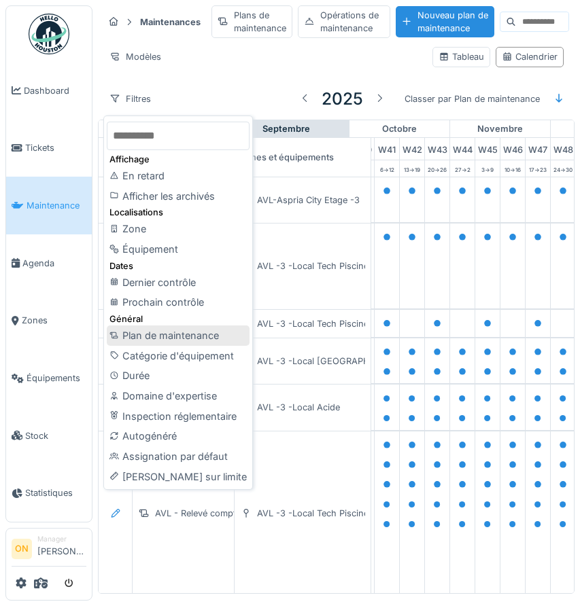
click at [168, 335] on div "Plan de maintenance" at bounding box center [178, 336] width 143 height 20
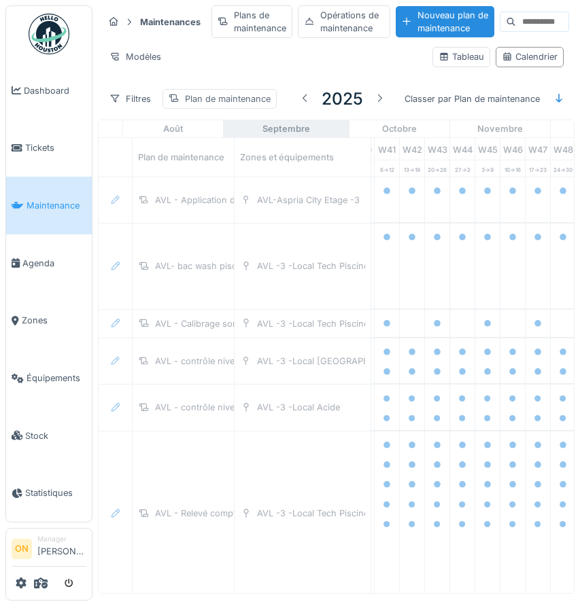
click at [210, 99] on div "Plan de maintenance" at bounding box center [228, 98] width 86 height 13
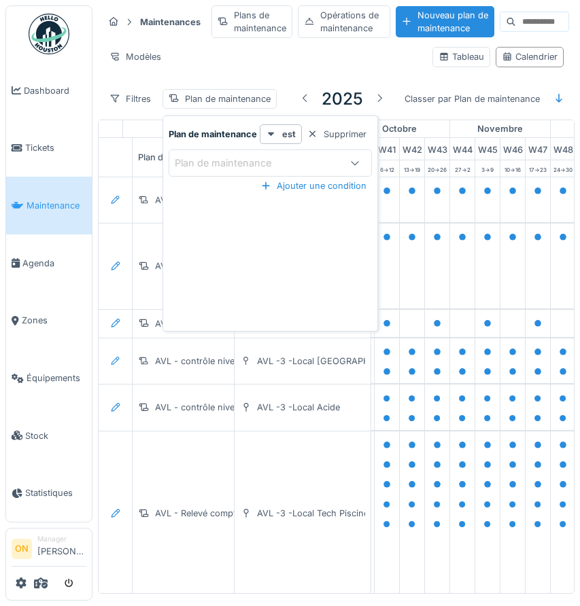
click at [228, 164] on div "Plan de maintenance" at bounding box center [233, 163] width 116 height 15
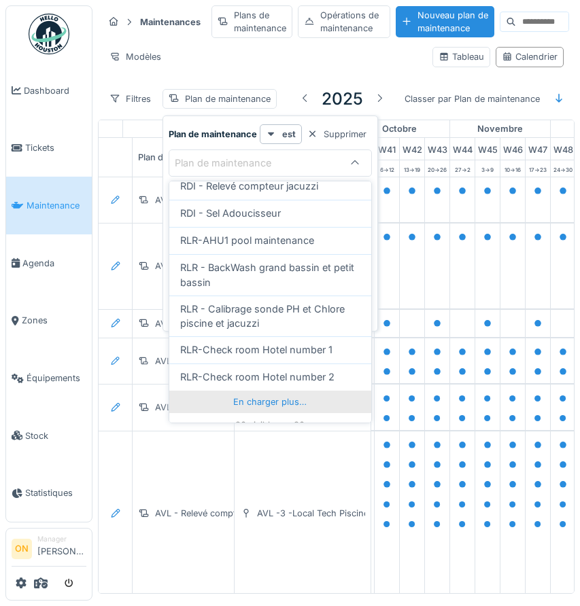
click at [278, 391] on div "En charger plus…" at bounding box center [270, 402] width 202 height 22
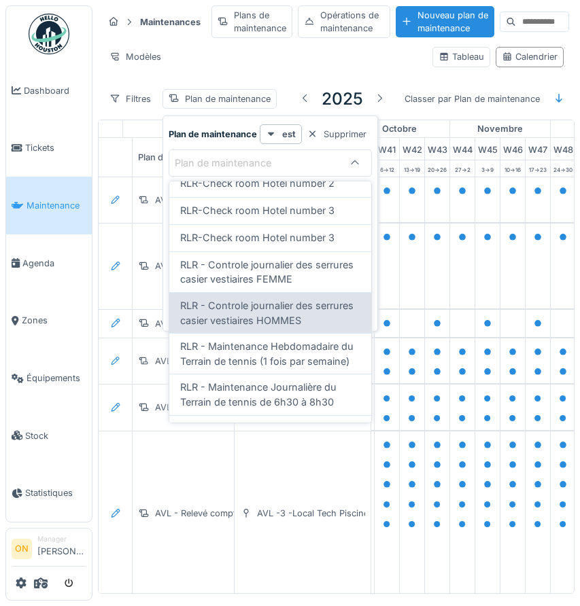
scroll to position [714, 0]
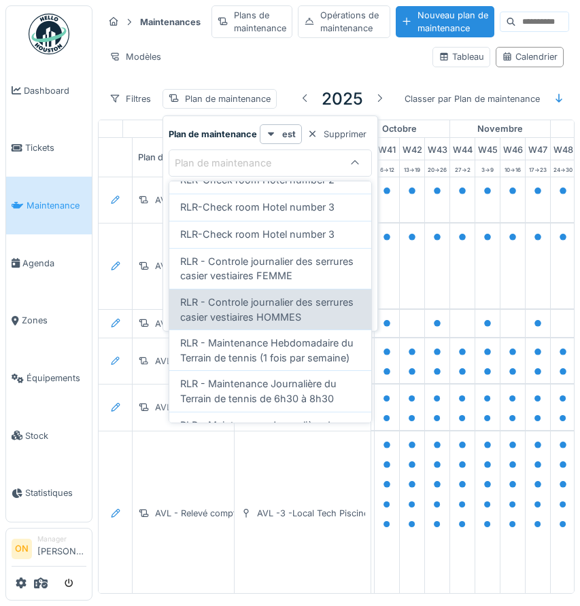
click at [266, 298] on span "RLR - Controle journalier des serrures casier vestiaires HOMMES" at bounding box center [270, 309] width 180 height 29
type input "*****"
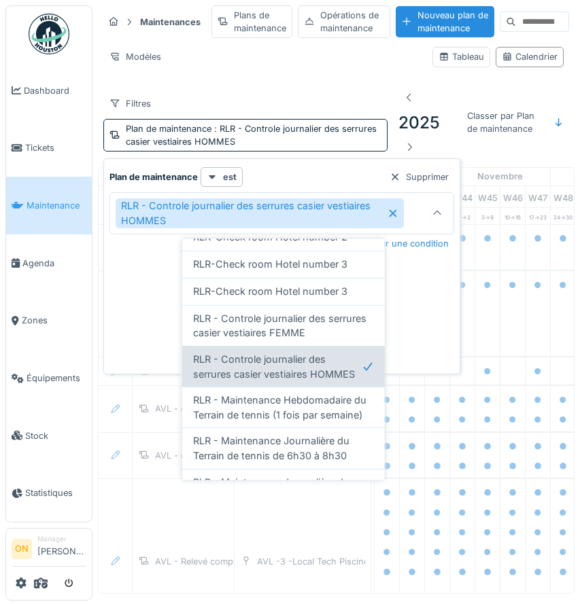
click at [279, 366] on span "RLR - Controle journalier des serrures casier vestiaires HOMMES" at bounding box center [277, 366] width 169 height 29
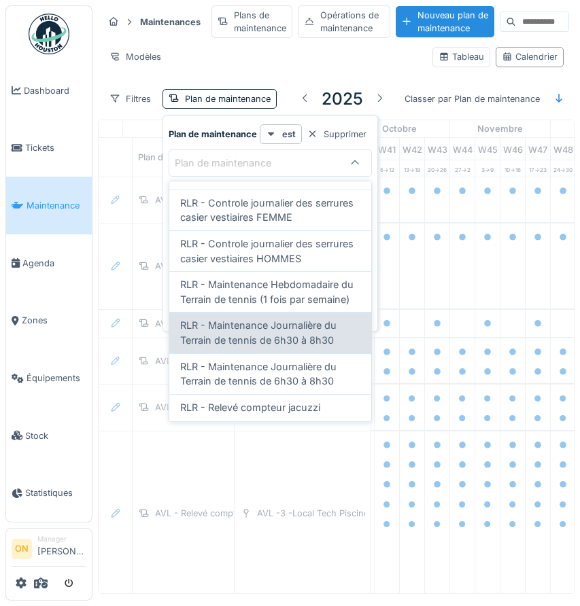
scroll to position [769, 0]
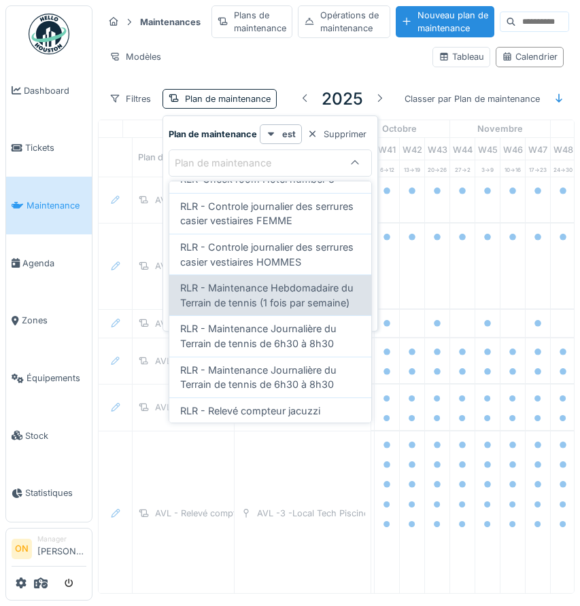
click at [268, 286] on span "RLR - Maintenance Hebdomadaire du Terrain de tennis (1 fois par semaine)" at bounding box center [270, 295] width 180 height 29
type input "*****"
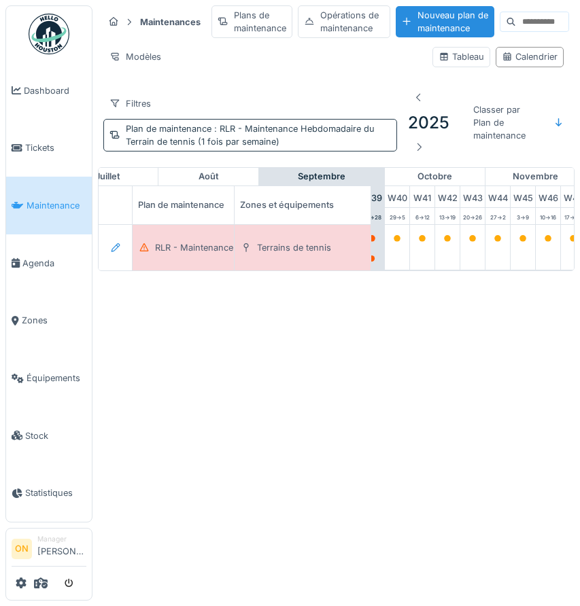
scroll to position [0, 1038]
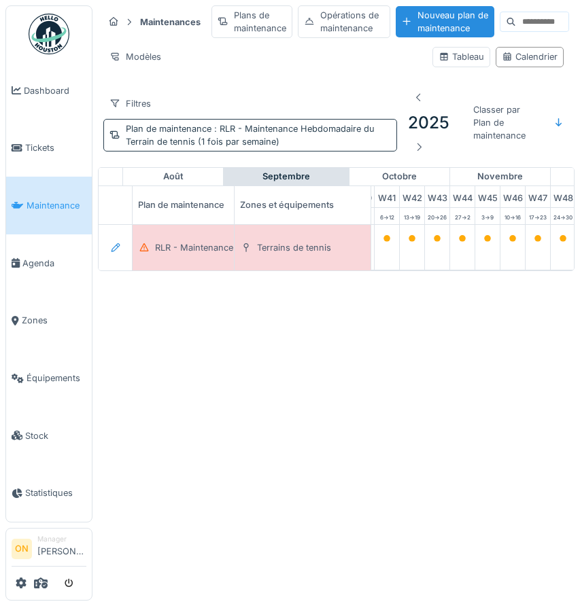
click at [283, 122] on div "Plan de maintenance : RLR - Maintenance Hebdomadaire du Terrain de tennis (1 fo…" at bounding box center [250, 135] width 294 height 33
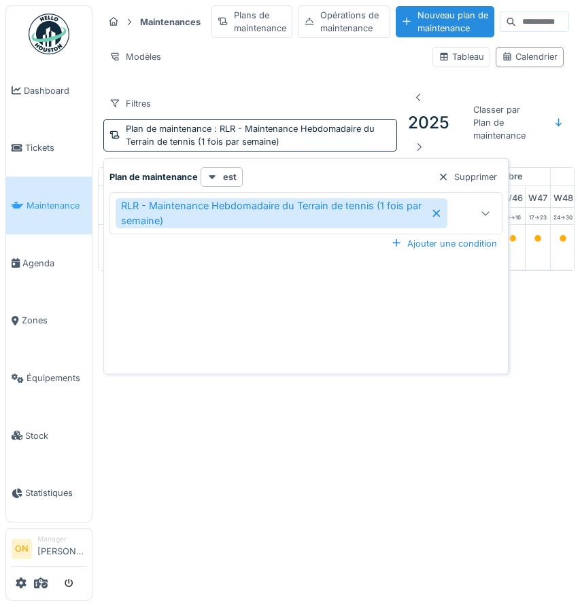
click at [495, 218] on div at bounding box center [485, 213] width 33 height 40
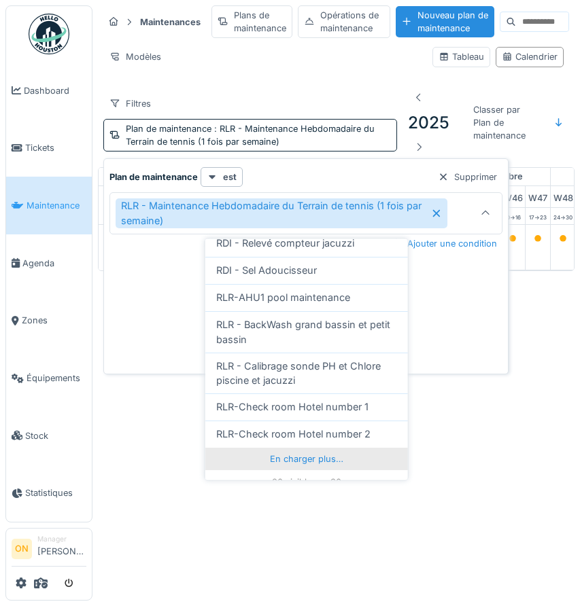
click at [259, 450] on div "En charger plus…" at bounding box center [306, 459] width 203 height 22
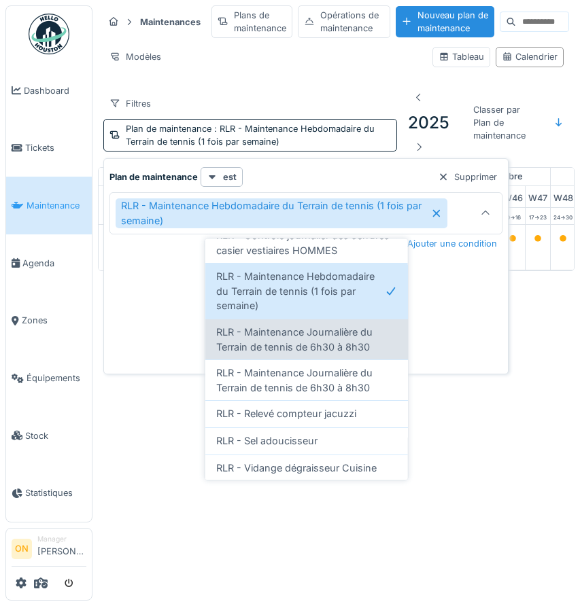
scroll to position [850, 0]
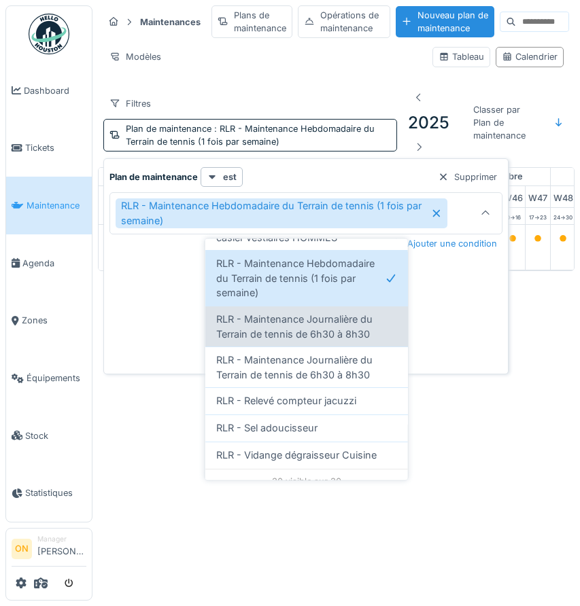
click at [286, 313] on span "RLR - Maintenance Journalière du Terrain de tennis de 6h30 à 8h30" at bounding box center [306, 327] width 181 height 29
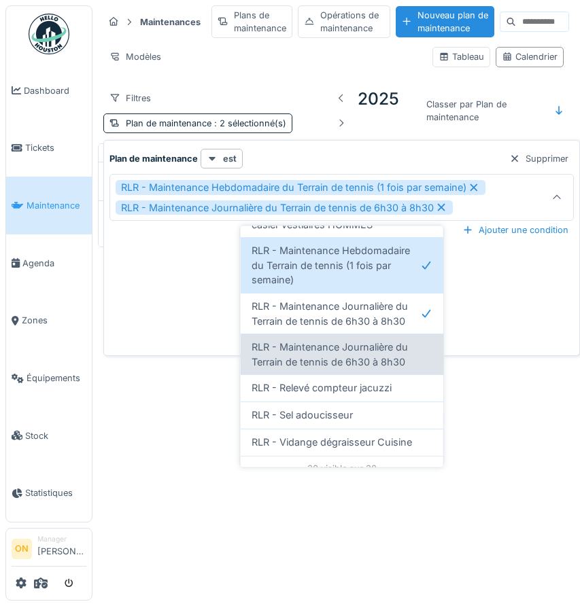
click at [301, 345] on span "RLR - Maintenance Journalière du Terrain de tennis de 6h30 à 8h30" at bounding box center [342, 355] width 181 height 29
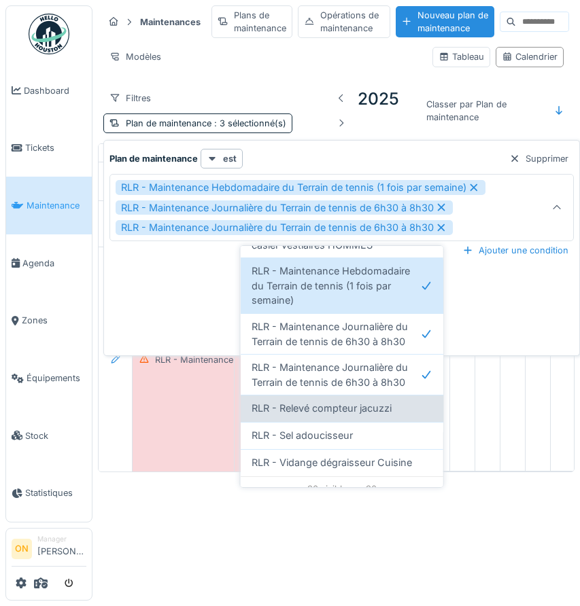
click at [318, 401] on span "RLR - Relevé compteur jacuzzi" at bounding box center [322, 408] width 140 height 15
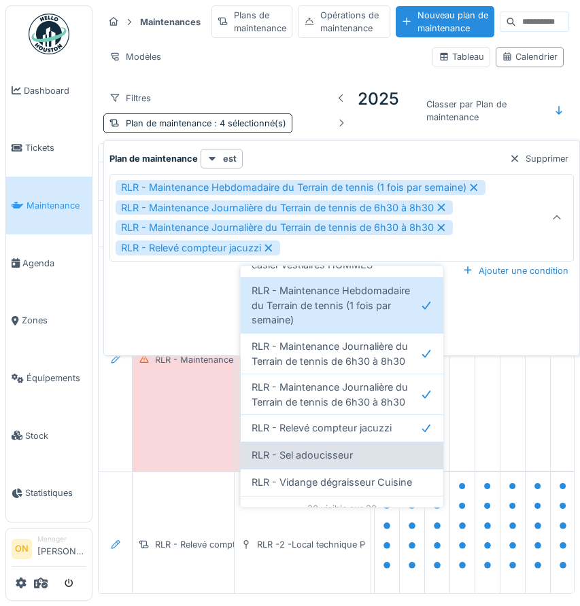
click at [331, 449] on span "RLR - Sel adoucisseur" at bounding box center [302, 456] width 101 height 15
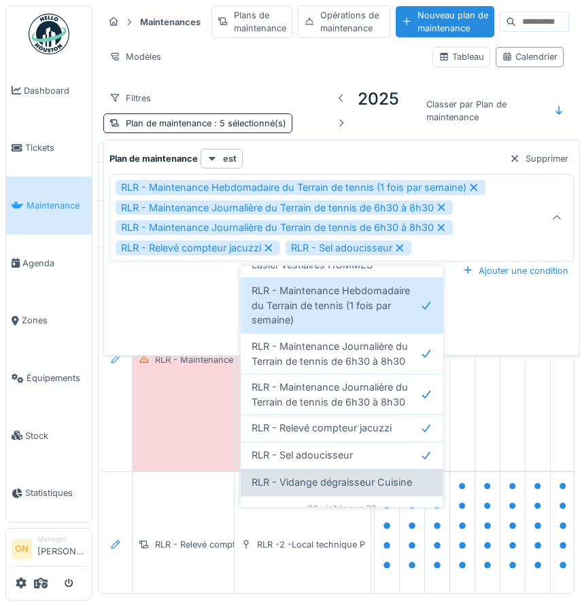
click at [346, 476] on span "RLR - Vidange dégraisseur Cuisine" at bounding box center [332, 483] width 160 height 15
type input "**********"
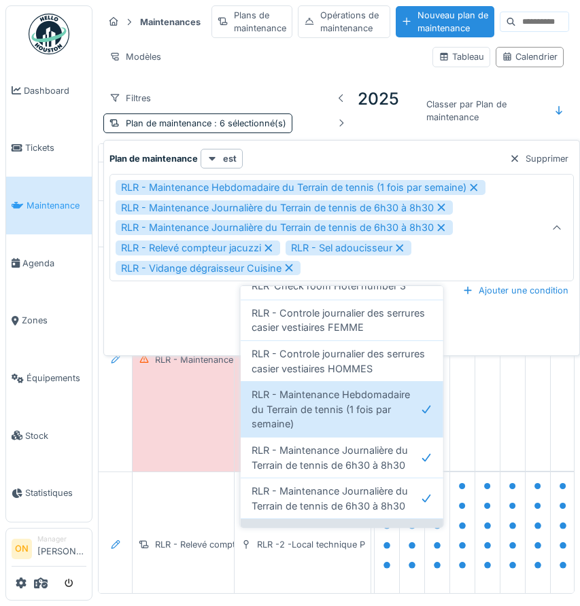
scroll to position [723, 0]
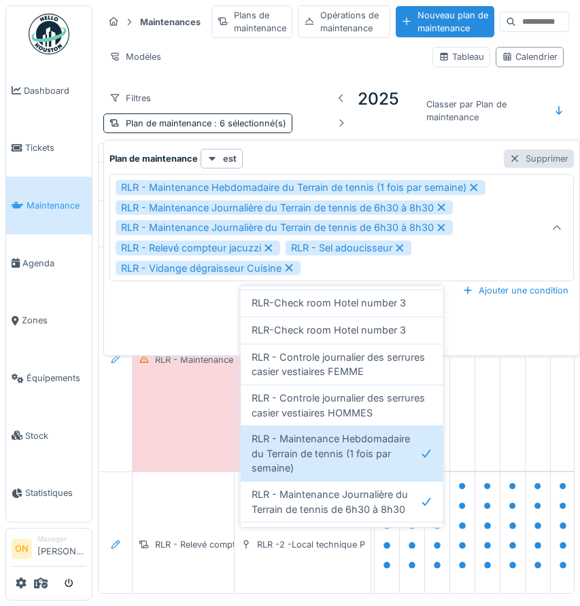
click at [547, 158] on div "Supprimer" at bounding box center [539, 159] width 70 height 18
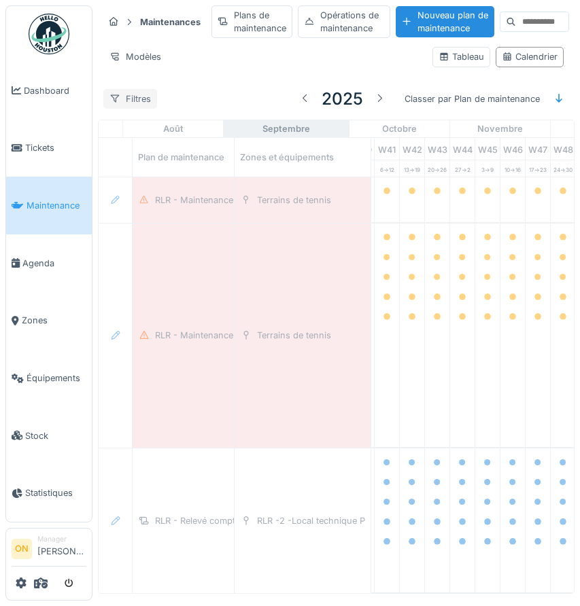
click at [122, 90] on div "Filtres" at bounding box center [130, 99] width 54 height 20
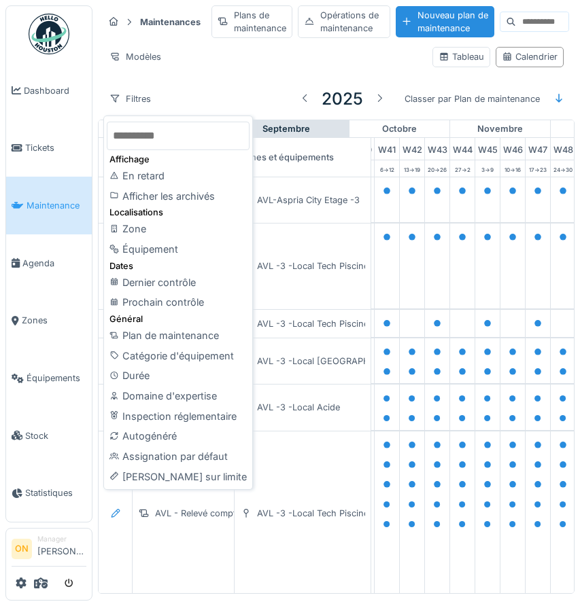
drag, startPoint x: 178, startPoint y: 334, endPoint x: 189, endPoint y: 177, distance: 156.7
click at [178, 334] on div "Plan de maintenance" at bounding box center [178, 336] width 143 height 20
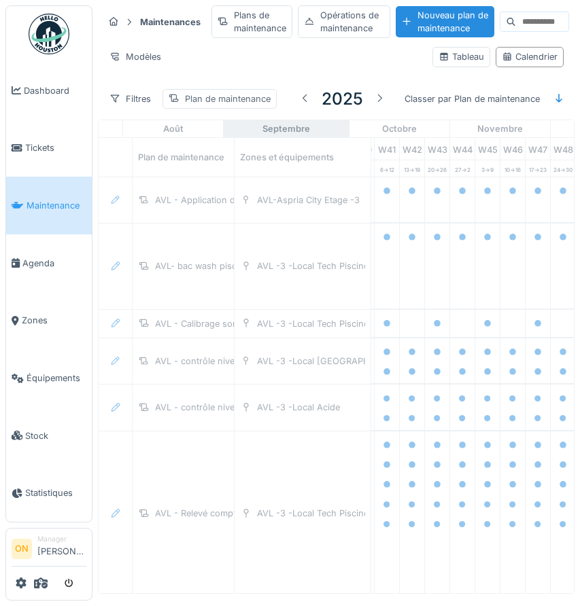
click at [226, 92] on div "Plan de maintenance" at bounding box center [228, 98] width 86 height 13
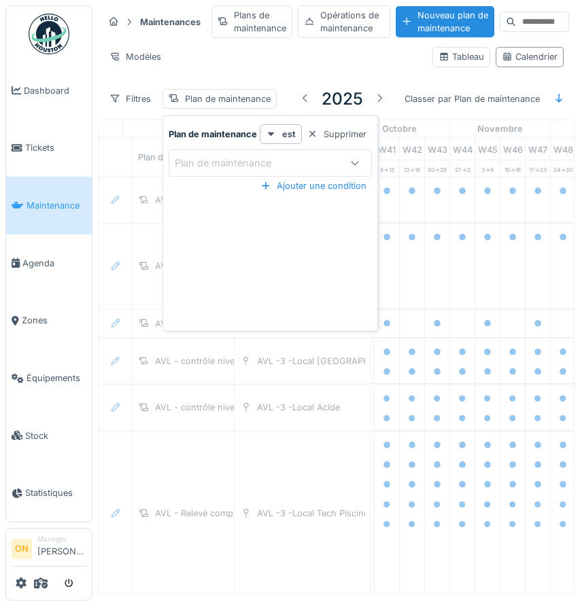
drag, startPoint x: 233, startPoint y: 171, endPoint x: 240, endPoint y: 175, distance: 7.9
click at [233, 171] on div "Plan de maintenance" at bounding box center [270, 163] width 203 height 27
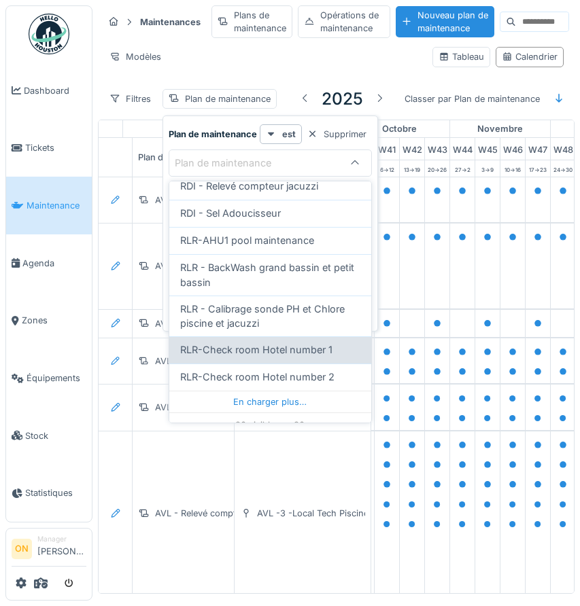
drag, startPoint x: 224, startPoint y: 378, endPoint x: 224, endPoint y: 370, distance: 8.2
click at [224, 391] on div "En charger plus…" at bounding box center [270, 402] width 202 height 22
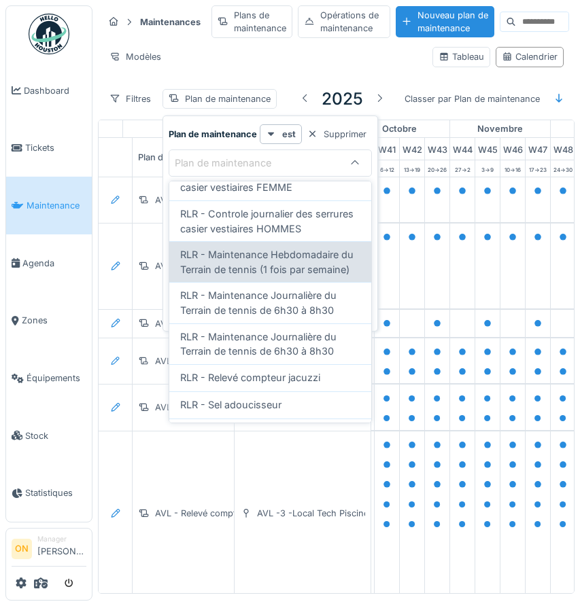
scroll to position [799, 0]
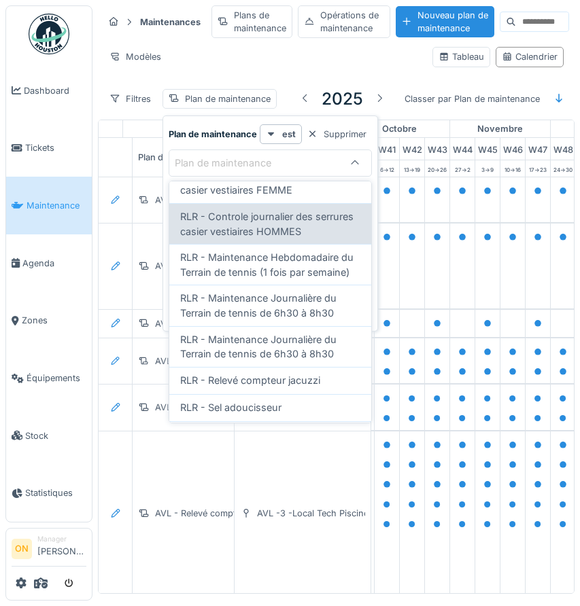
click at [287, 215] on span "RLR - Controle journalier des serrures casier vestiaires HOMMES" at bounding box center [270, 223] width 180 height 29
type input "*****"
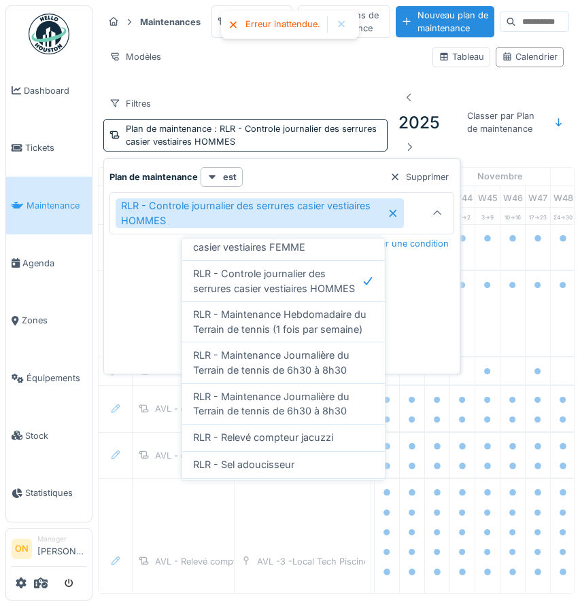
click at [143, 293] on div "Plan de maintenance est Supprimer RLR - Controle journalier des serrures casier…" at bounding box center [282, 269] width 350 height 204
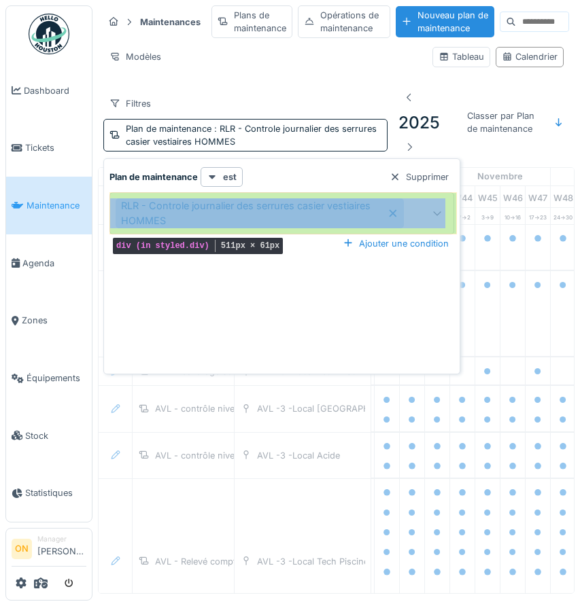
click at [337, 195] on div "RLR - Controle journalier des serrures casier vestiaires HOMMES" at bounding box center [281, 212] width 345 height 41
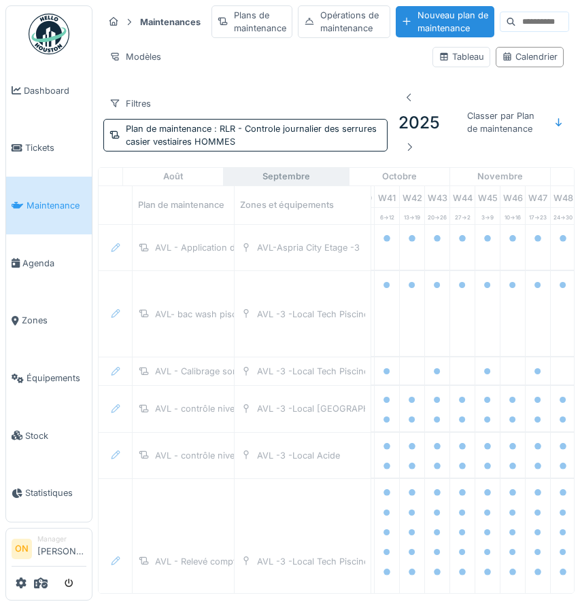
click at [228, 68] on div "Modèles Tableau Calendrier" at bounding box center [336, 56] width 466 height 31
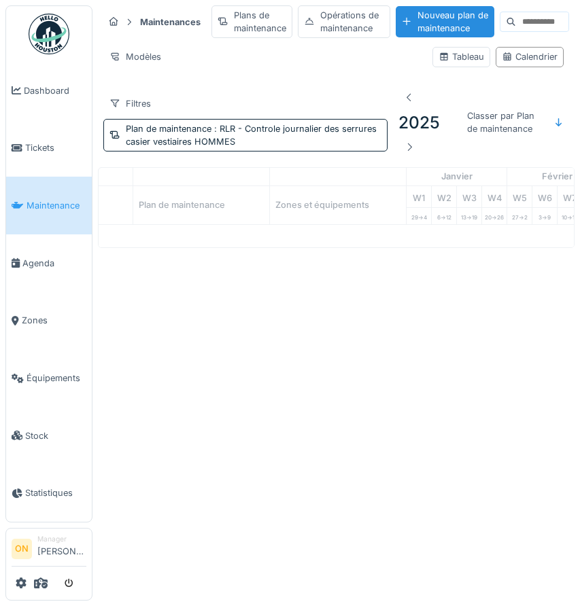
click at [269, 94] on div "Filtres Plan de maintenance : RLR - Controle journalier des serrures casier ves…" at bounding box center [245, 123] width 284 height 58
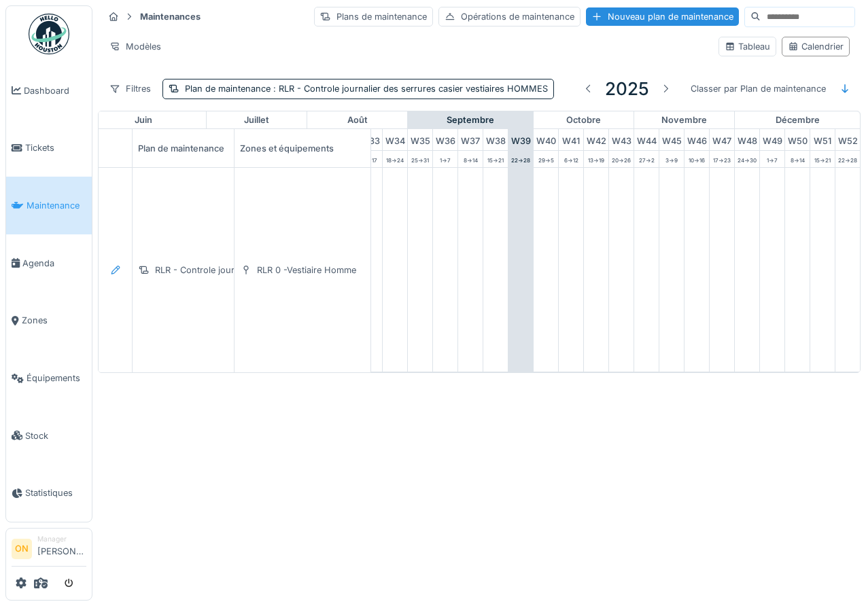
scroll to position [0, 854]
click at [359, 91] on span ": RLR - Controle journalier des serrures casier vestiaires HOMMES" at bounding box center [409, 89] width 277 height 10
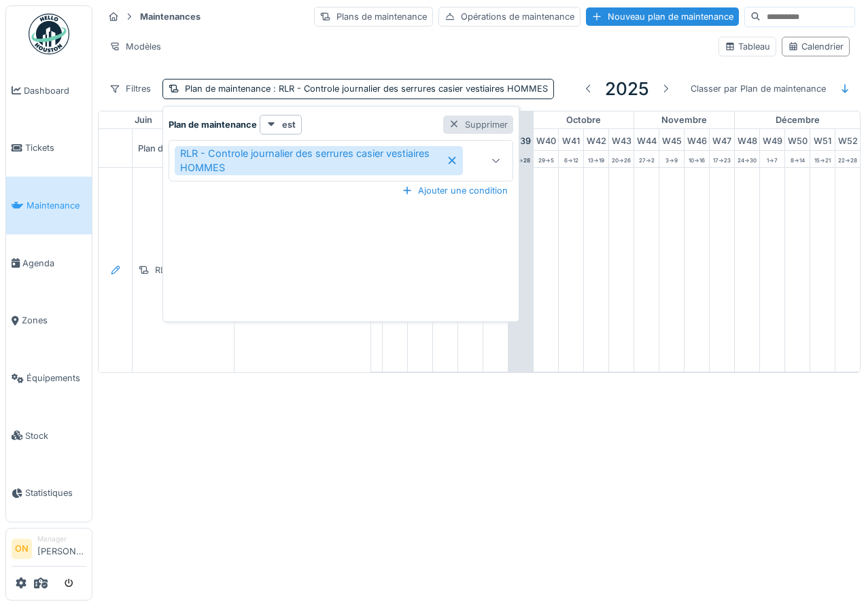
click at [483, 129] on div "Supprimer" at bounding box center [478, 125] width 70 height 18
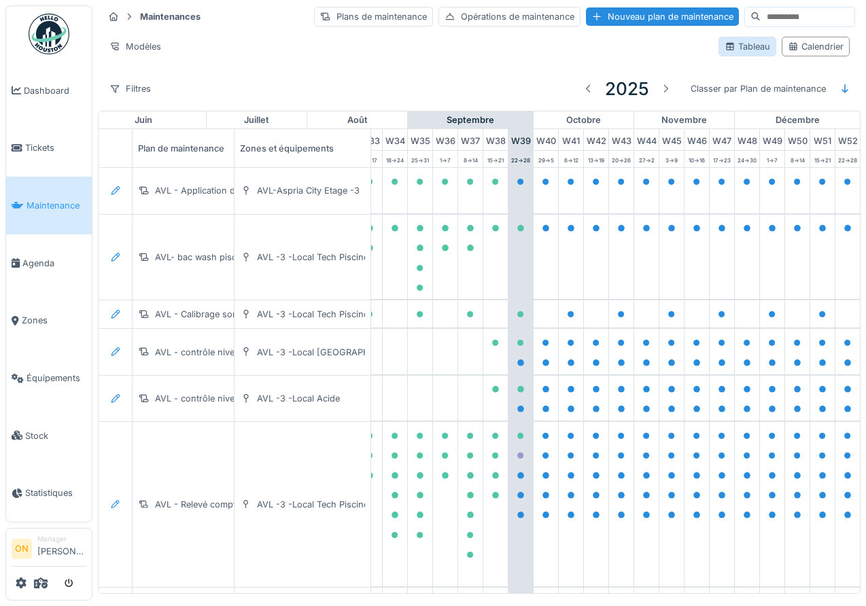
click at [579, 50] on div "Tableau" at bounding box center [748, 46] width 46 height 13
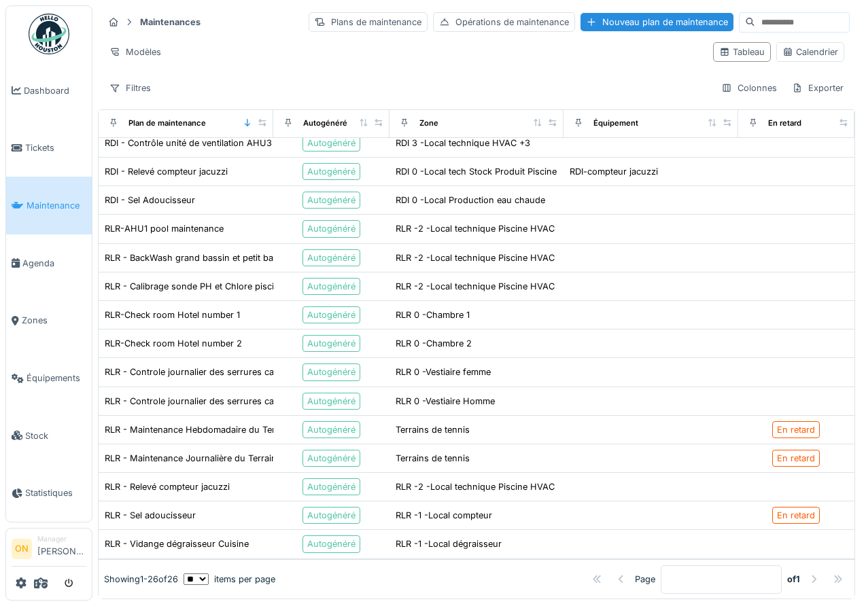
scroll to position [0, 0]
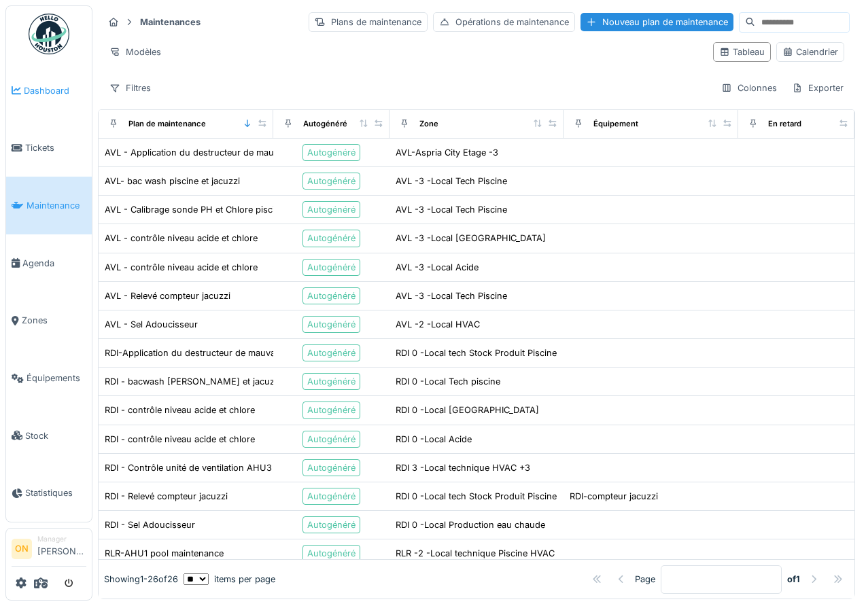
click at [39, 88] on span "Dashboard" at bounding box center [55, 90] width 63 height 13
